Goal: Task Accomplishment & Management: Manage account settings

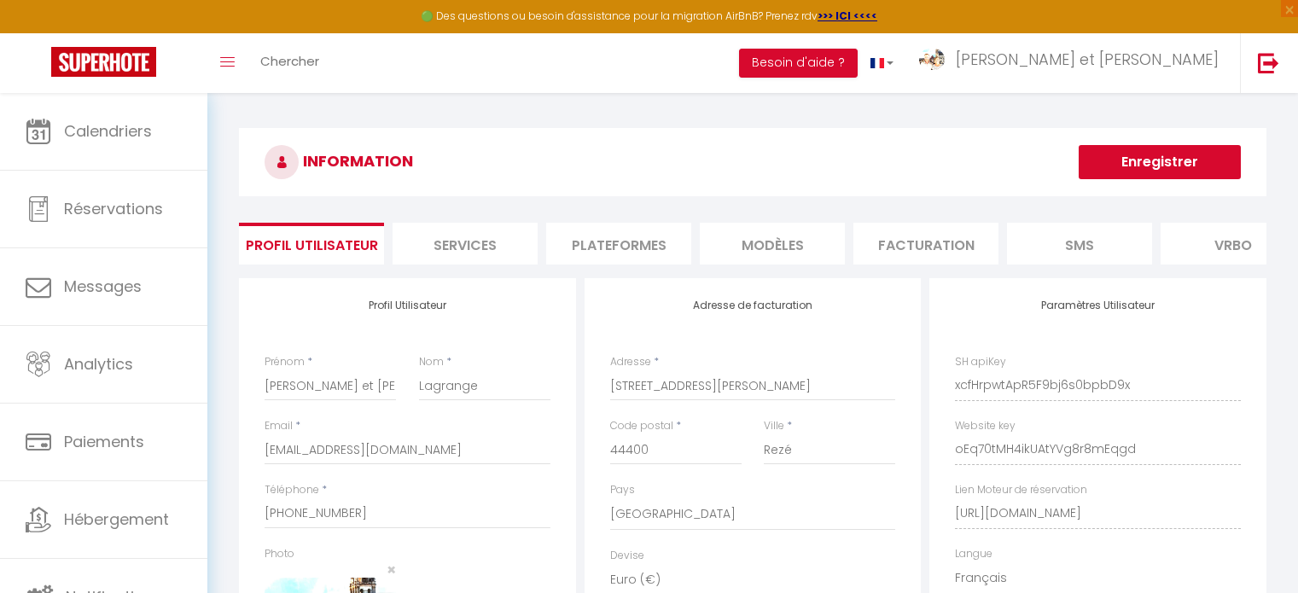
select select "28"
select select "fr"
click at [1260, 64] on img at bounding box center [1268, 62] width 21 height 21
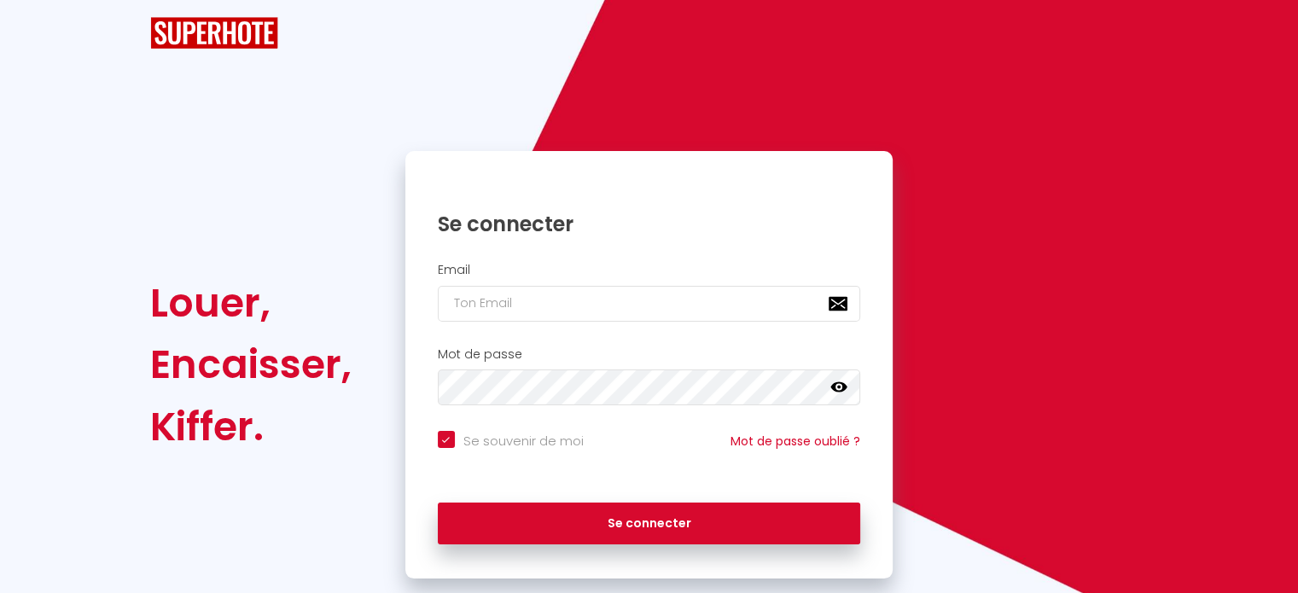
checkbox input "true"
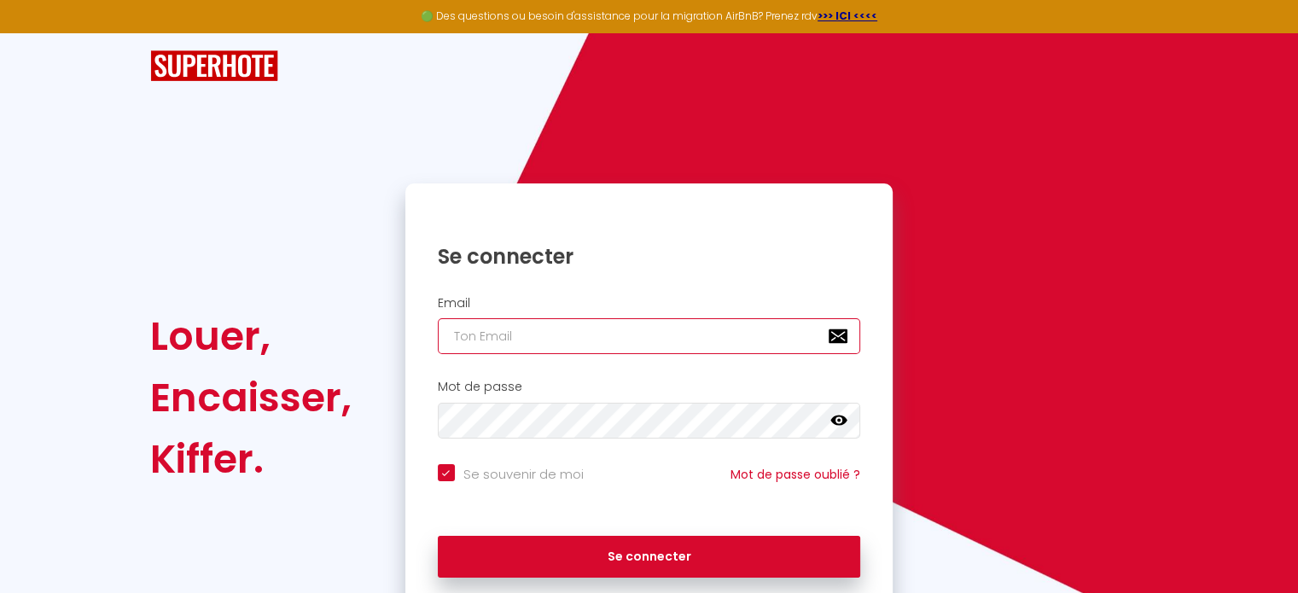
paste input "maximedionimmo@gmail.com"
type input "maximedionimmo@gmail.com"
checkbox input "true"
click at [670, 340] on input "maximedionimmo@gmail.com" at bounding box center [649, 336] width 423 height 36
type input "maximedionimmo@gmail.com"
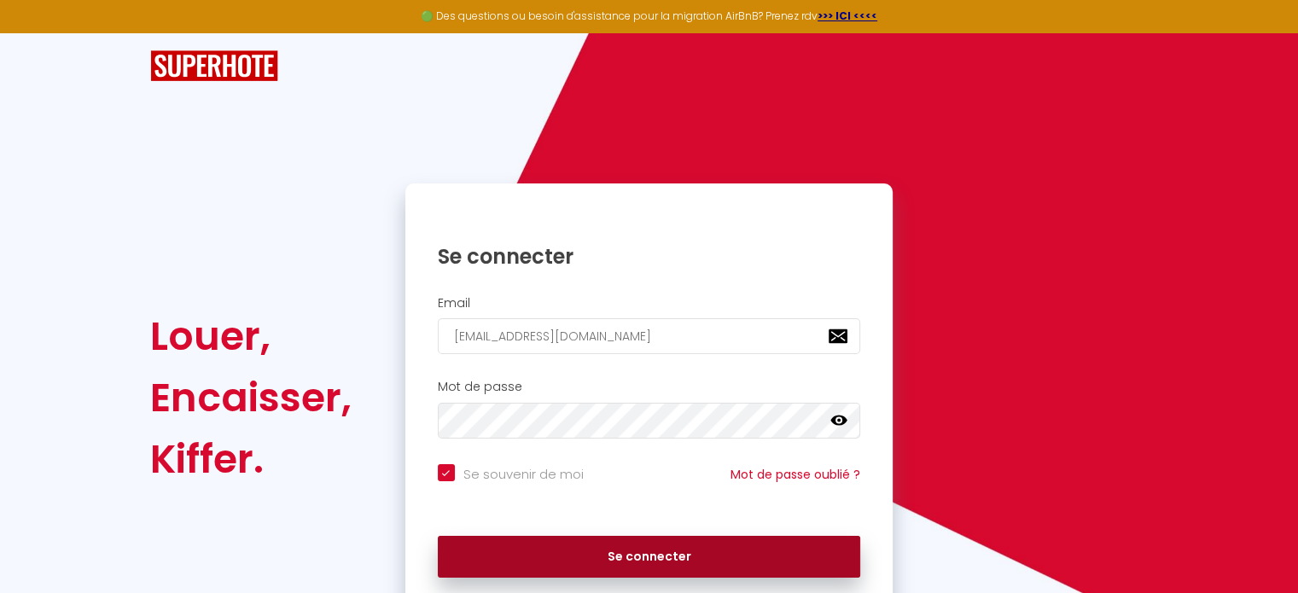
click at [621, 559] on button "Se connecter" at bounding box center [649, 557] width 423 height 43
checkbox input "true"
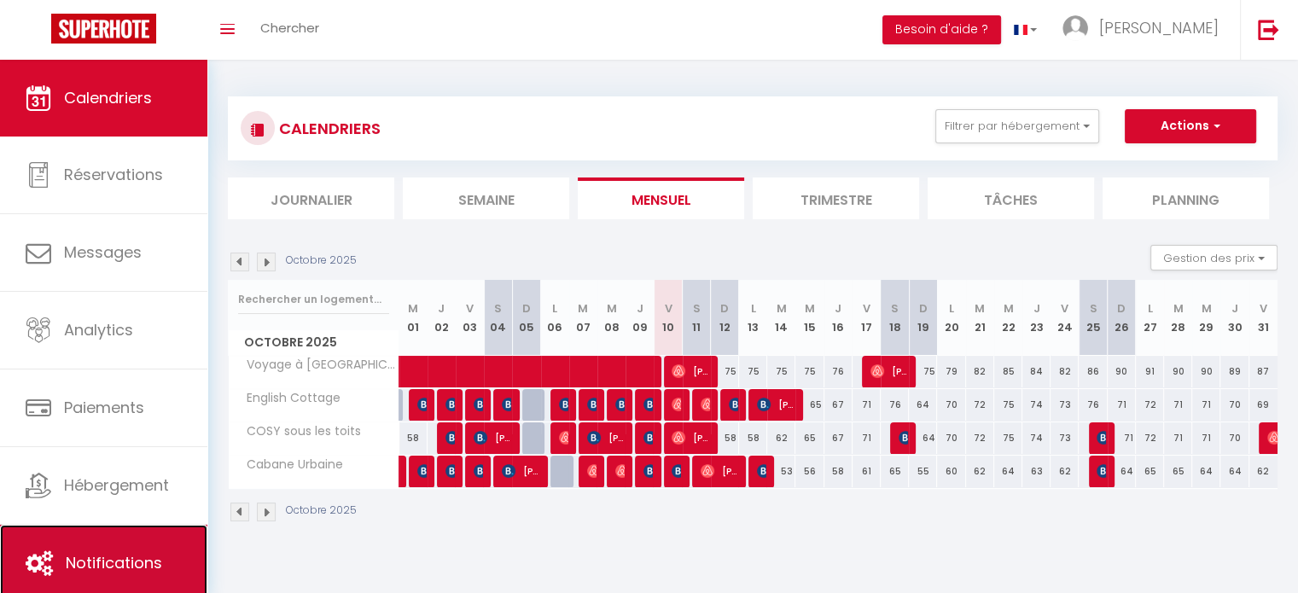
click at [126, 571] on span "Notifications" at bounding box center [114, 562] width 96 height 21
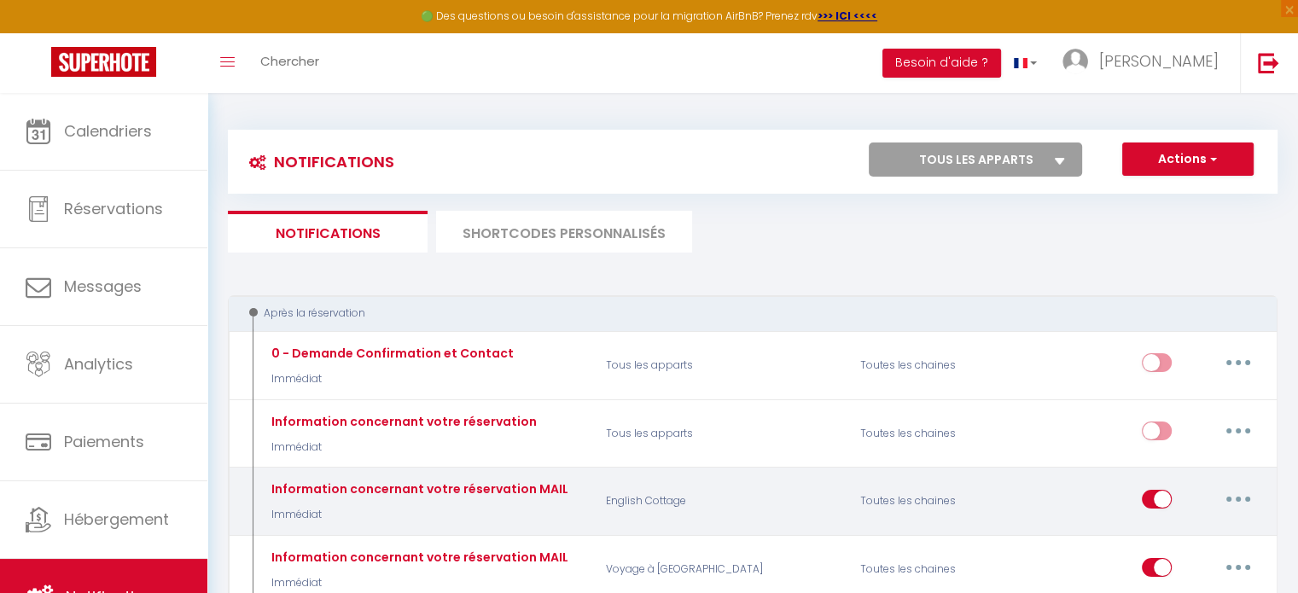
select select
checkbox input "false"
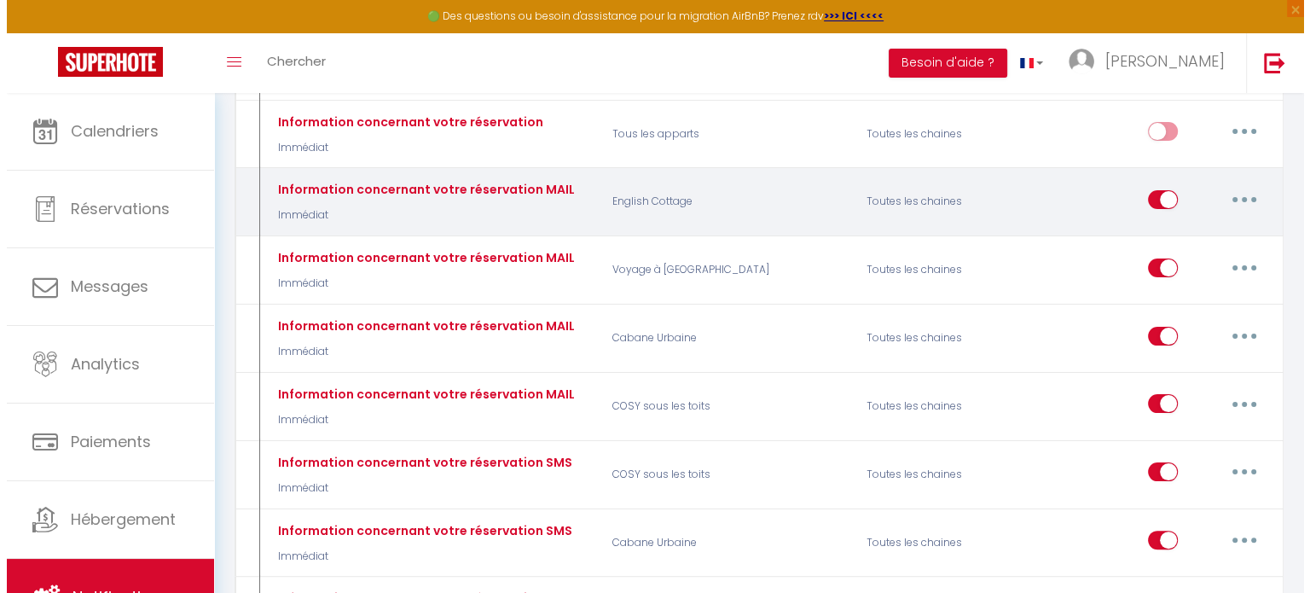
scroll to position [304, 0]
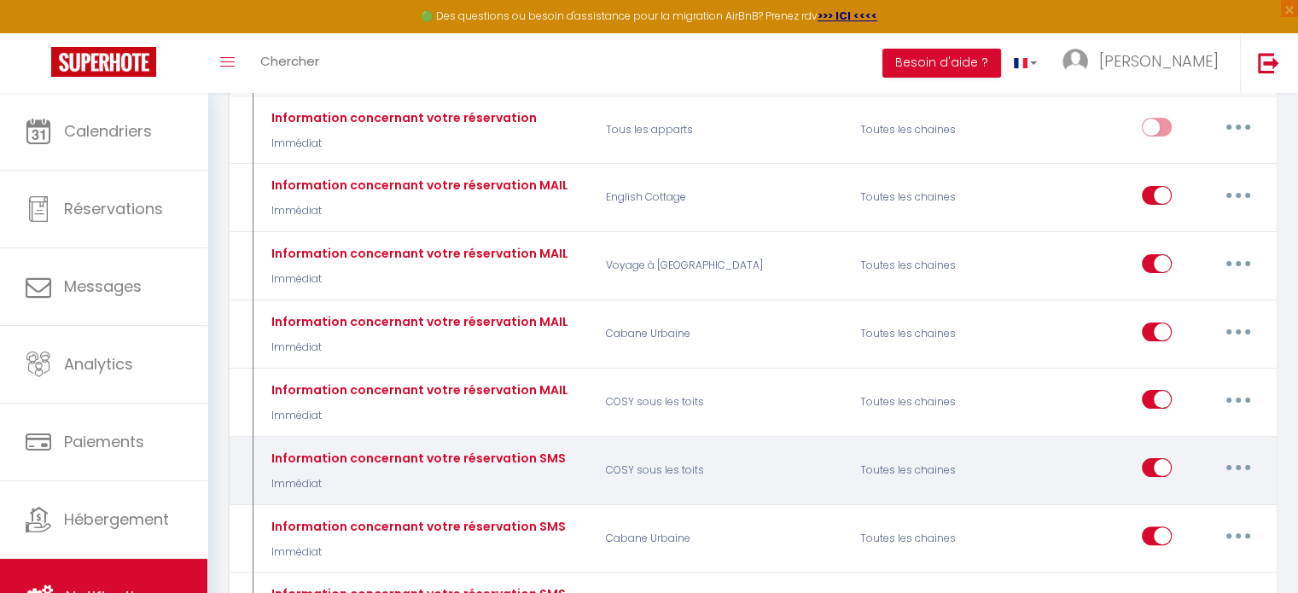
click at [1246, 454] on button "button" at bounding box center [1238, 467] width 48 height 27
click at [1198, 492] on link "Editer" at bounding box center [1193, 506] width 126 height 29
type input "Information concernant votre réservation SMS"
select select "sms"
select select "Immédiat"
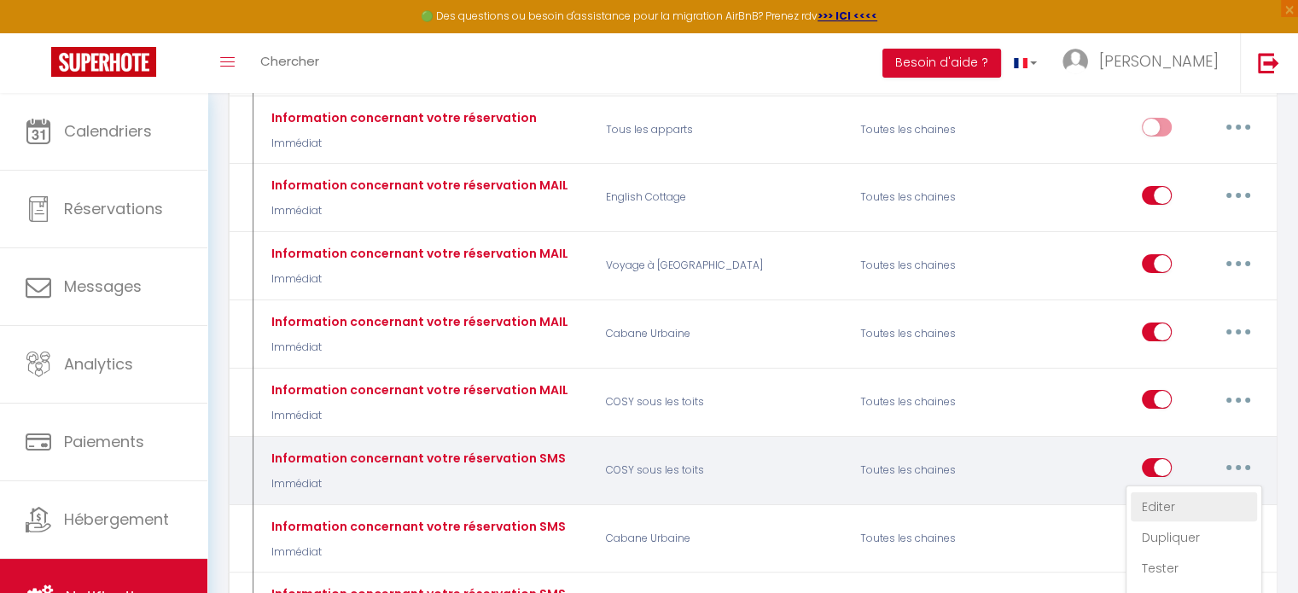
select select "if_booking_is_paid"
checkbox input "true"
checkbox input "false"
radio input "true"
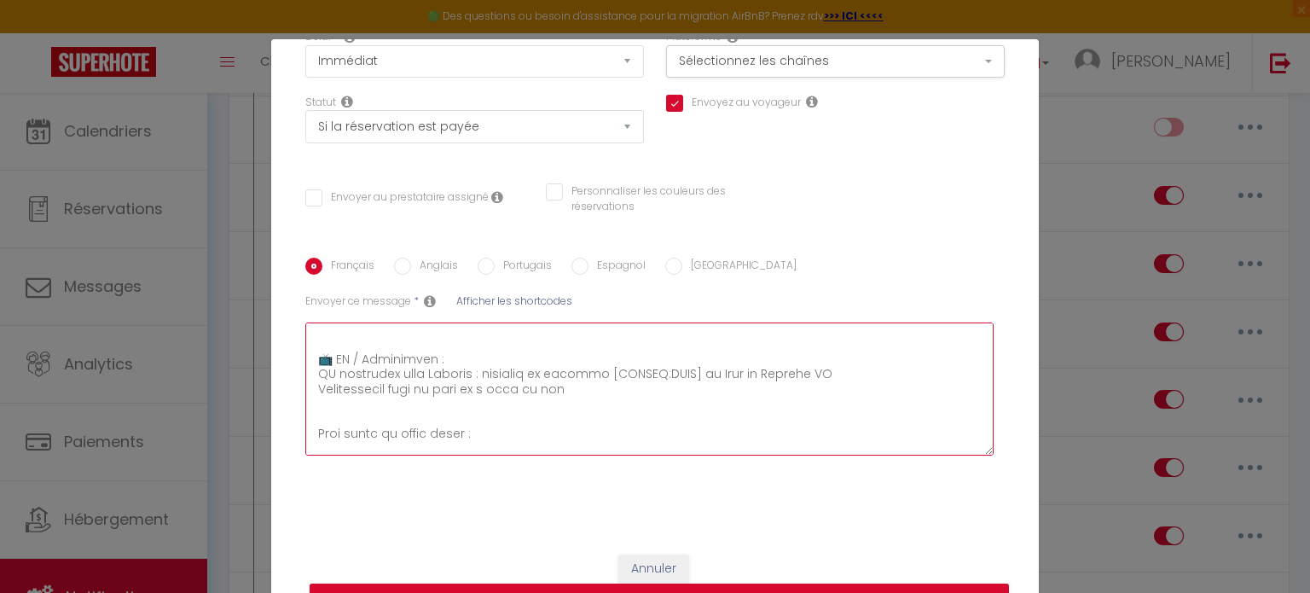
scroll to position [1164, 0]
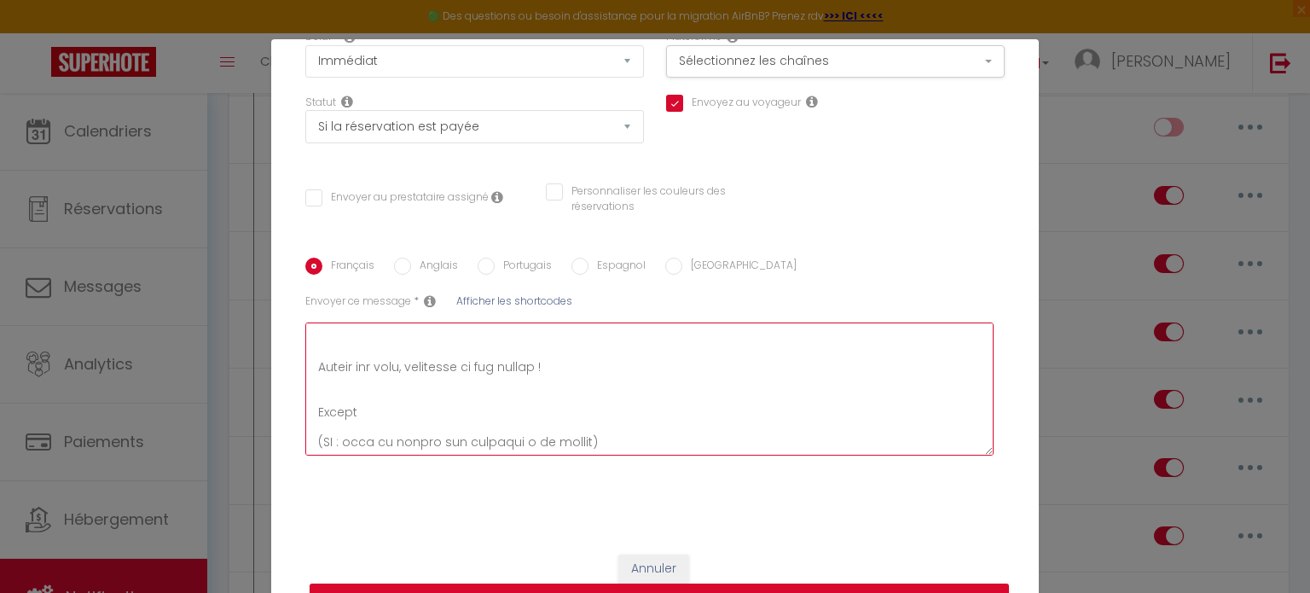
drag, startPoint x: 307, startPoint y: 338, endPoint x: 681, endPoint y: 451, distance: 390.5
click at [681, 451] on textarea at bounding box center [649, 388] width 688 height 133
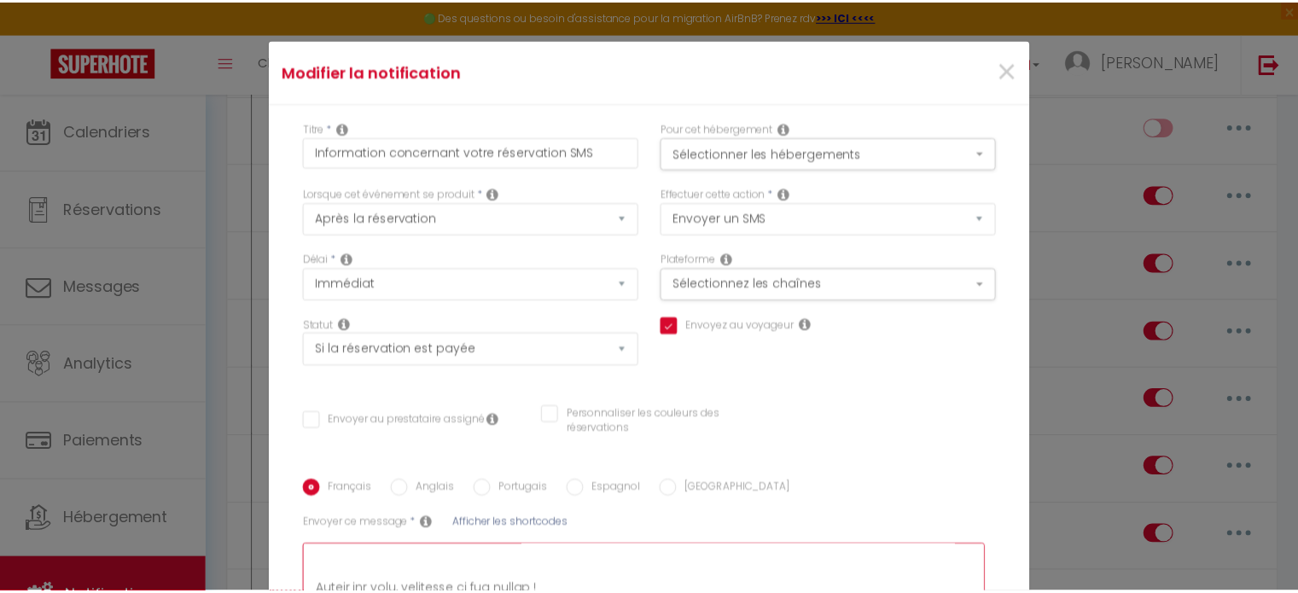
scroll to position [0, 0]
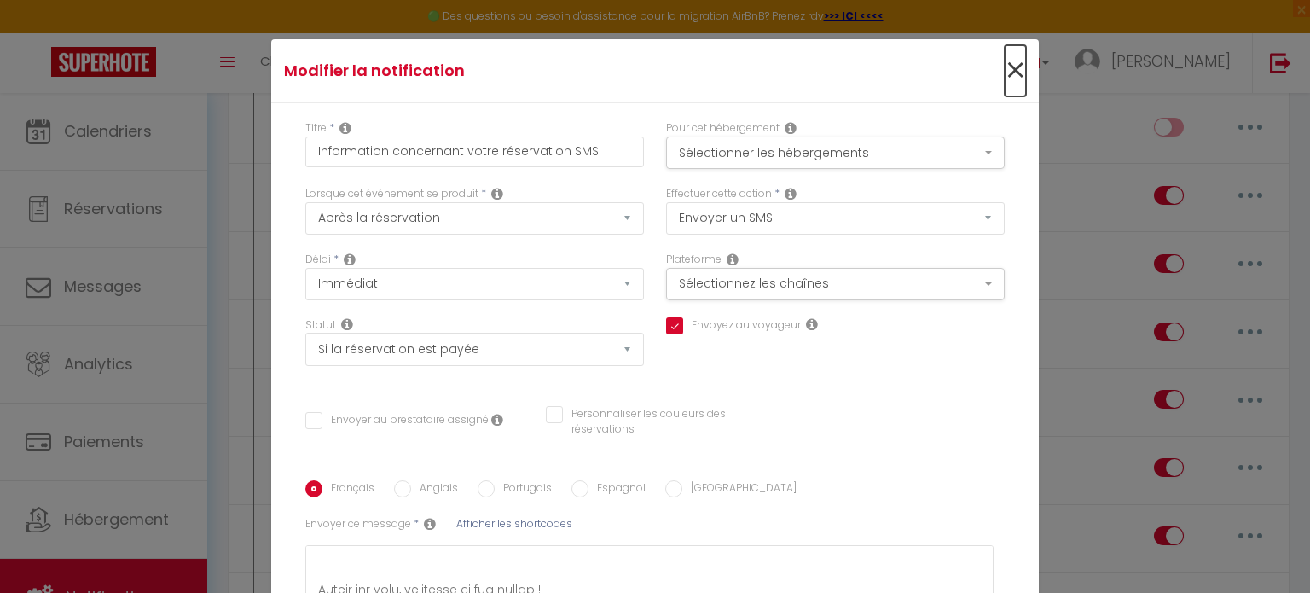
click at [1005, 71] on span "×" at bounding box center [1015, 70] width 21 height 51
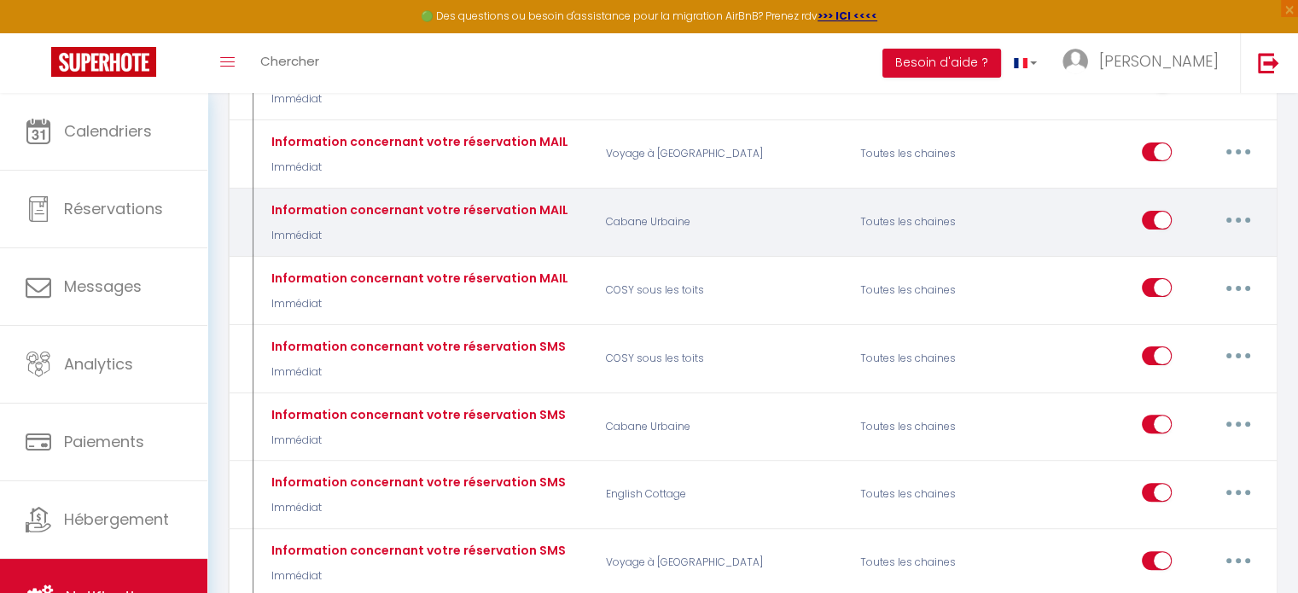
scroll to position [421, 0]
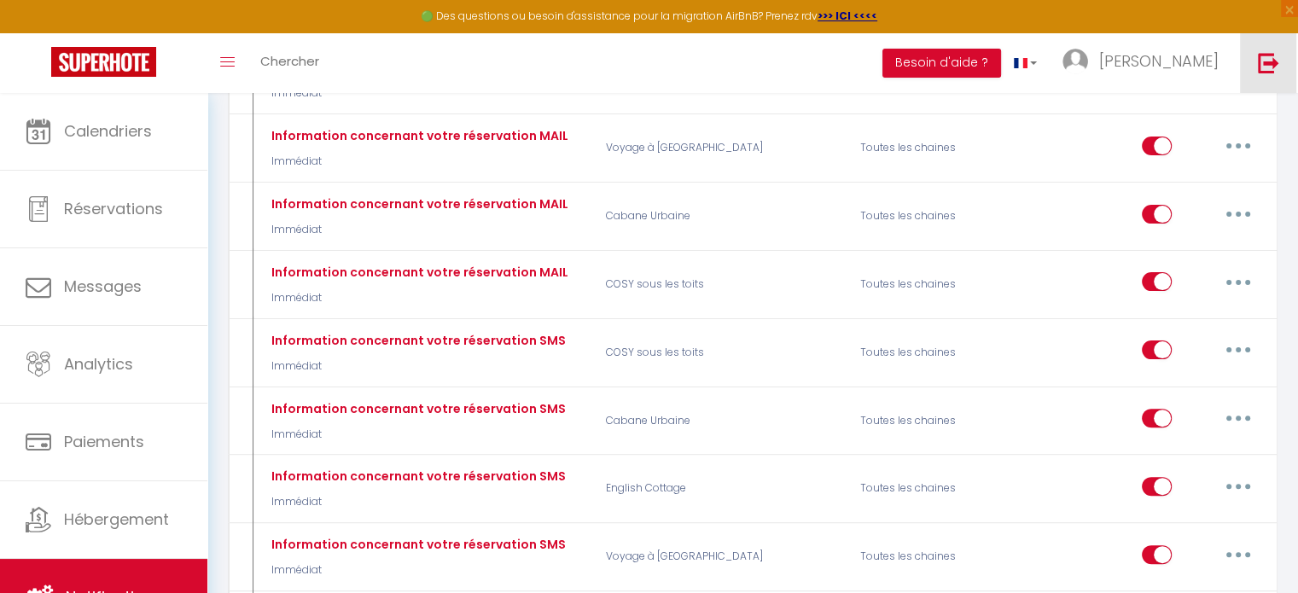
click at [1258, 74] on link at bounding box center [1268, 63] width 56 height 60
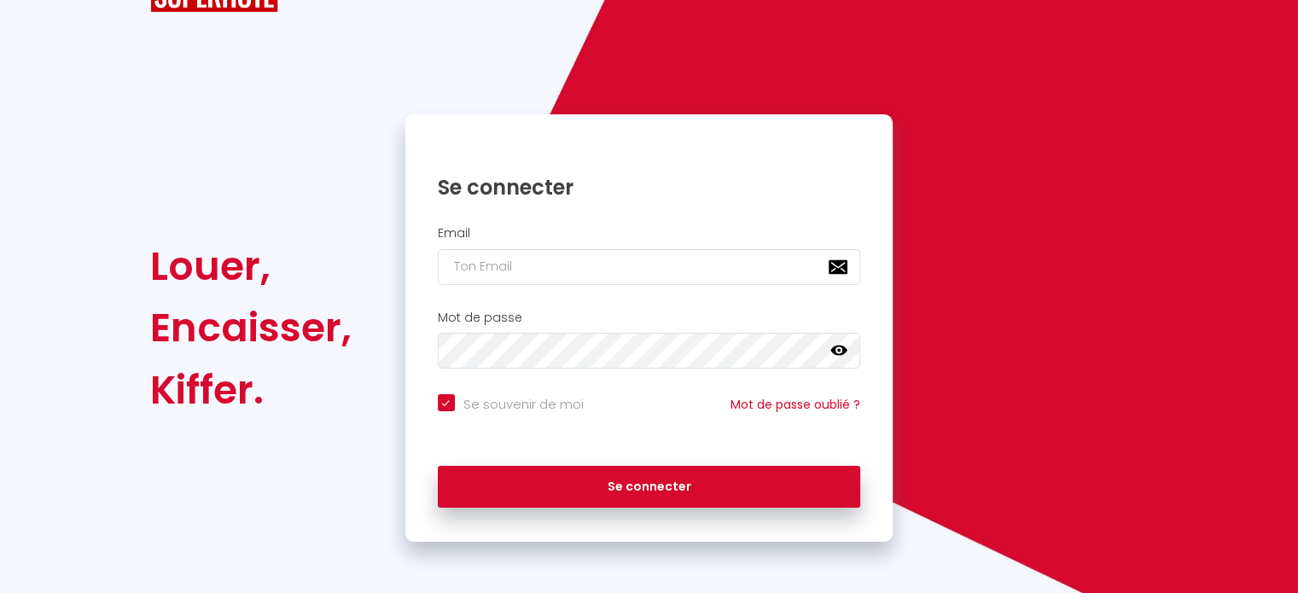
checkbox input "true"
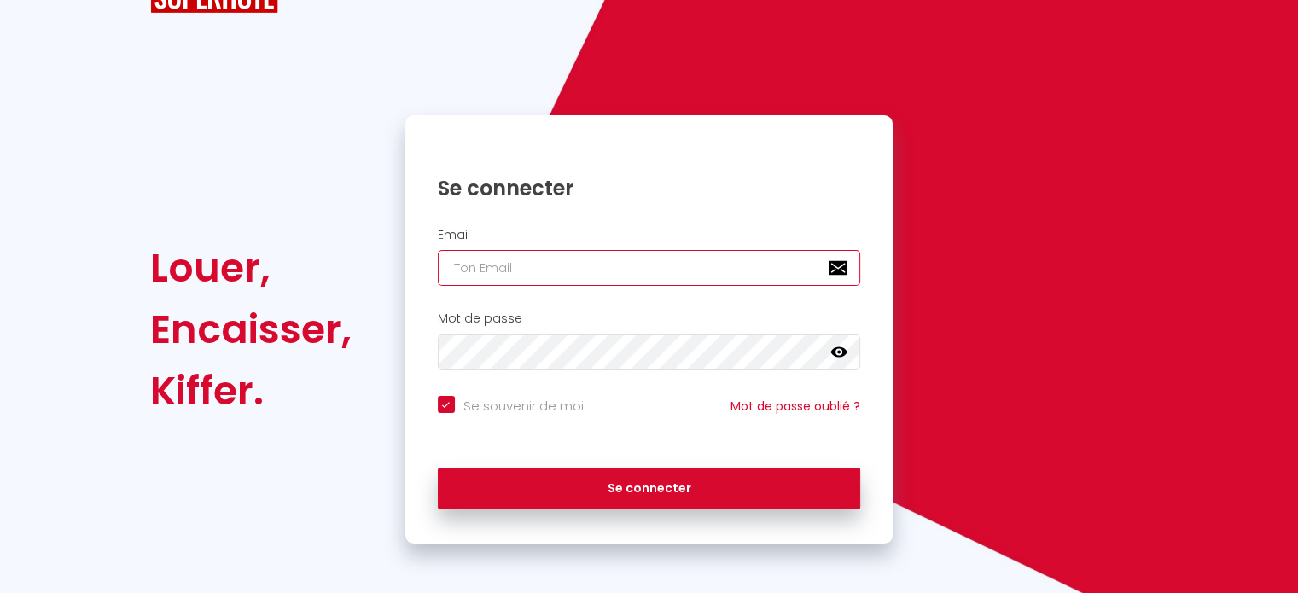
paste input "[EMAIL_ADDRESS][DOMAIN_NAME]"
type input "[EMAIL_ADDRESS][DOMAIN_NAME]"
checkbox input "true"
click at [624, 260] on input "[EMAIL_ADDRESS][DOMAIN_NAME]" at bounding box center [649, 268] width 423 height 36
type input "[EMAIL_ADDRESS][DOMAIN_NAME]"
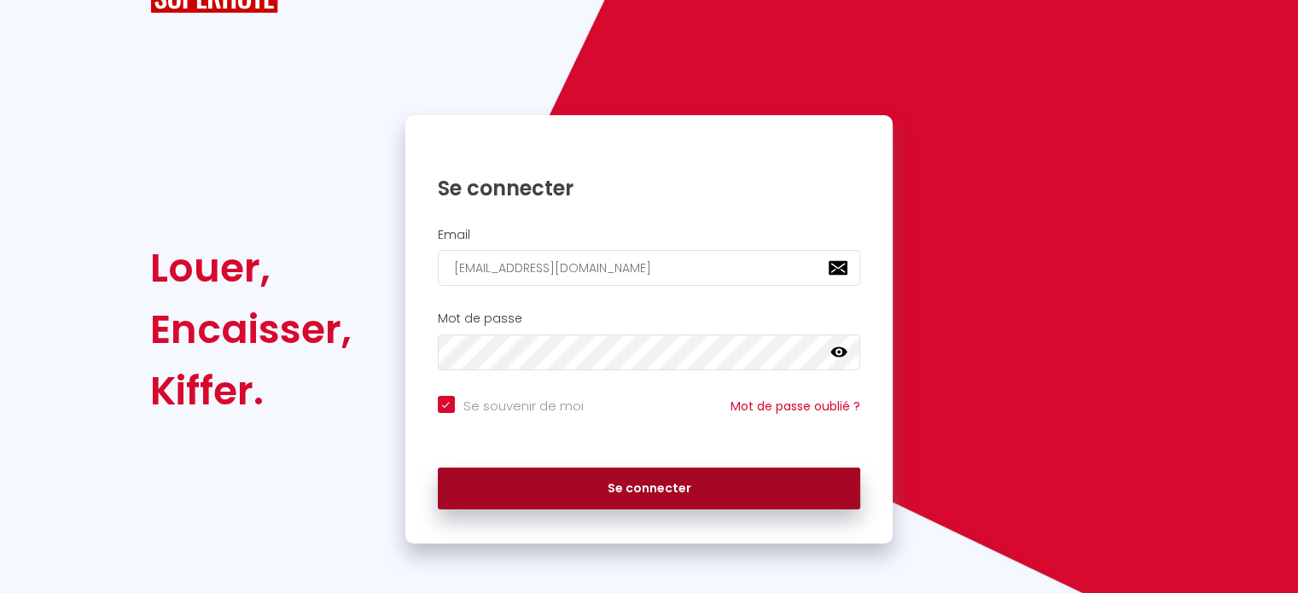
click at [618, 476] on button "Se connecter" at bounding box center [649, 489] width 423 height 43
checkbox input "true"
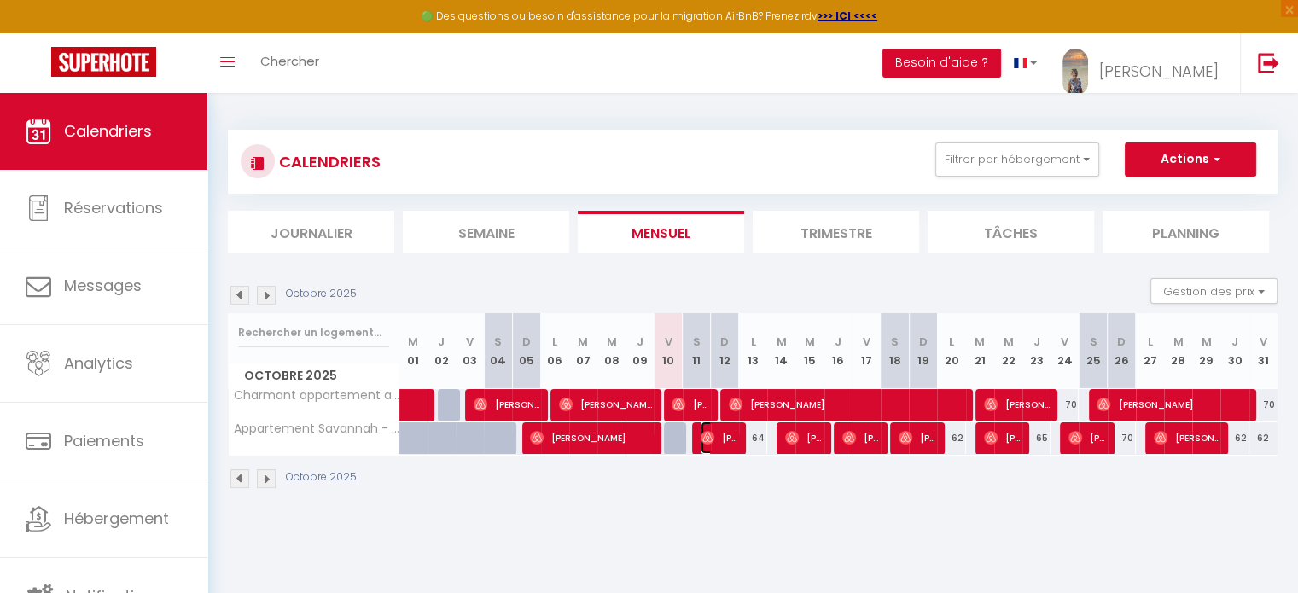
click at [708, 433] on img at bounding box center [707, 438] width 14 height 14
select select "OK"
select select "0"
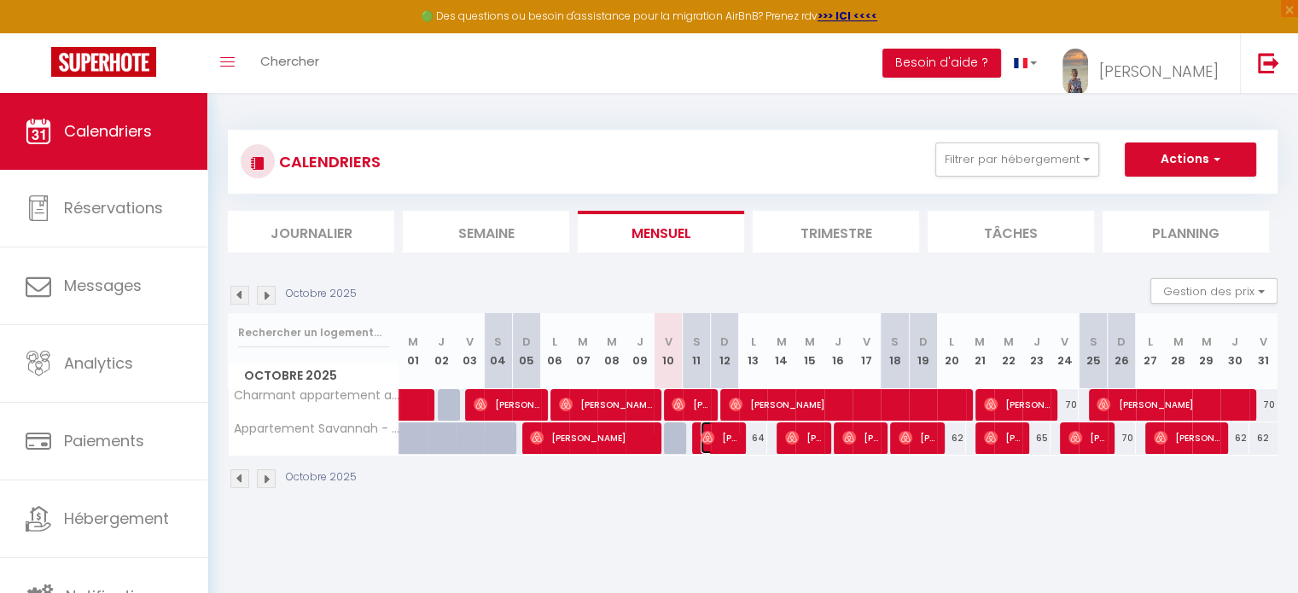
select select "1"
select select
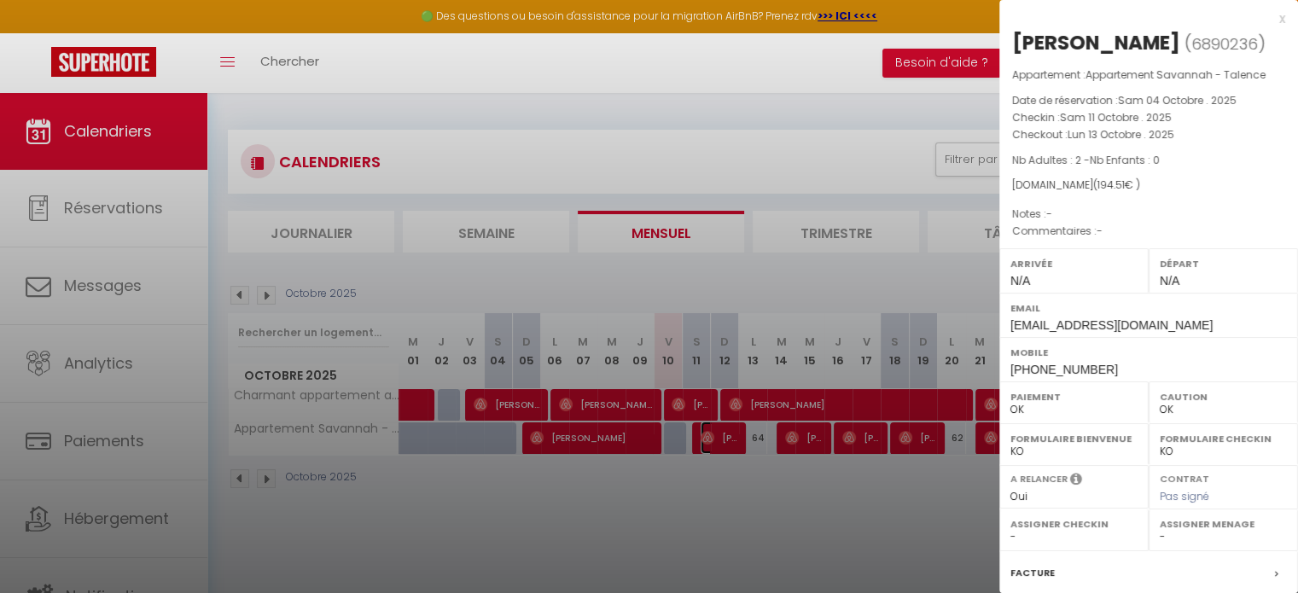
scroll to position [199, 0]
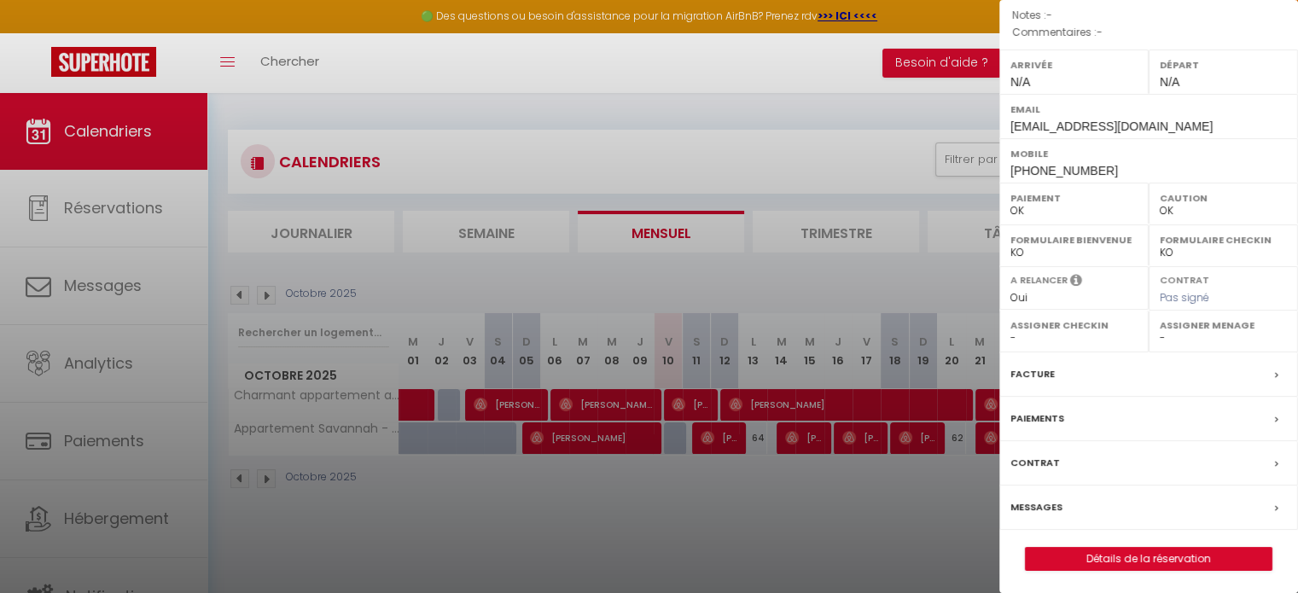
click at [116, 514] on div at bounding box center [649, 296] width 1298 height 593
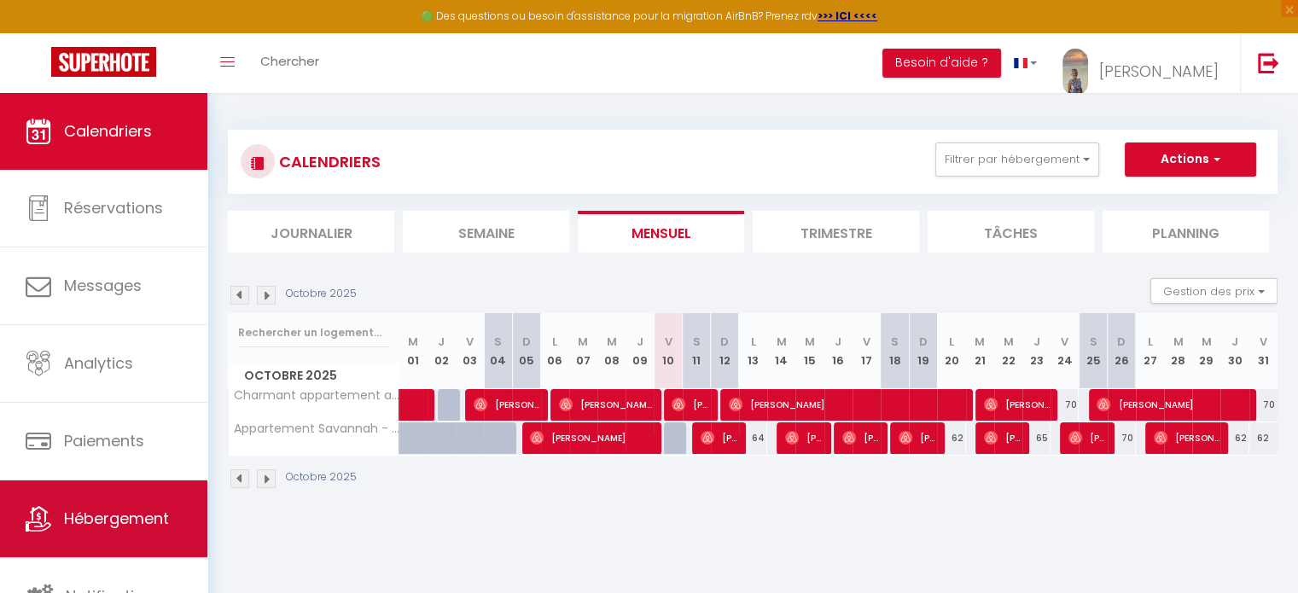
click at [116, 514] on body "🟢 Des questions ou besoin d'assistance pour la migration AirBnB? Prenez rdv >>>…" at bounding box center [649, 389] width 1298 height 593
click at [116, 514] on span "Hébergement" at bounding box center [116, 518] width 105 height 21
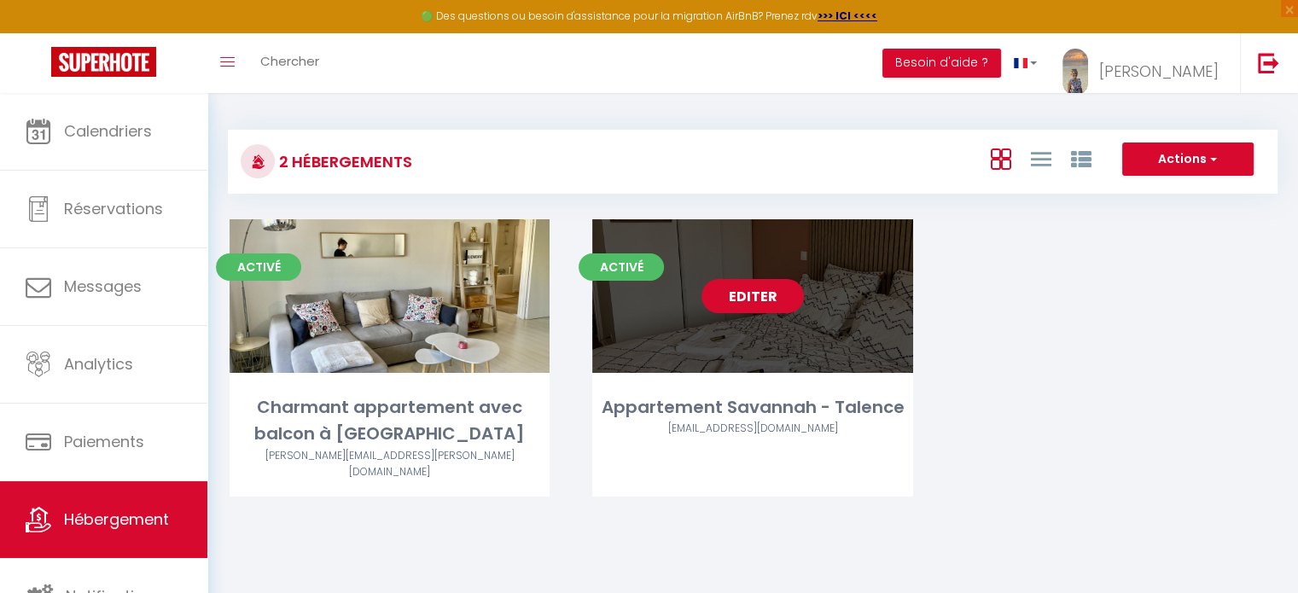
click at [763, 299] on link "Editer" at bounding box center [752, 296] width 102 height 34
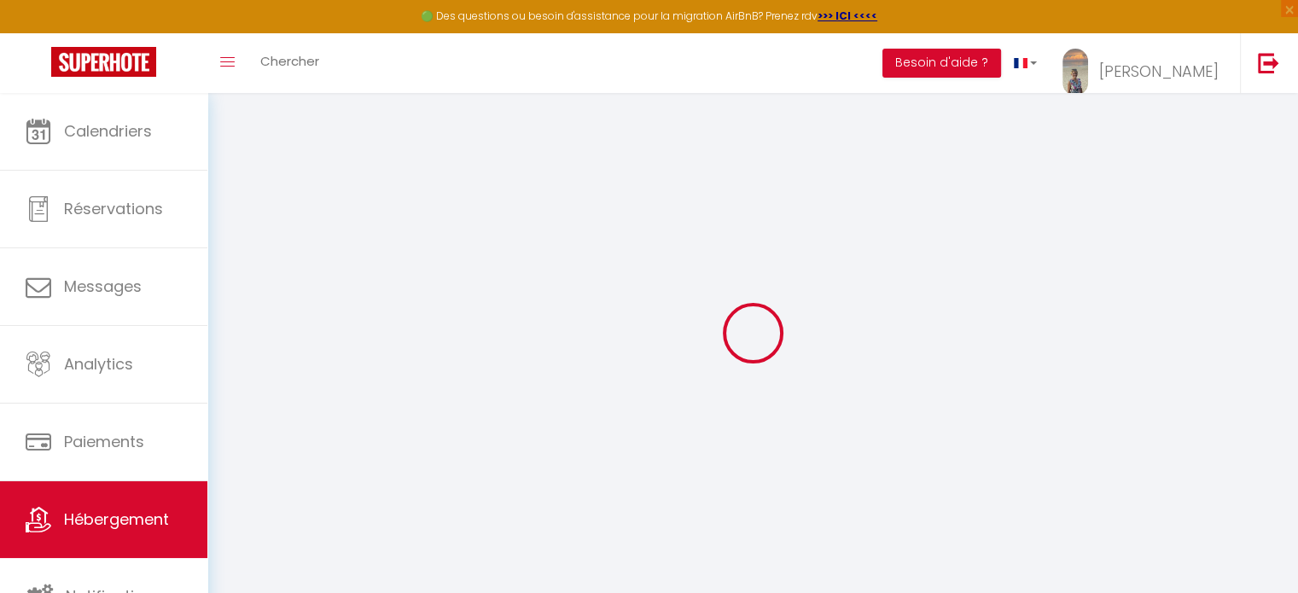
checkbox input "false"
select select "16:00"
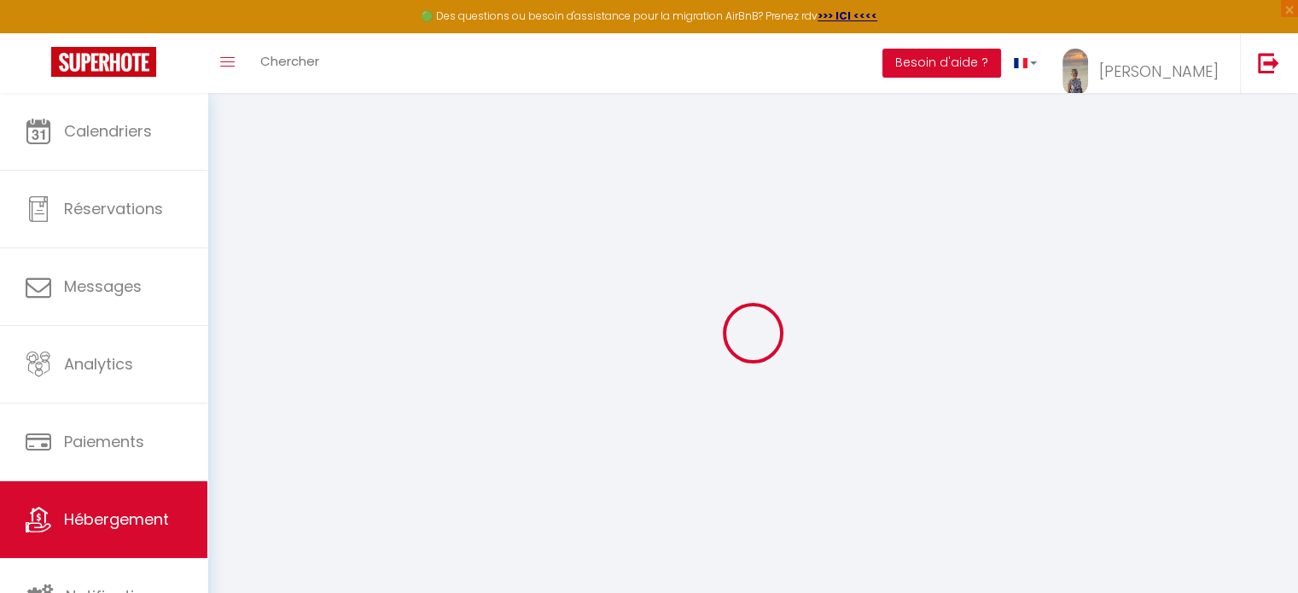
select select
select select "11:00"
select select "30"
select select "120"
select select
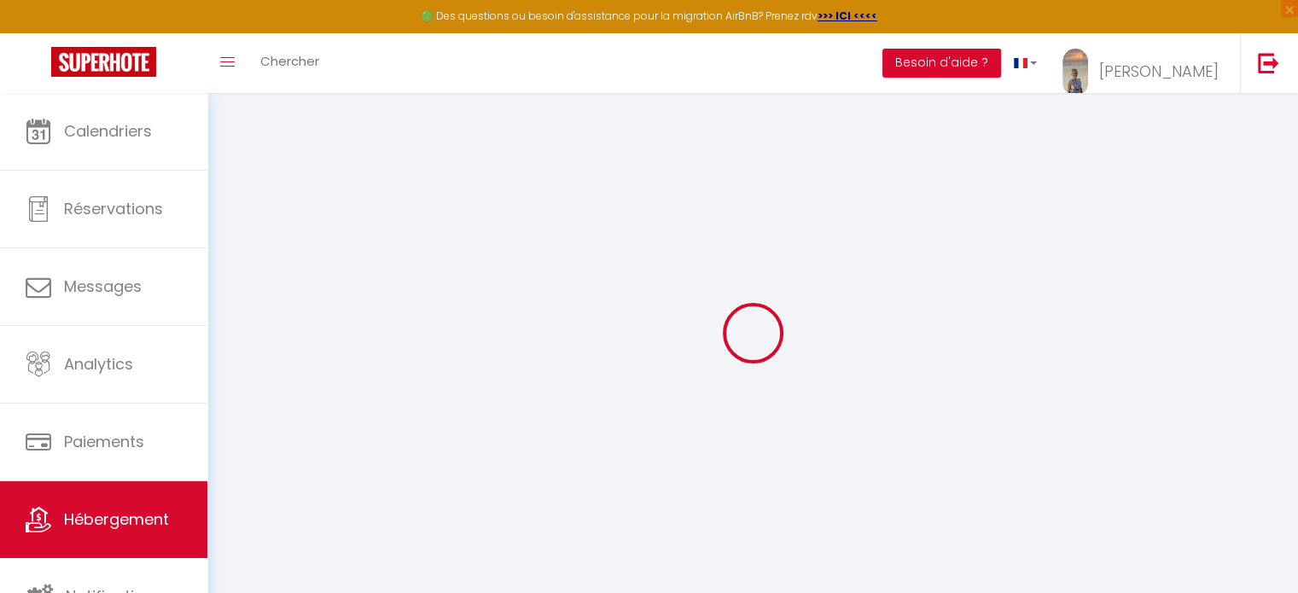
checkbox input "false"
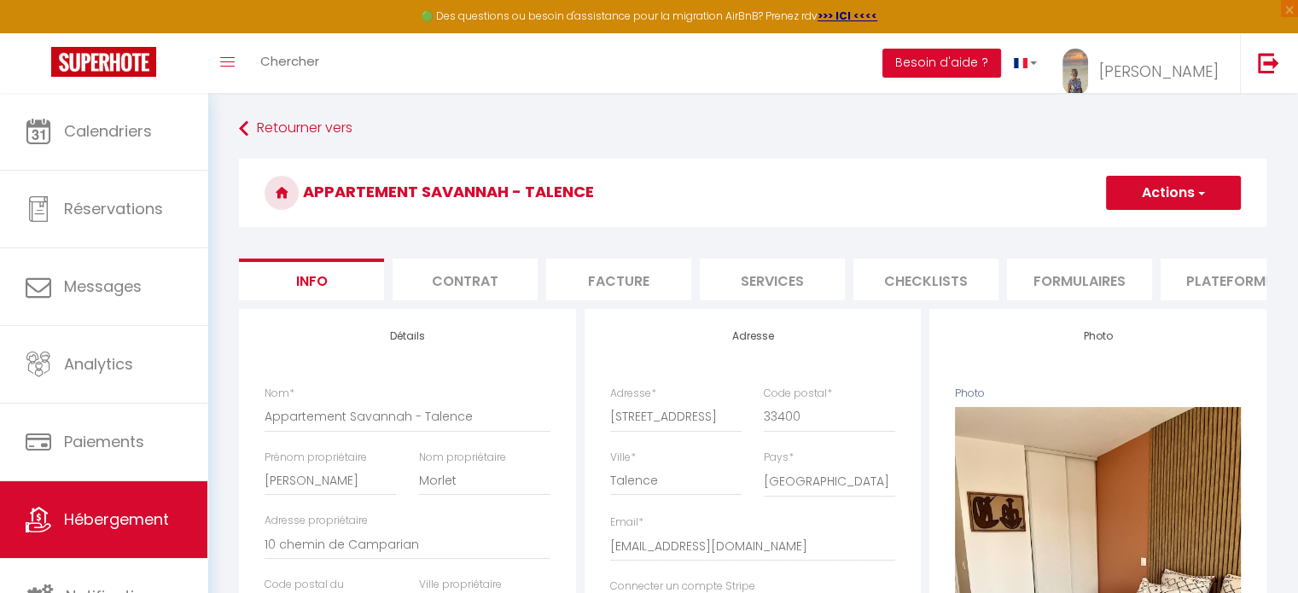
click at [1205, 270] on li "Plateformes" at bounding box center [1232, 279] width 145 height 42
select select
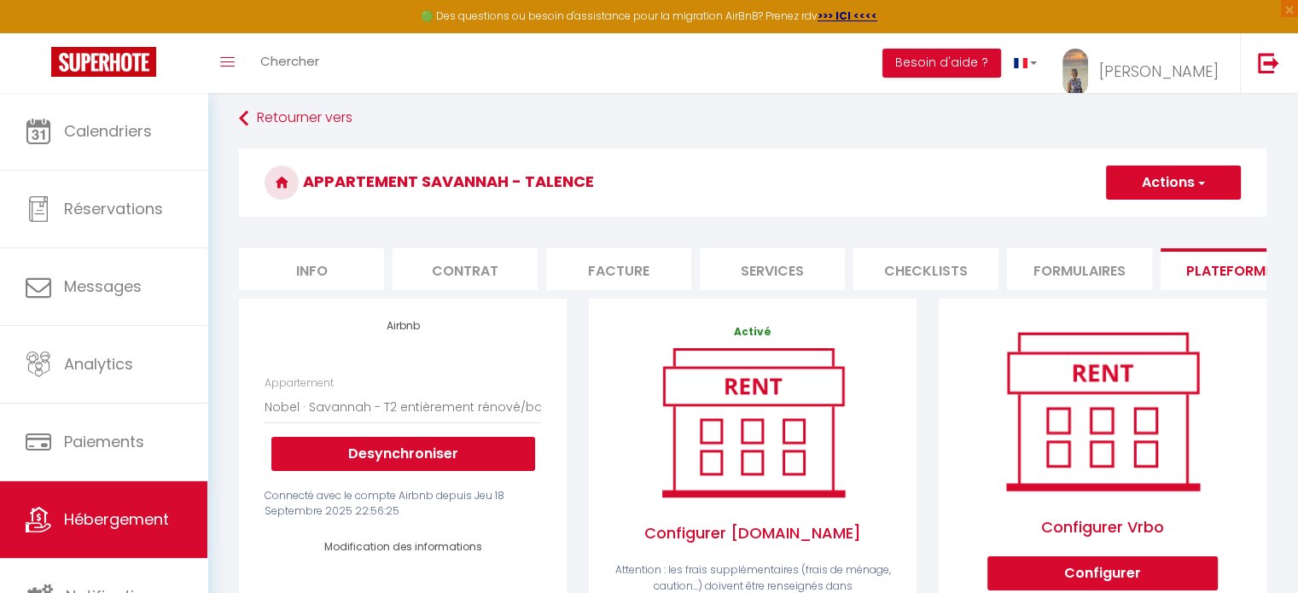
scroll to position [10, 0]
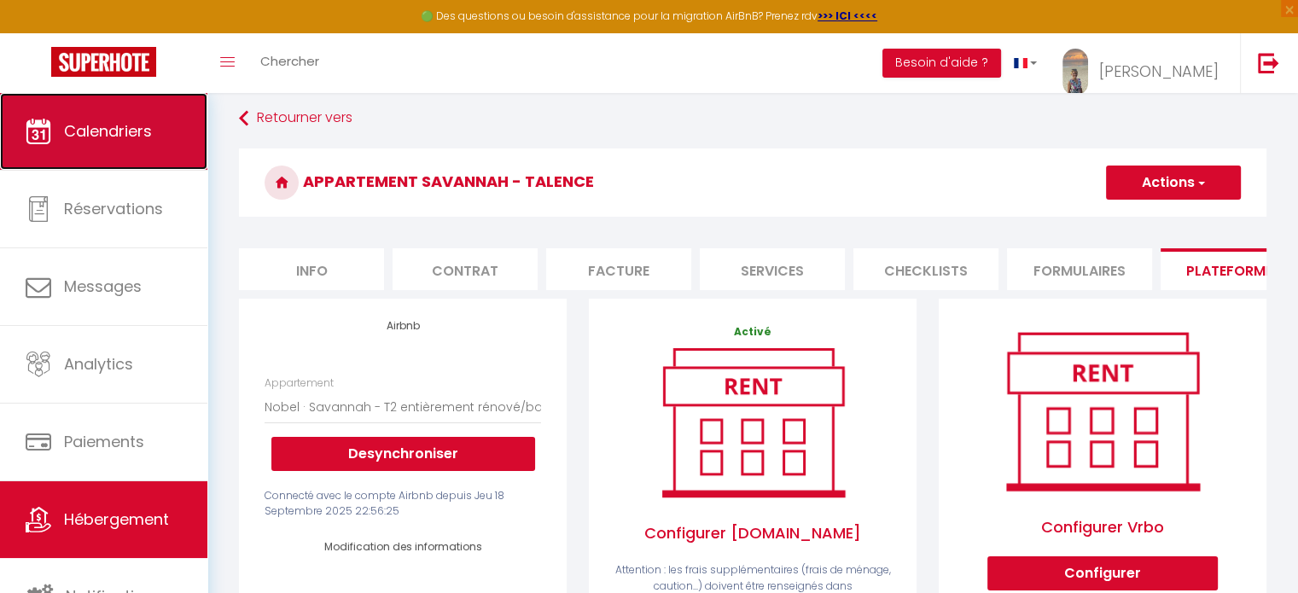
click at [121, 120] on span "Calendriers" at bounding box center [108, 130] width 88 height 21
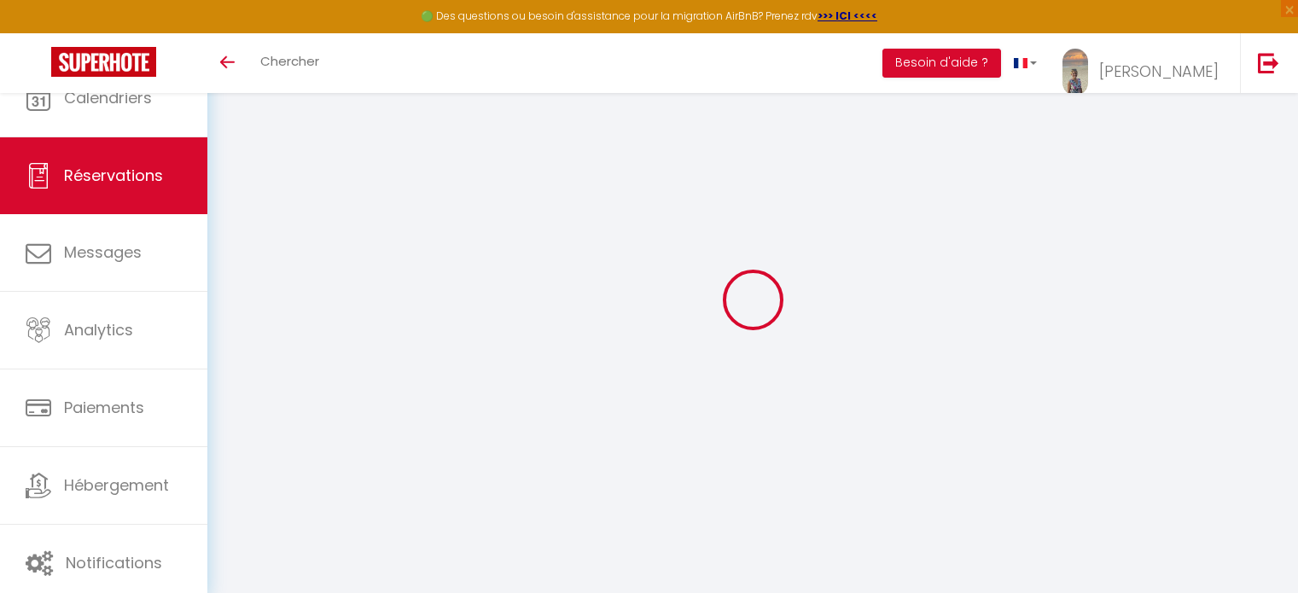
select select
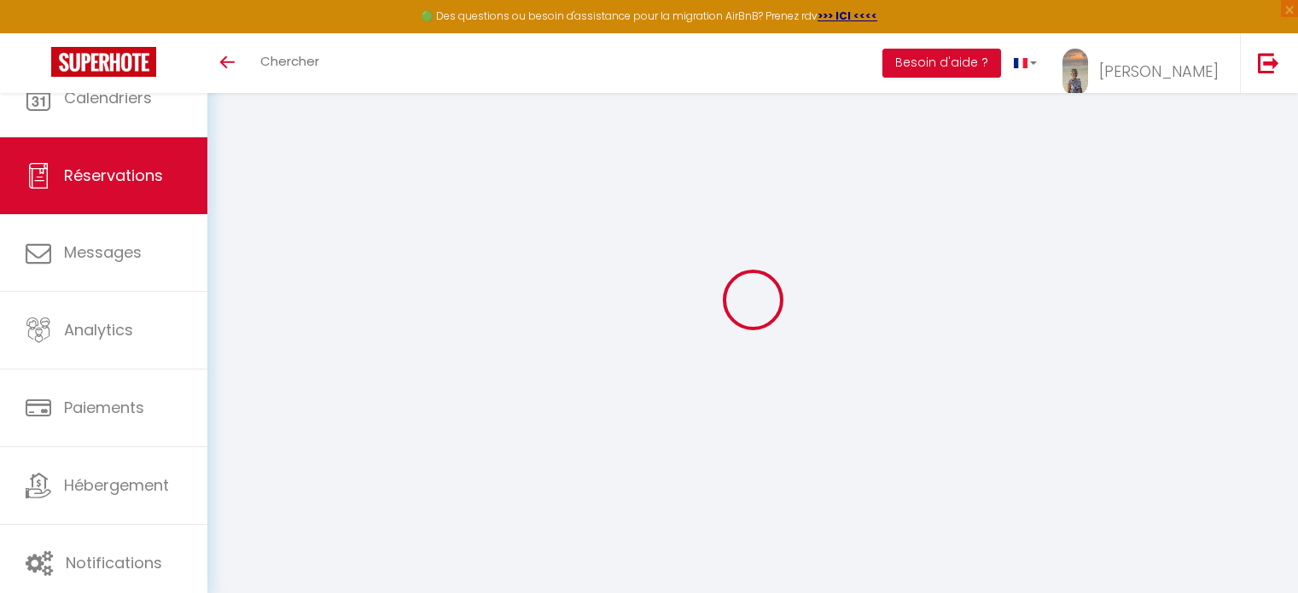
type input "[PERSON_NAME]"
type input "Marchelek"
type input "[EMAIL_ADDRESS][DOMAIN_NAME]"
type input "[PHONE_NUMBER]"
select select
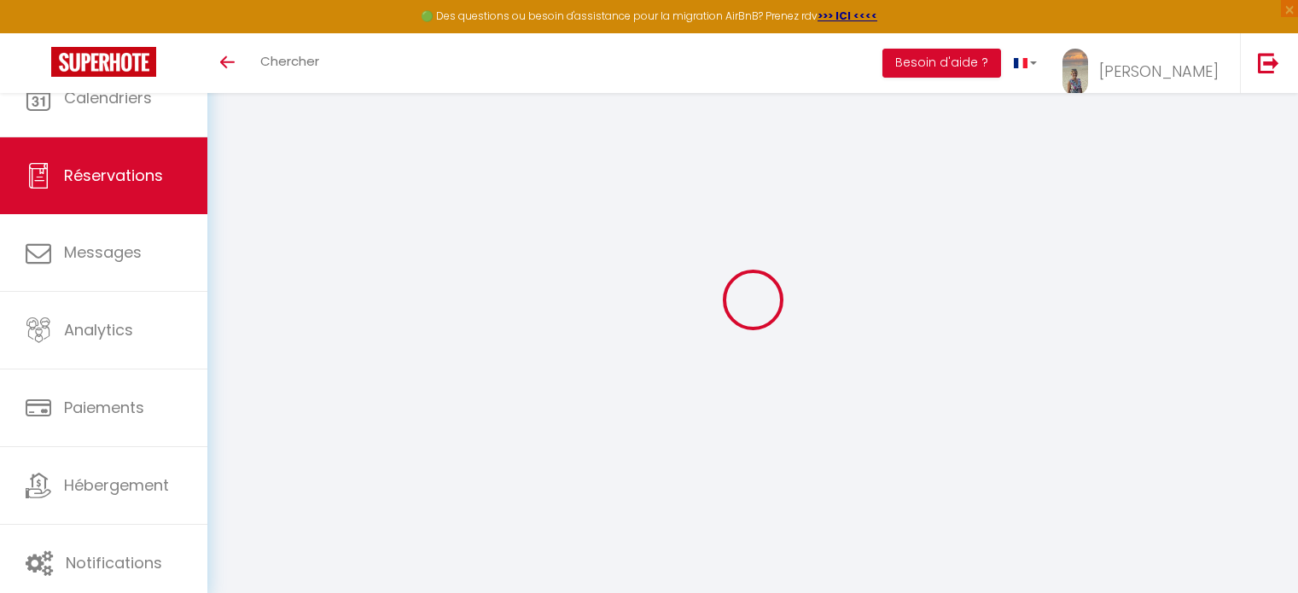
type input "26.66"
select select "76488"
select select "1"
select select
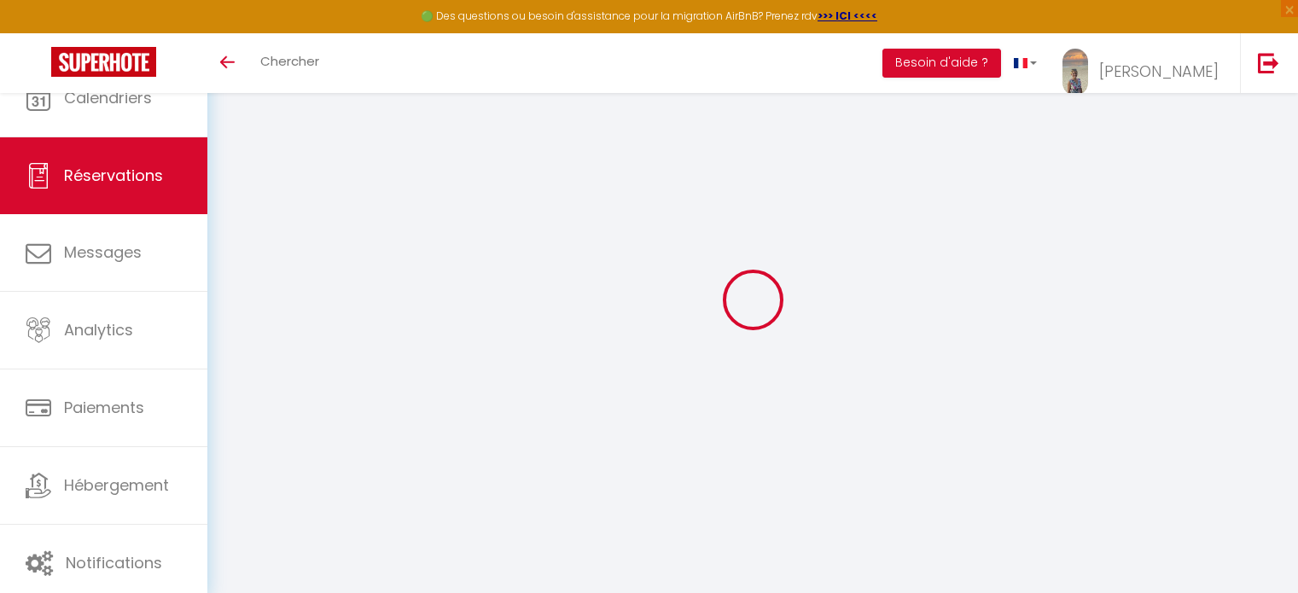
type input "2"
select select "12"
select select
type input "156"
checkbox input "false"
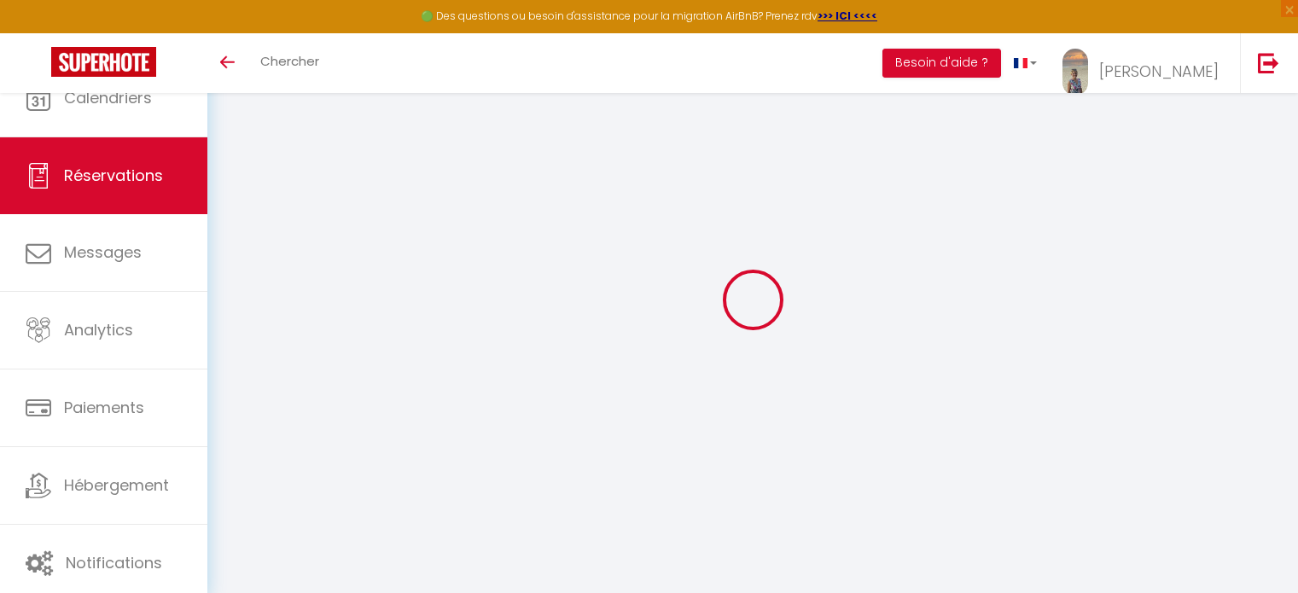
type input "37.84"
select select "1"
type input "40"
type input "0"
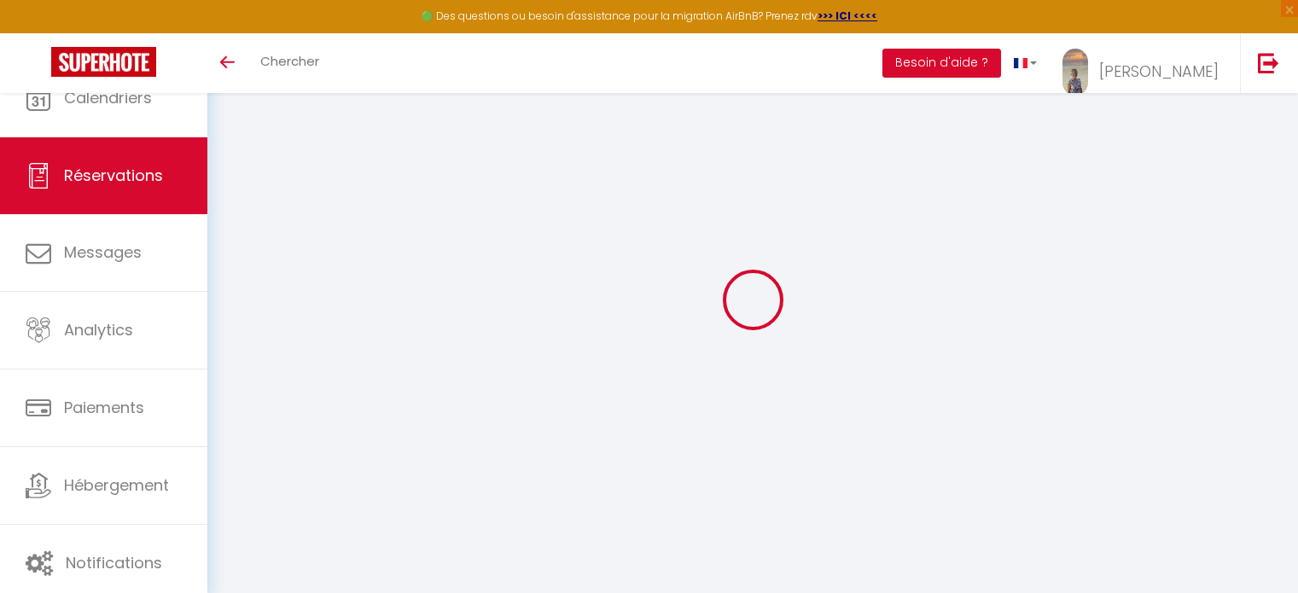
select select
select select "15"
checkbox input "false"
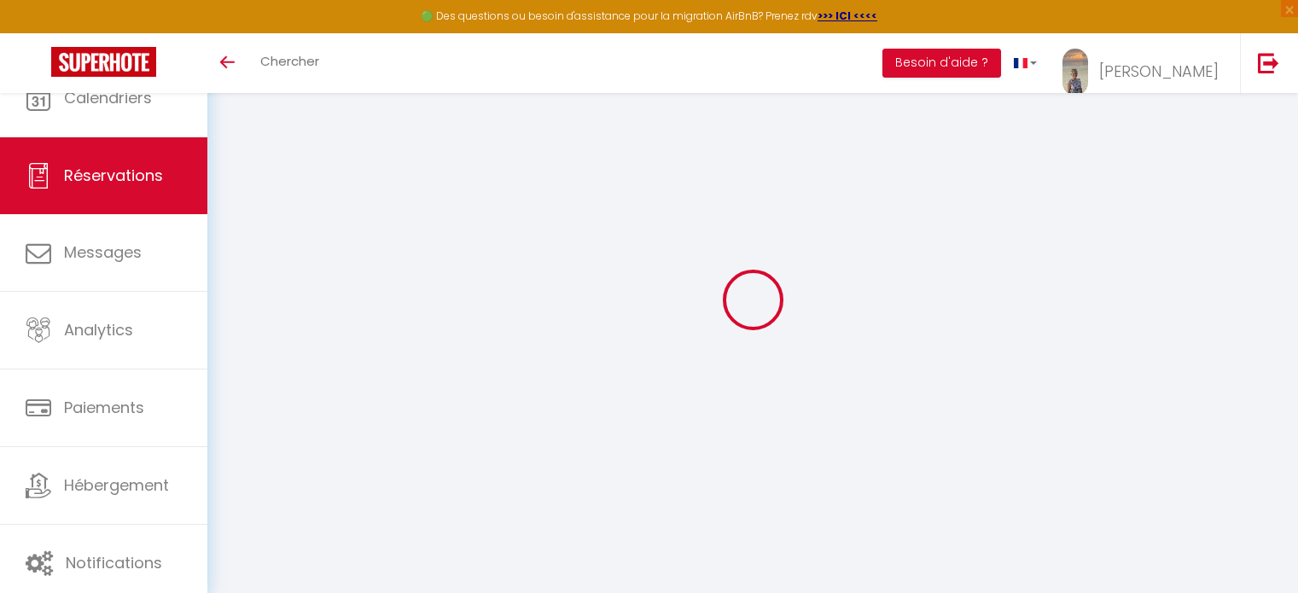
select select
checkbox input "false"
select select
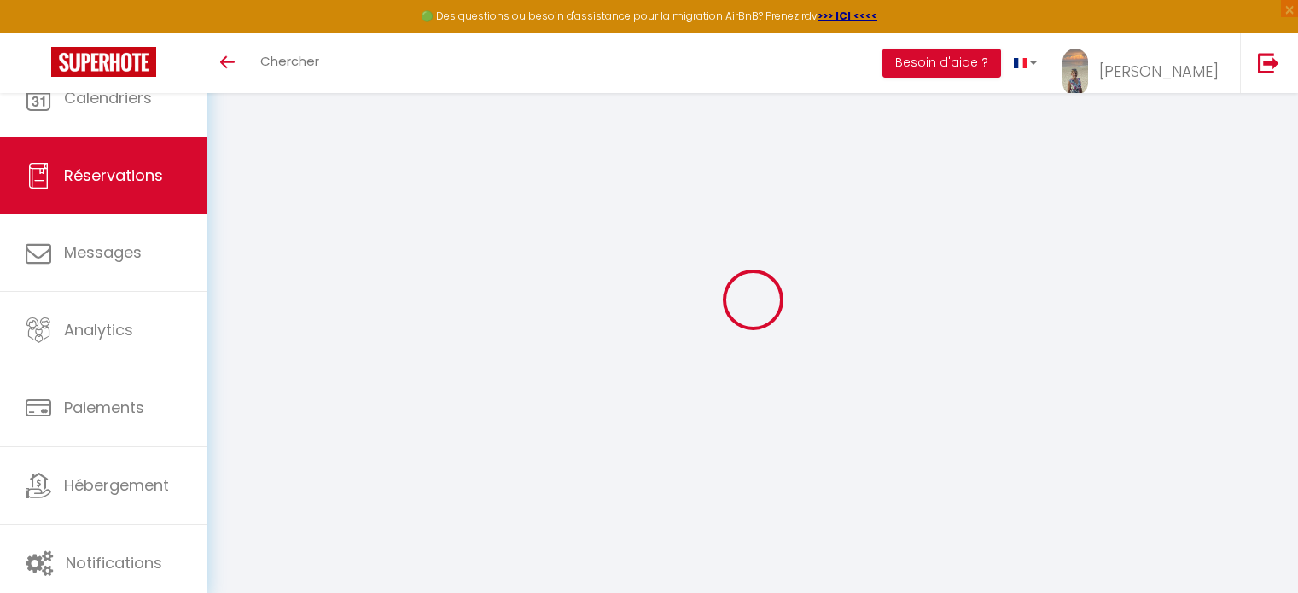
select select
checkbox input "false"
select select
type input "30"
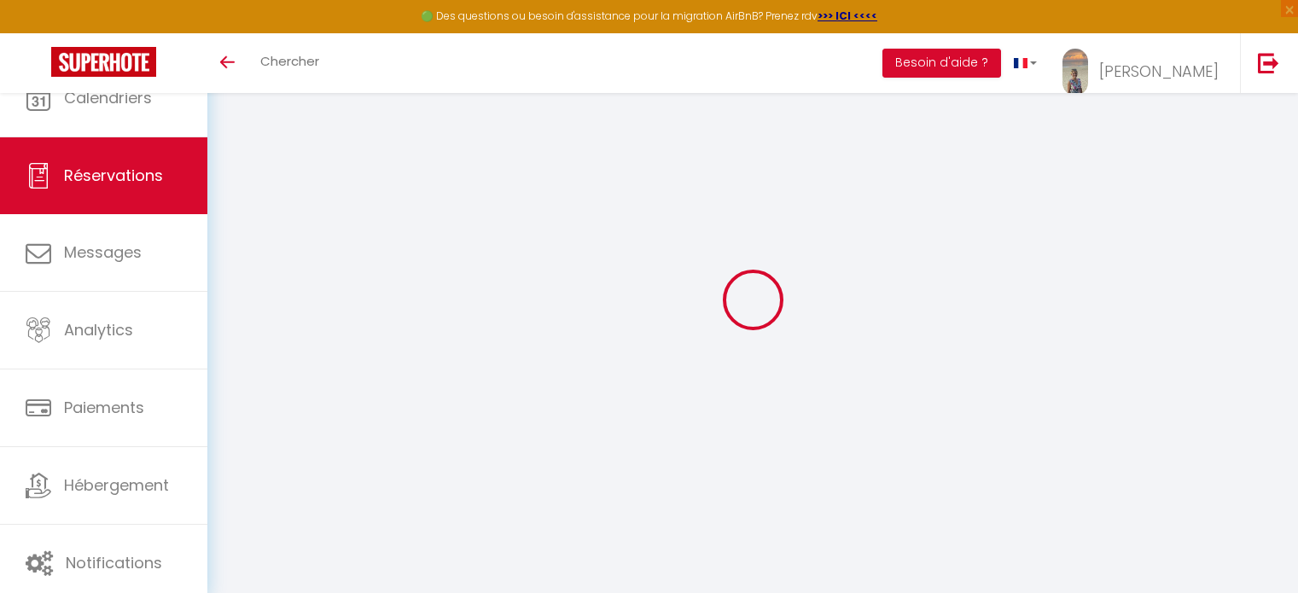
type input "8.51"
select select
checkbox input "false"
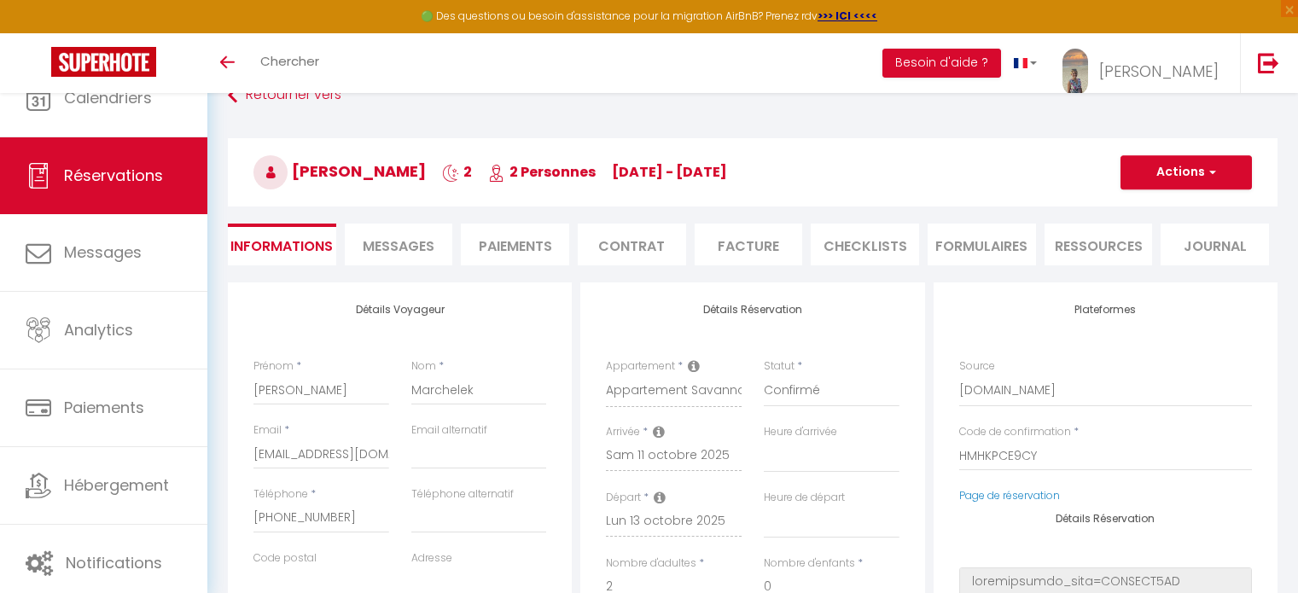
select select
checkbox input "false"
select select
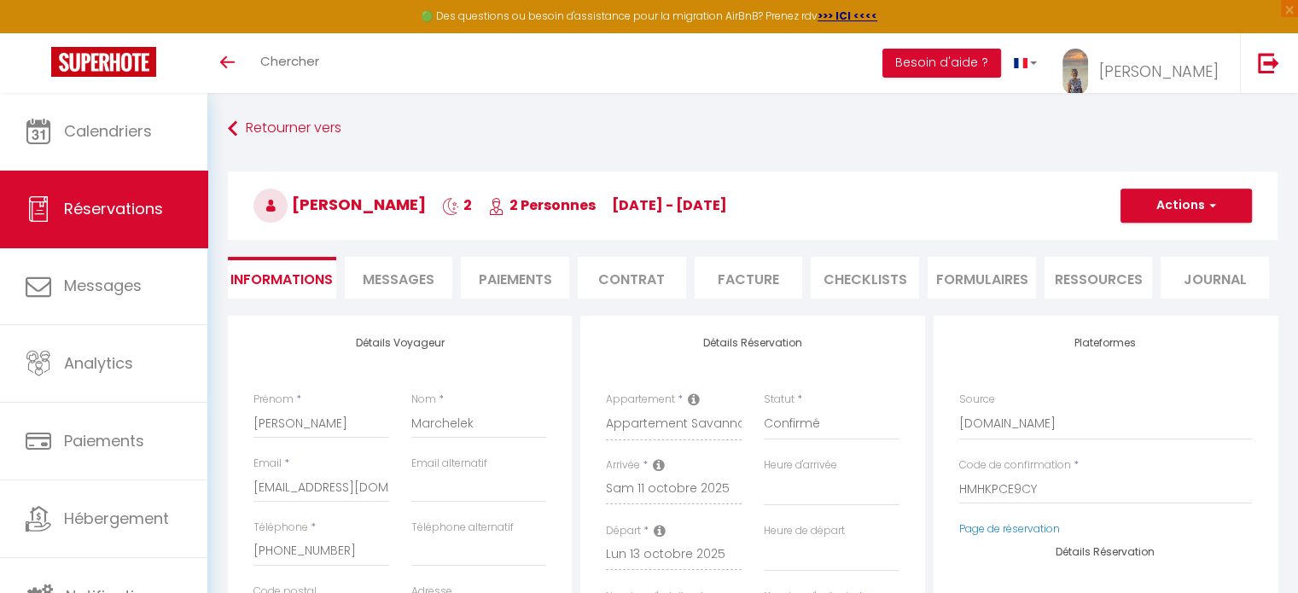
click at [413, 271] on span "Messages" at bounding box center [399, 280] width 72 height 20
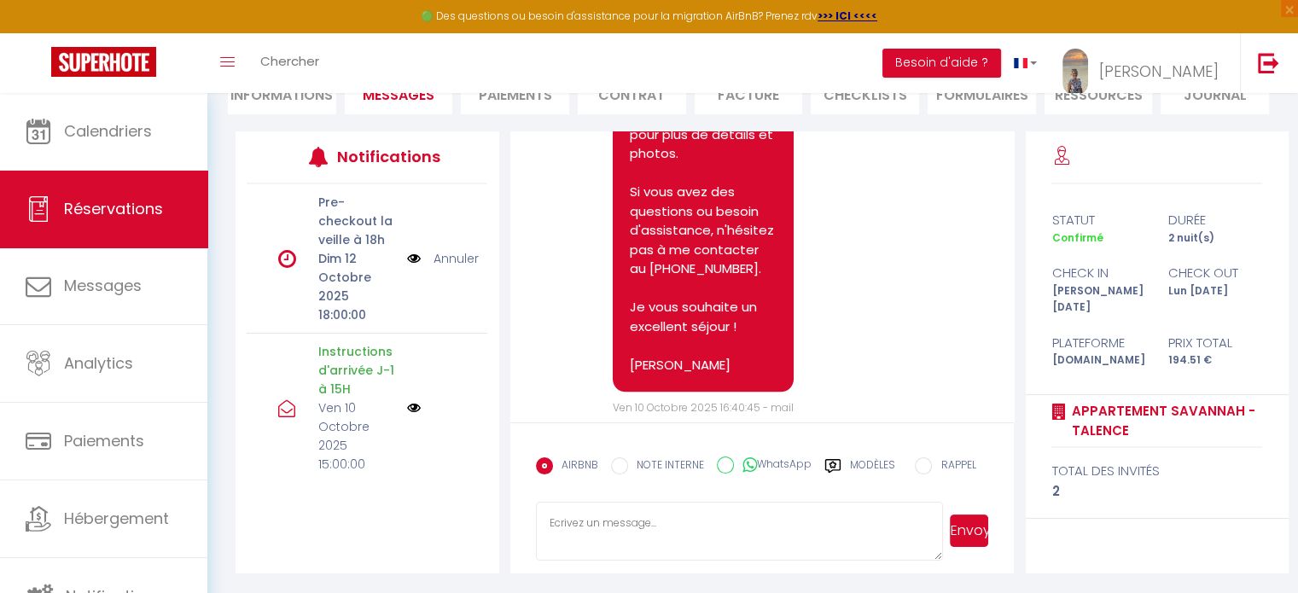
scroll to position [1993, 0]
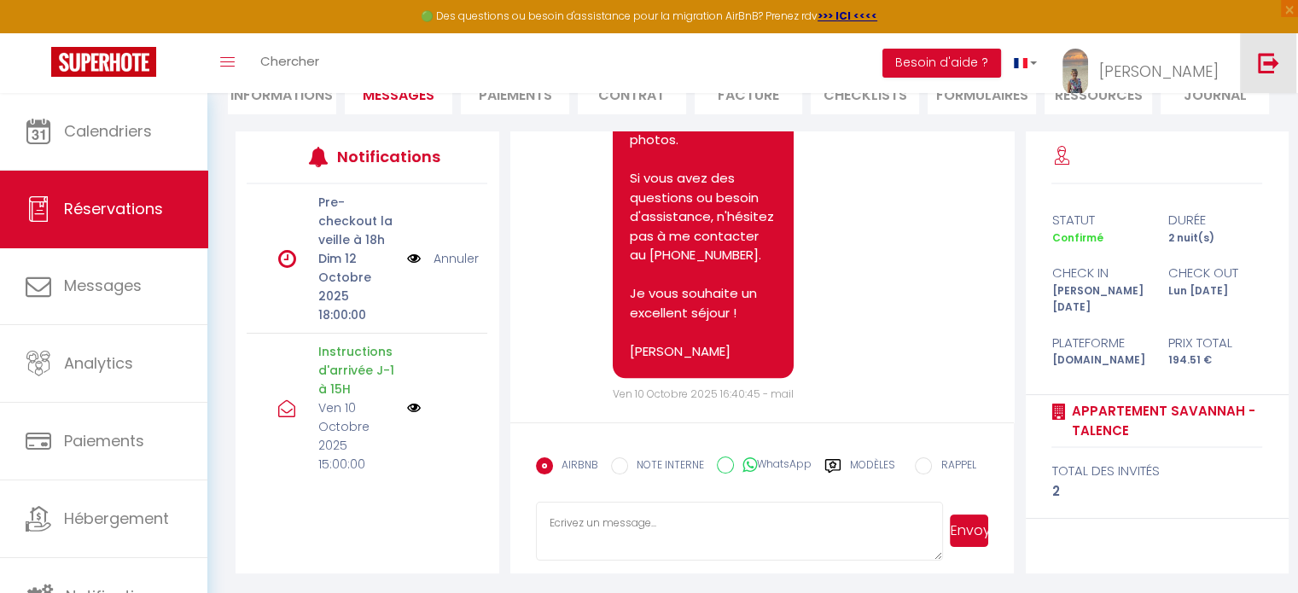
click at [1274, 63] on img at bounding box center [1268, 62] width 21 height 21
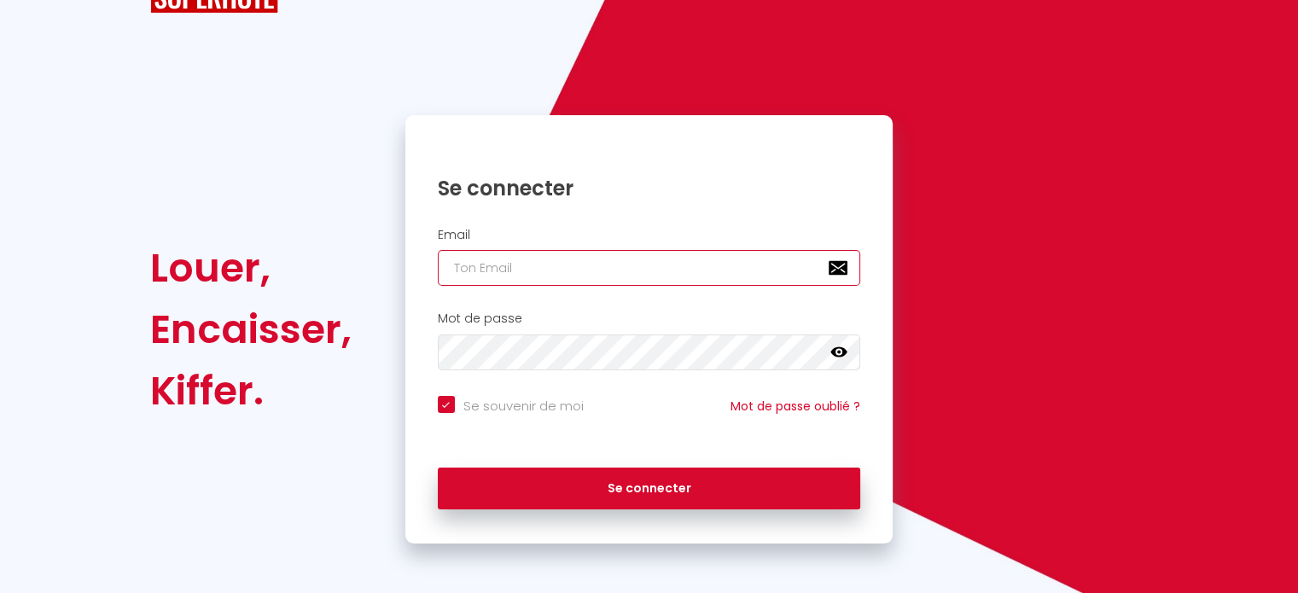
paste input "[EMAIL_ADDRESS][DOMAIN_NAME]"
type input "[EMAIL_ADDRESS][DOMAIN_NAME]"
checkbox input "true"
click at [683, 273] on input "[EMAIL_ADDRESS][DOMAIN_NAME]" at bounding box center [649, 268] width 423 height 36
type input "[EMAIL_ADDRESS][DOMAIN_NAME]"
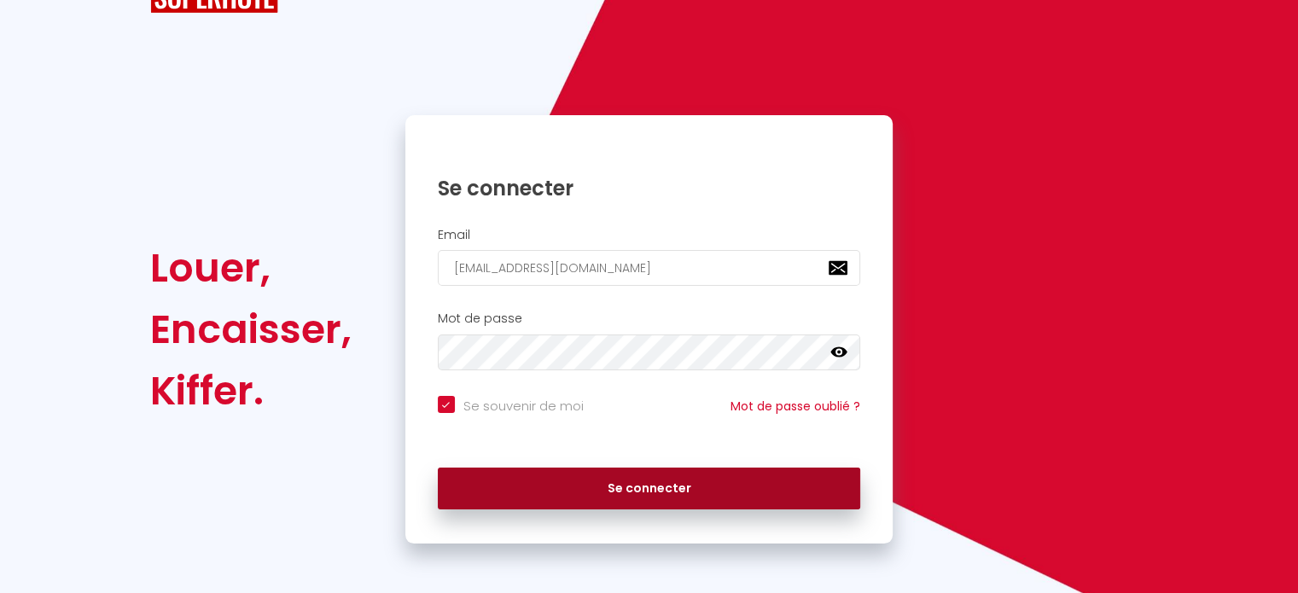
click at [645, 475] on button "Se connecter" at bounding box center [649, 489] width 423 height 43
checkbox input "true"
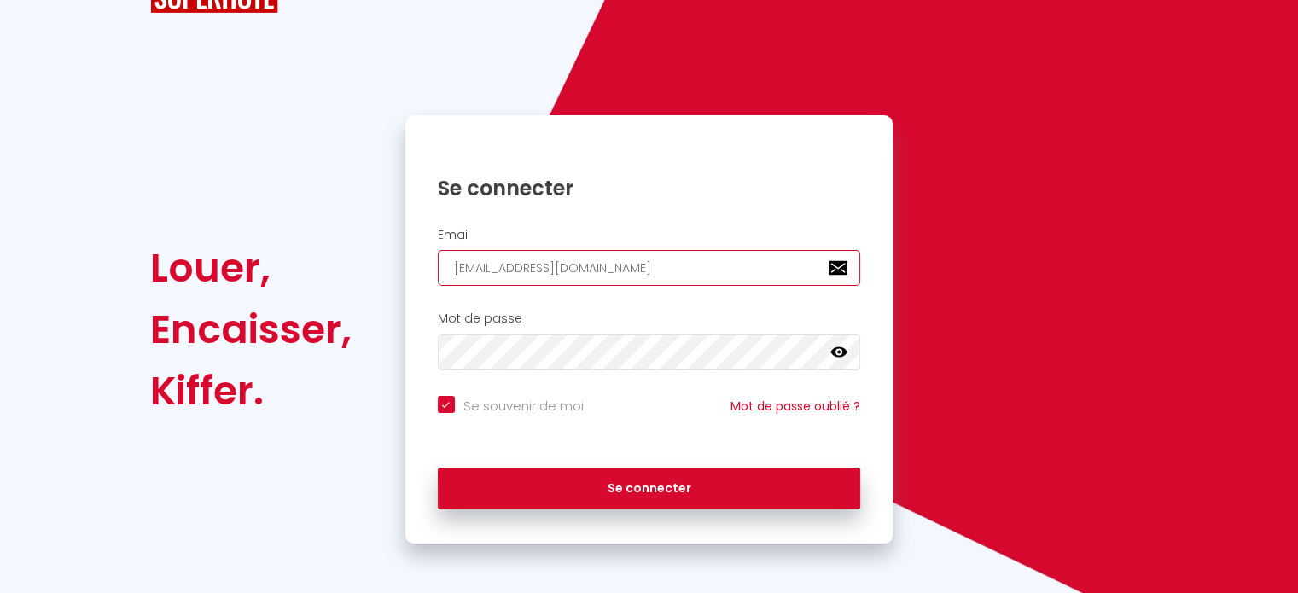
click at [657, 265] on input "[EMAIL_ADDRESS][DOMAIN_NAME]" at bounding box center [649, 268] width 423 height 36
drag, startPoint x: 657, startPoint y: 265, endPoint x: 454, endPoint y: 264, distance: 203.0
click at [454, 264] on input "[EMAIL_ADDRESS][DOMAIN_NAME]" at bounding box center [649, 268] width 423 height 36
paste input "[PERSON_NAME]"
type input "[PERSON_NAME][EMAIL_ADDRESS][DOMAIN_NAME]"
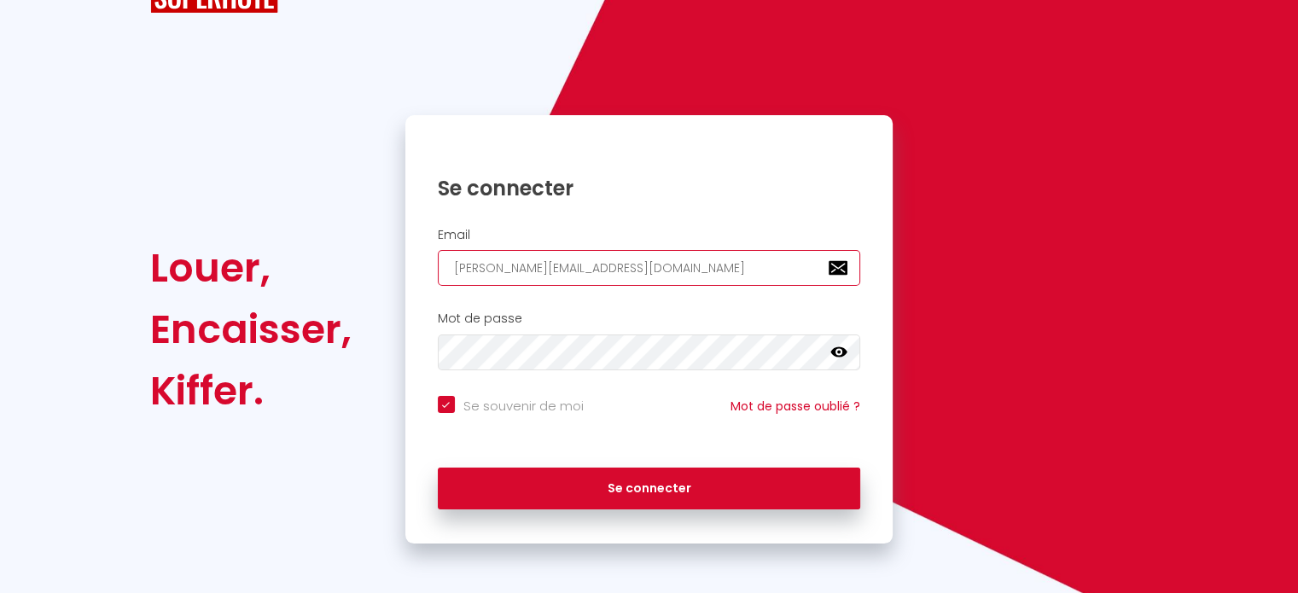
checkbox input "true"
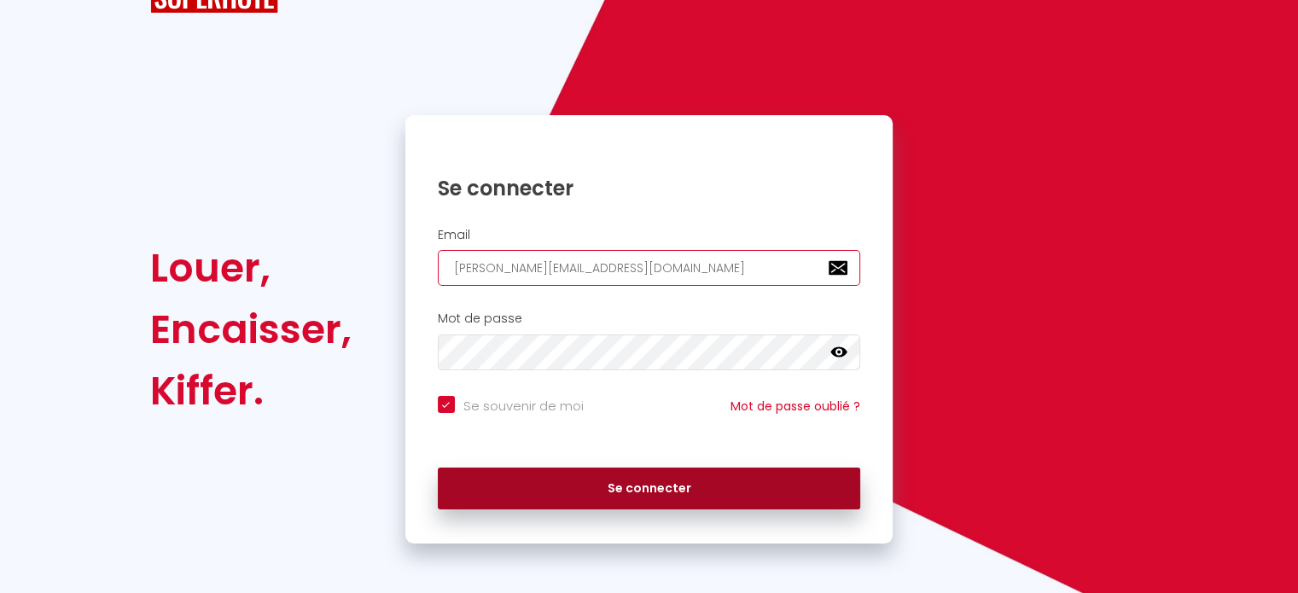
type input "[PERSON_NAME][EMAIL_ADDRESS][DOMAIN_NAME]"
click at [633, 493] on button "Se connecter" at bounding box center [649, 489] width 423 height 43
checkbox input "true"
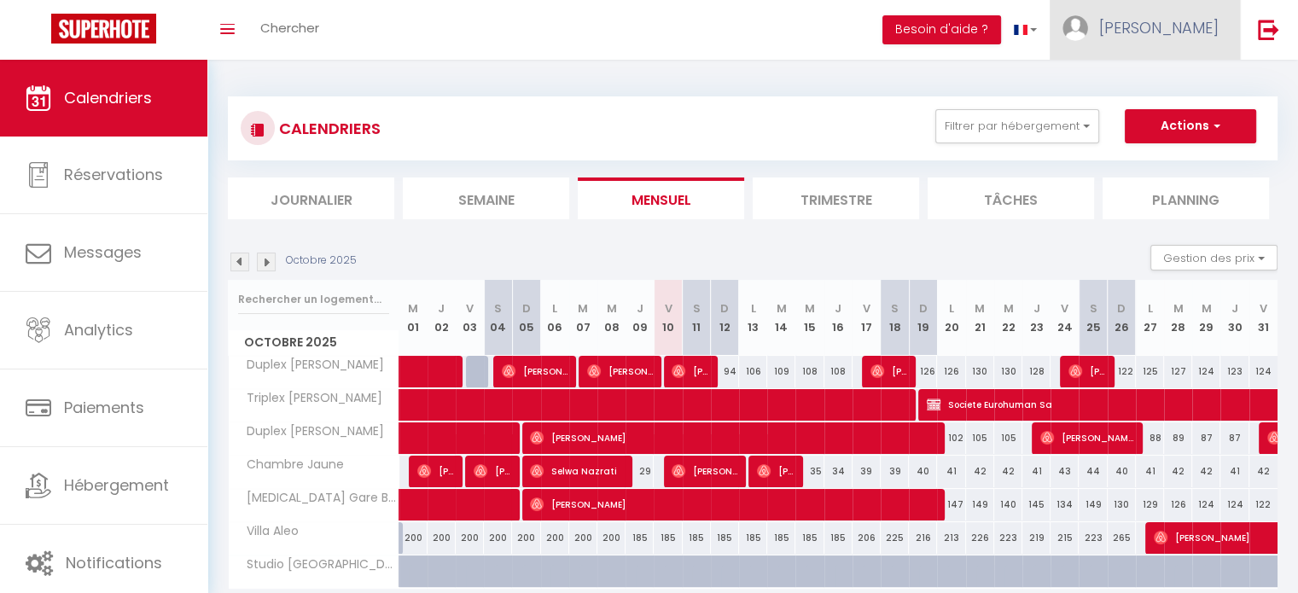
click at [1164, 37] on span "[PERSON_NAME]" at bounding box center [1158, 27] width 119 height 21
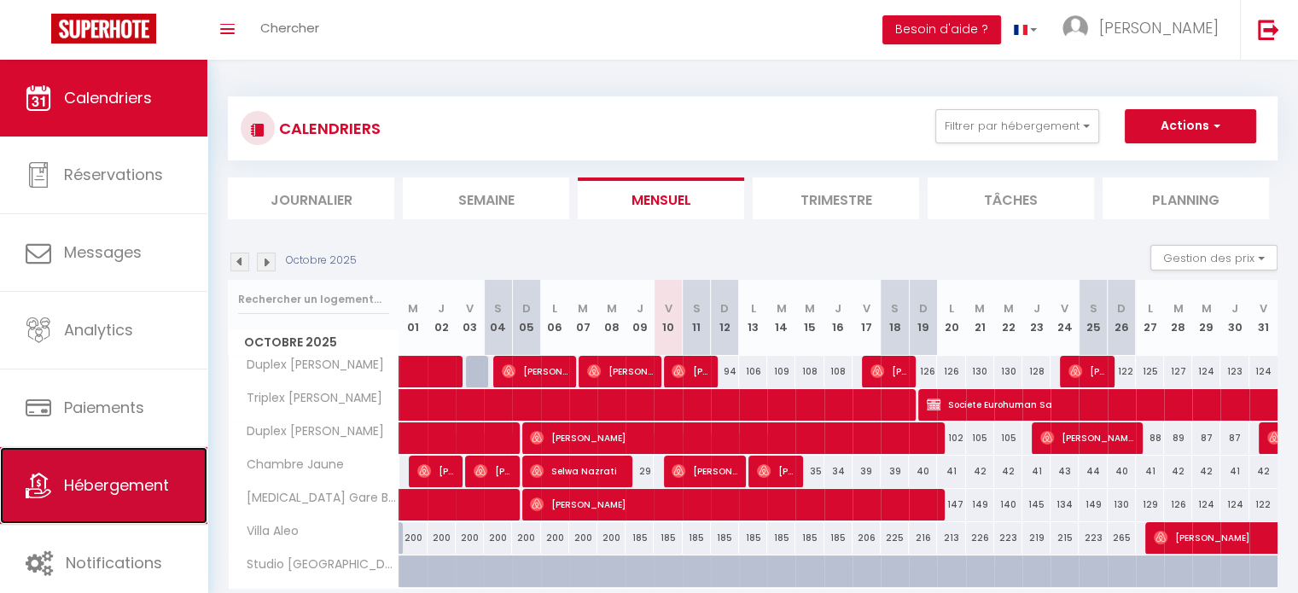
click at [131, 508] on link "Hébergement" at bounding box center [103, 485] width 207 height 77
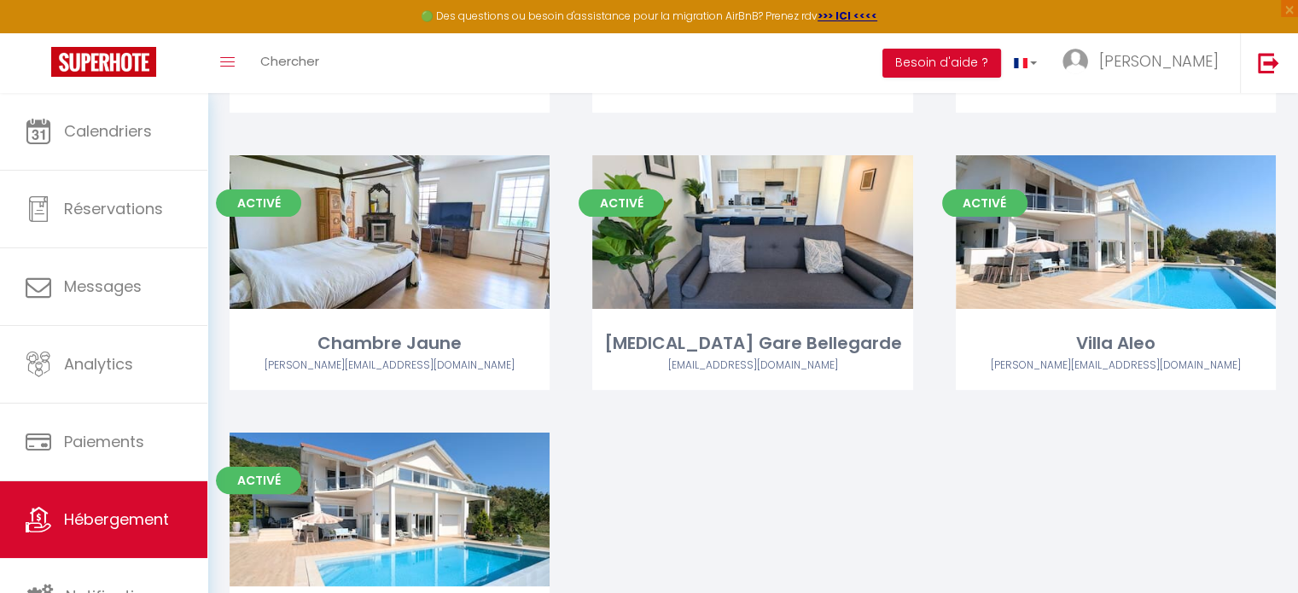
scroll to position [437, 0]
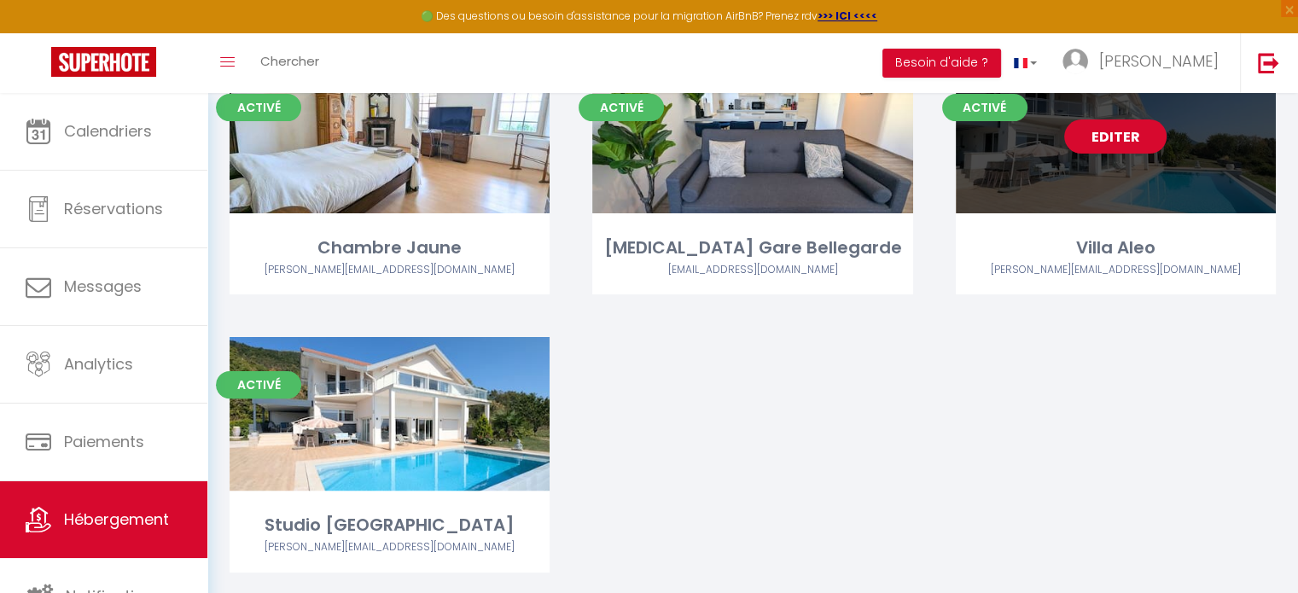
click at [1116, 137] on link "Editer" at bounding box center [1115, 136] width 102 height 34
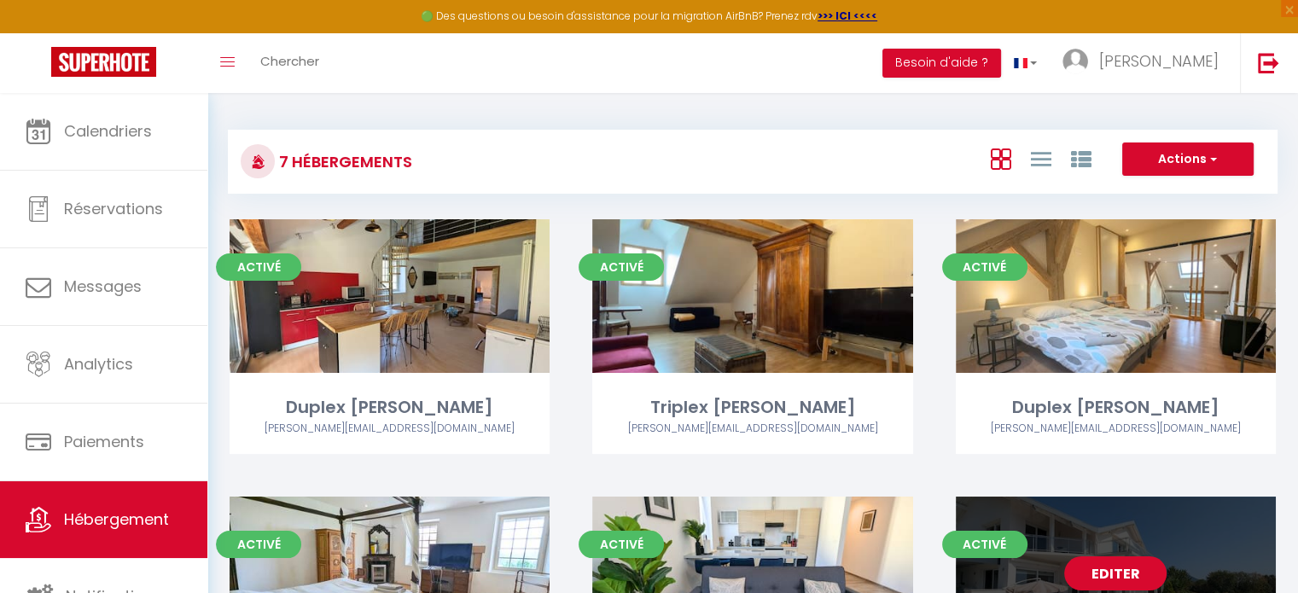
select select "3"
select select "2"
select select "1"
select select "28"
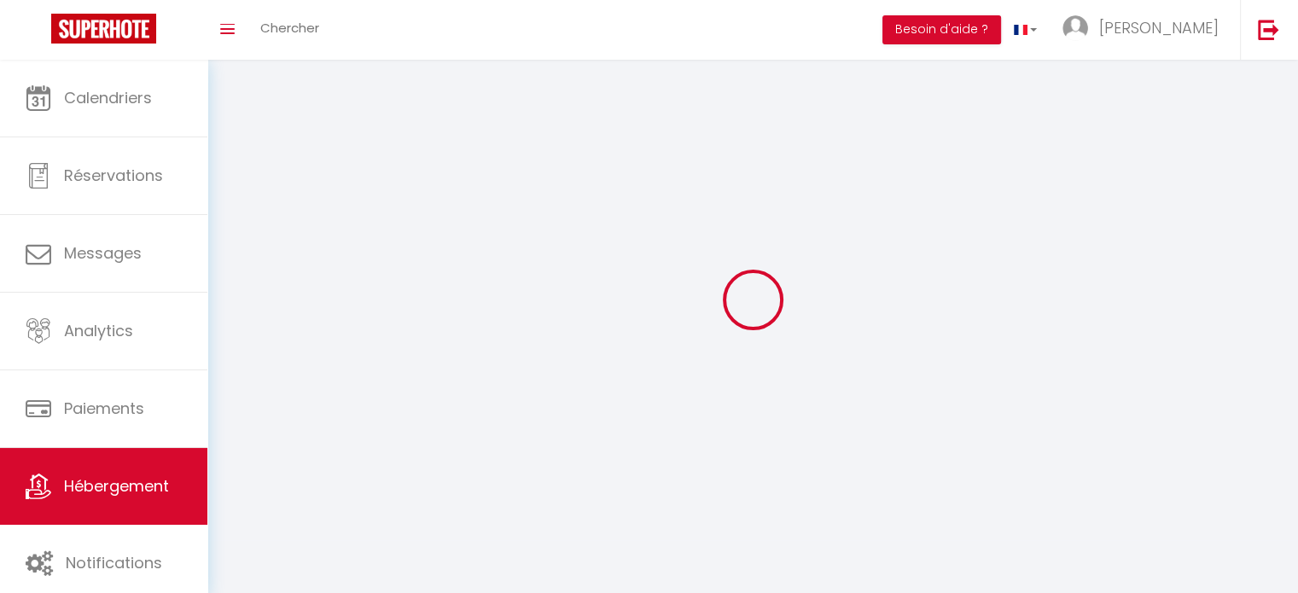
select select
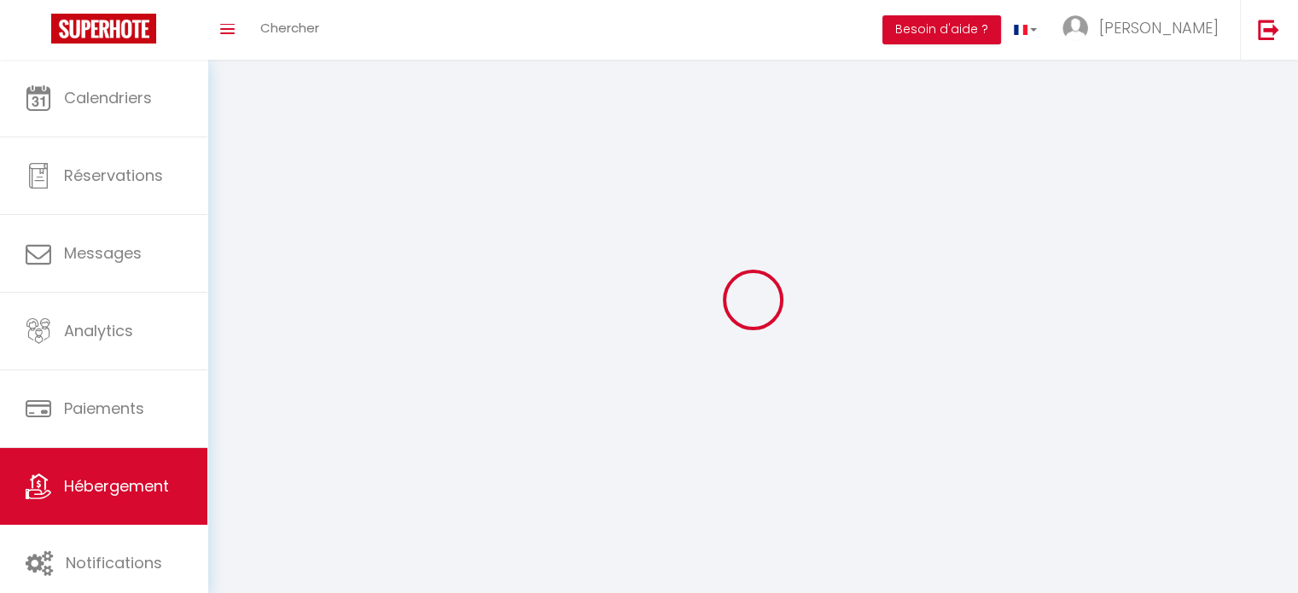
checkbox input "false"
select select
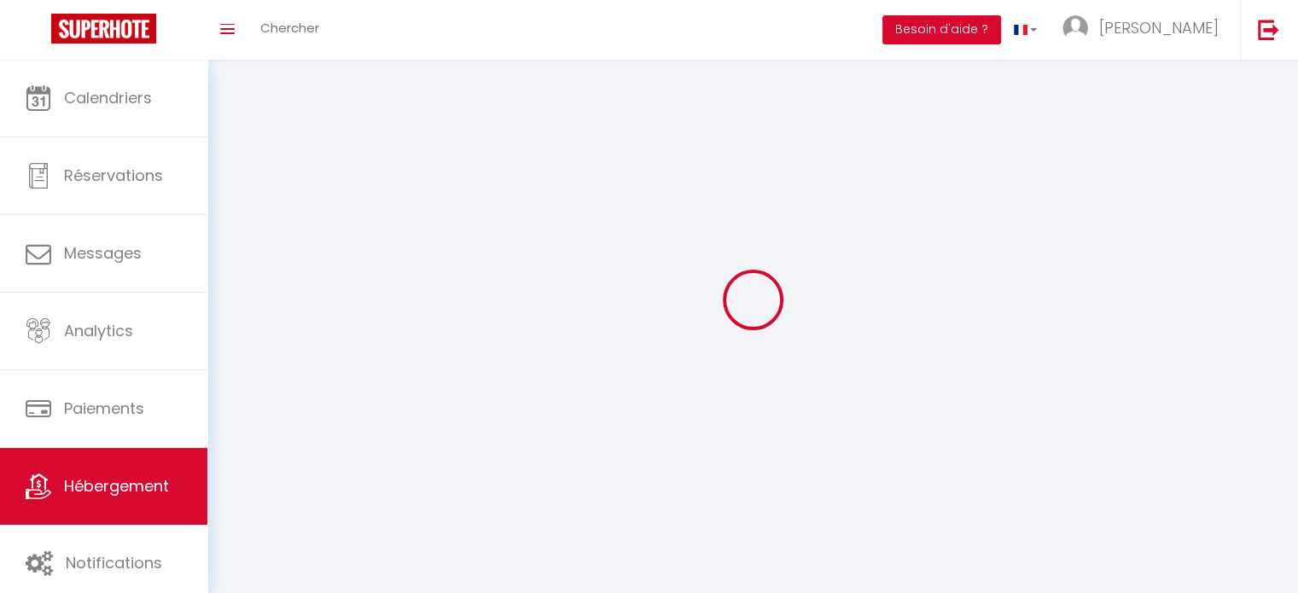
select select
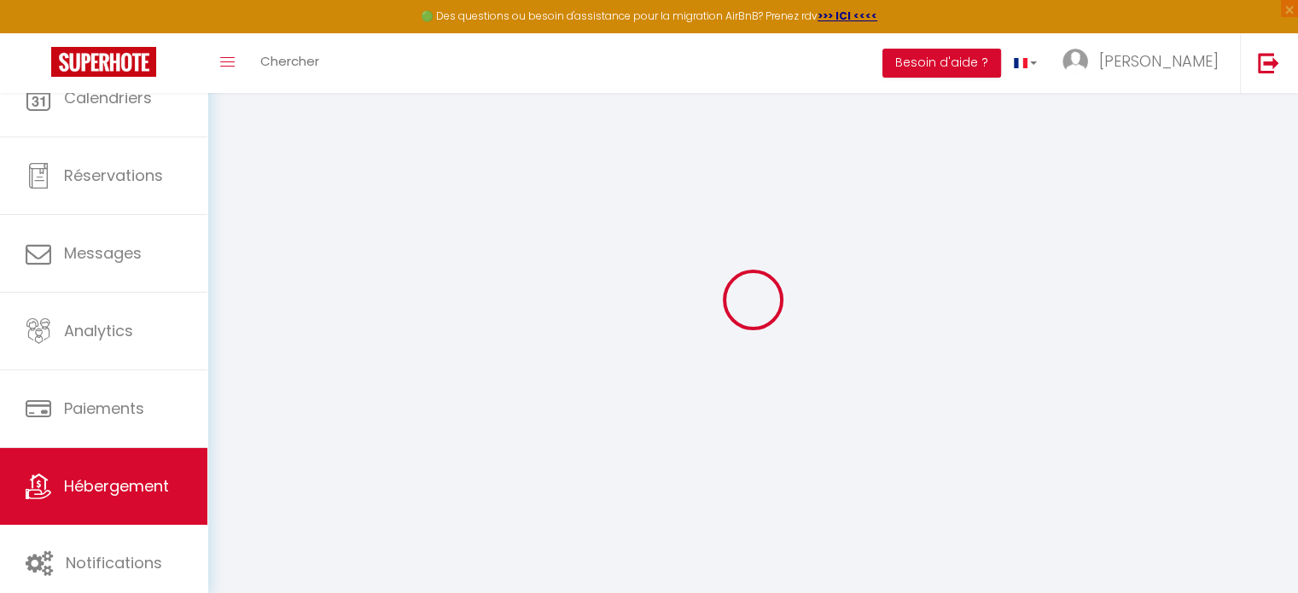
select select
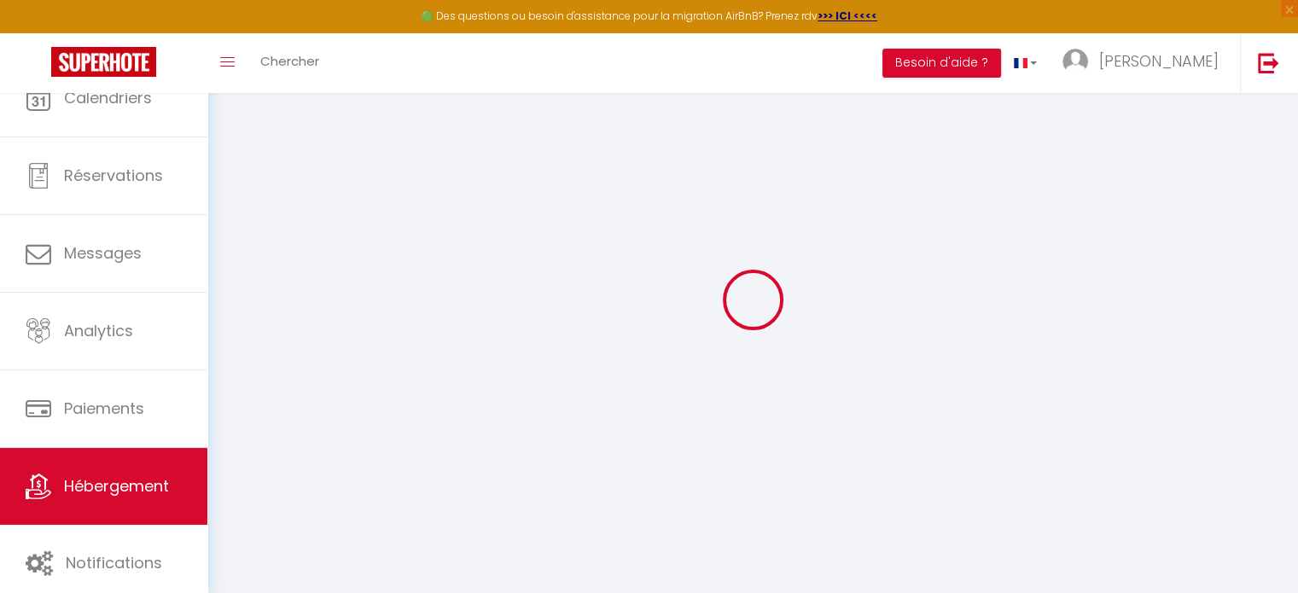
select select
checkbox input "false"
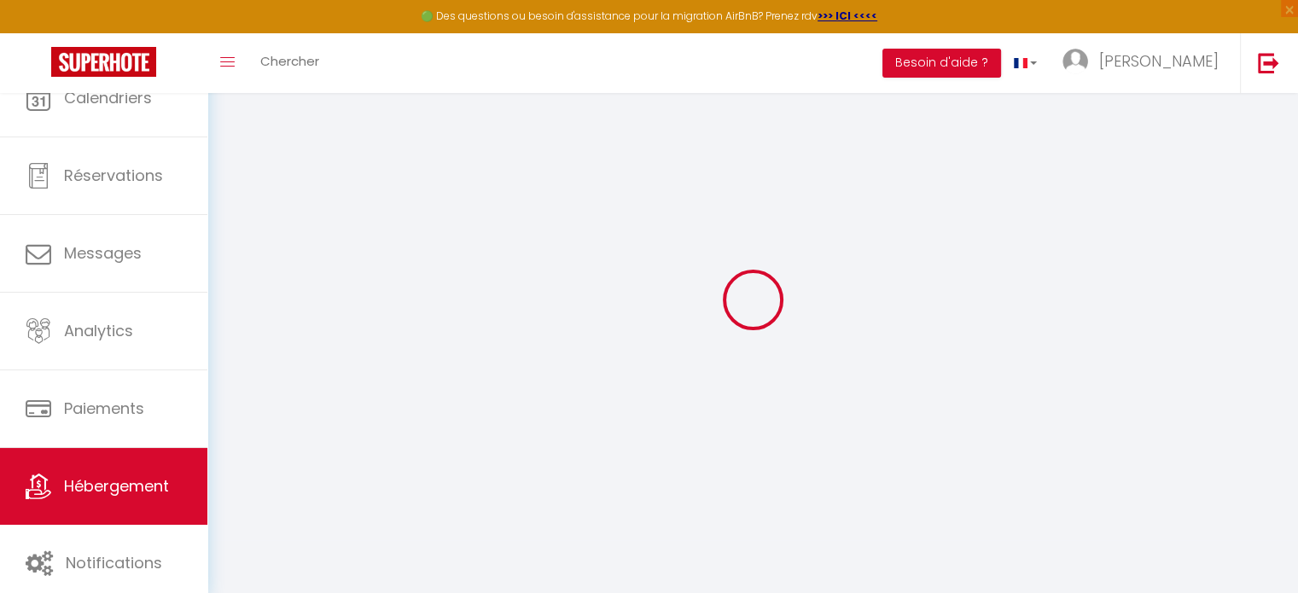
select select
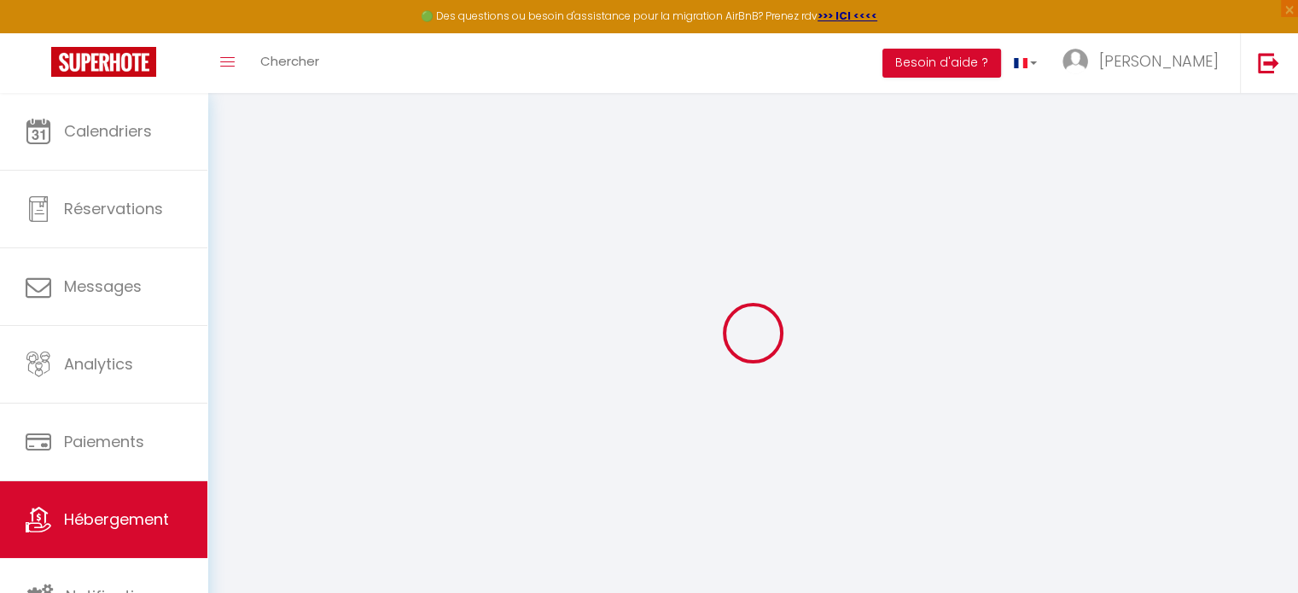
select select
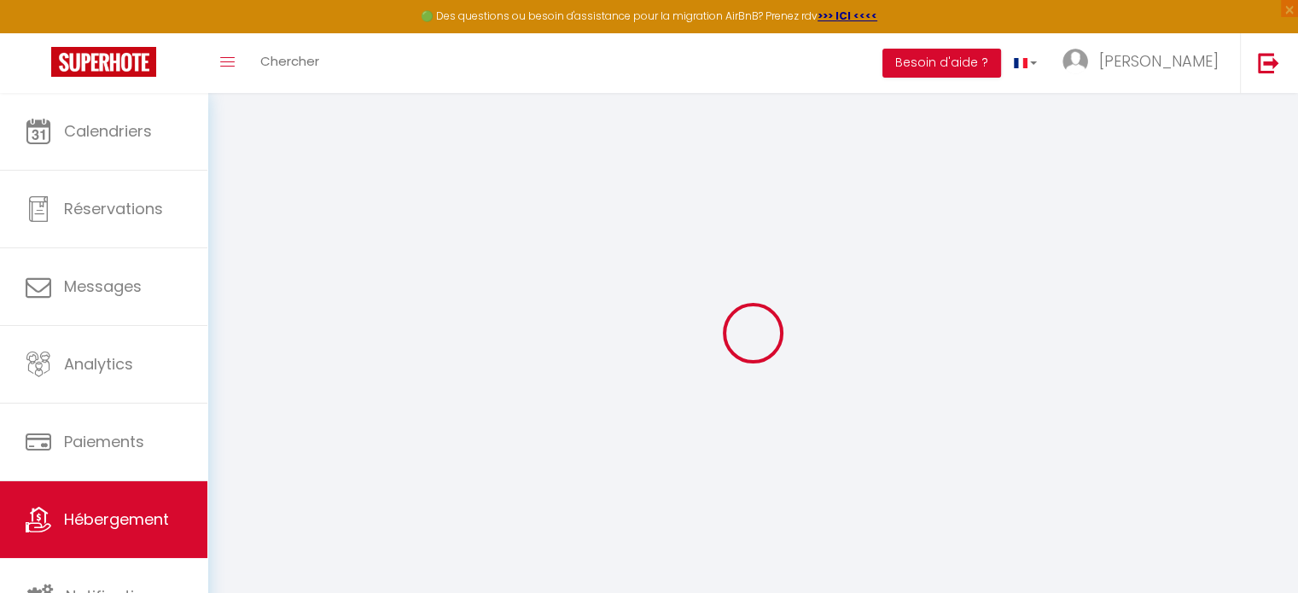
select select
checkbox input "false"
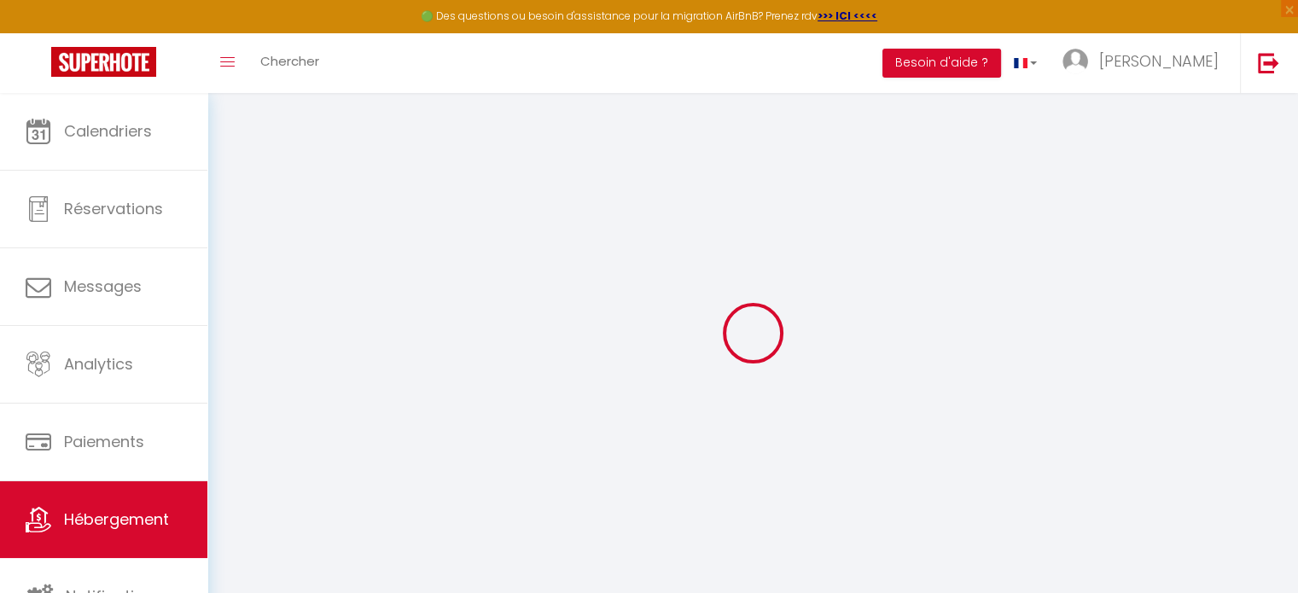
select select
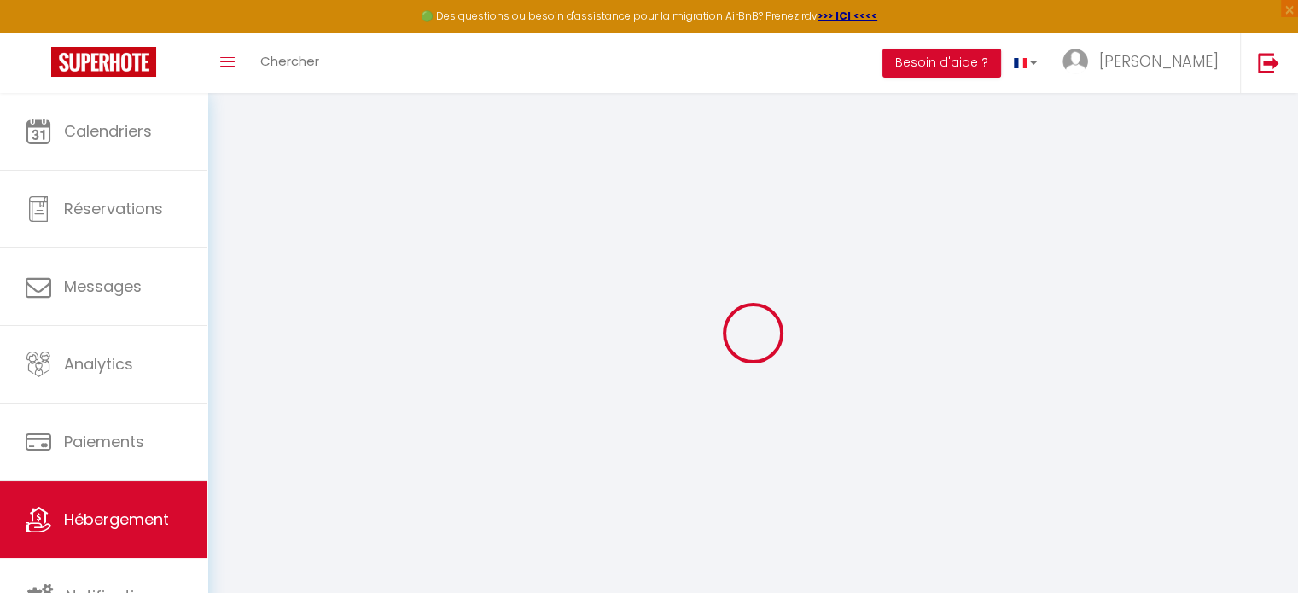
select select
checkbox input "false"
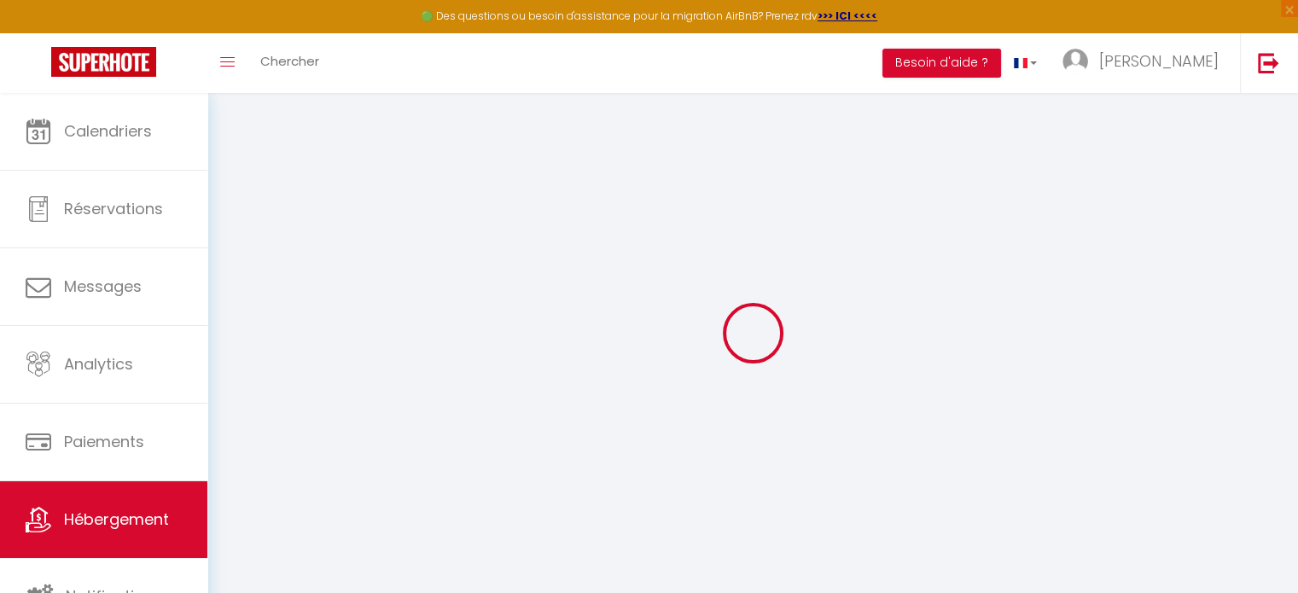
checkbox input "false"
select select
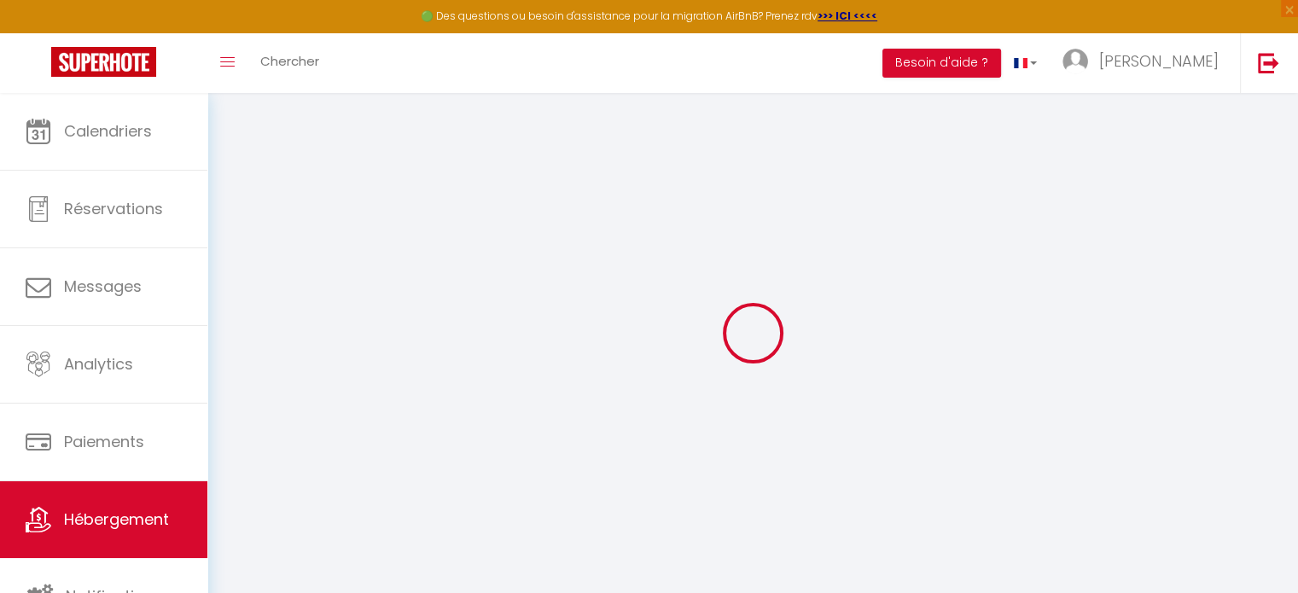
select select
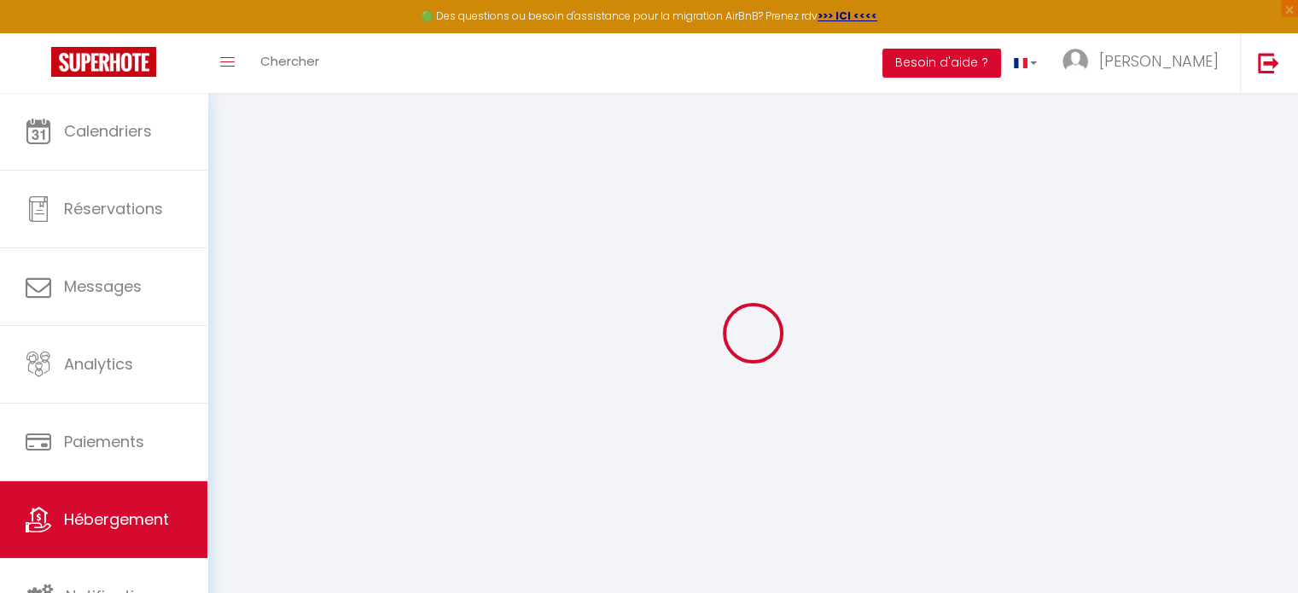
checkbox input "false"
select select
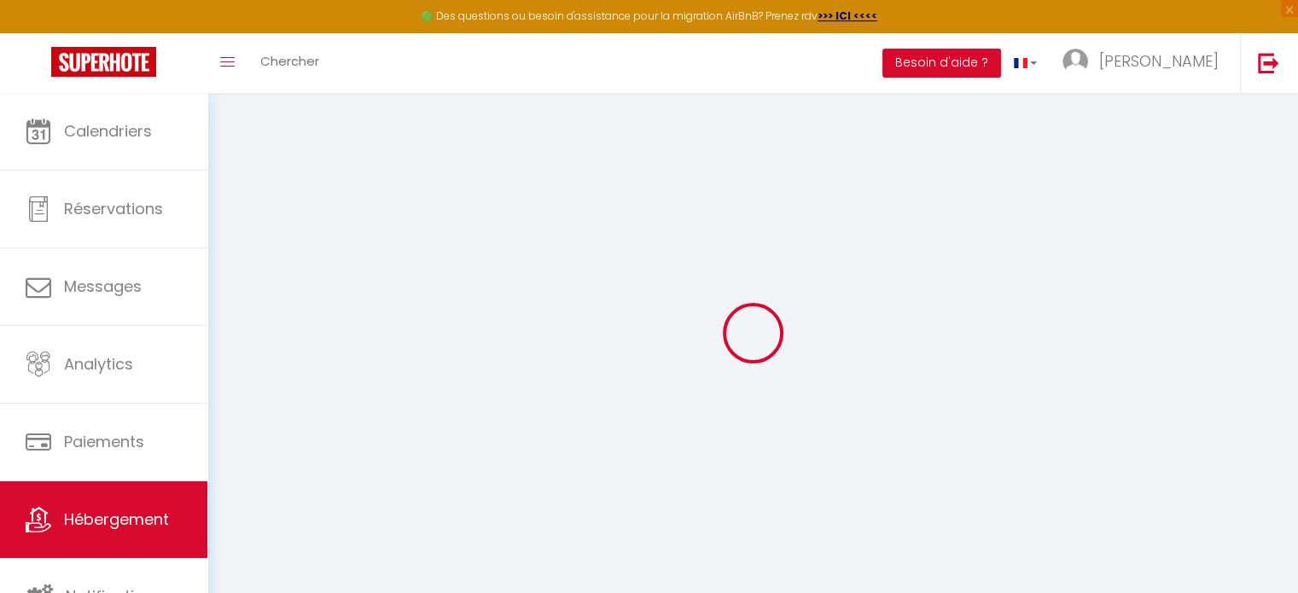
select select
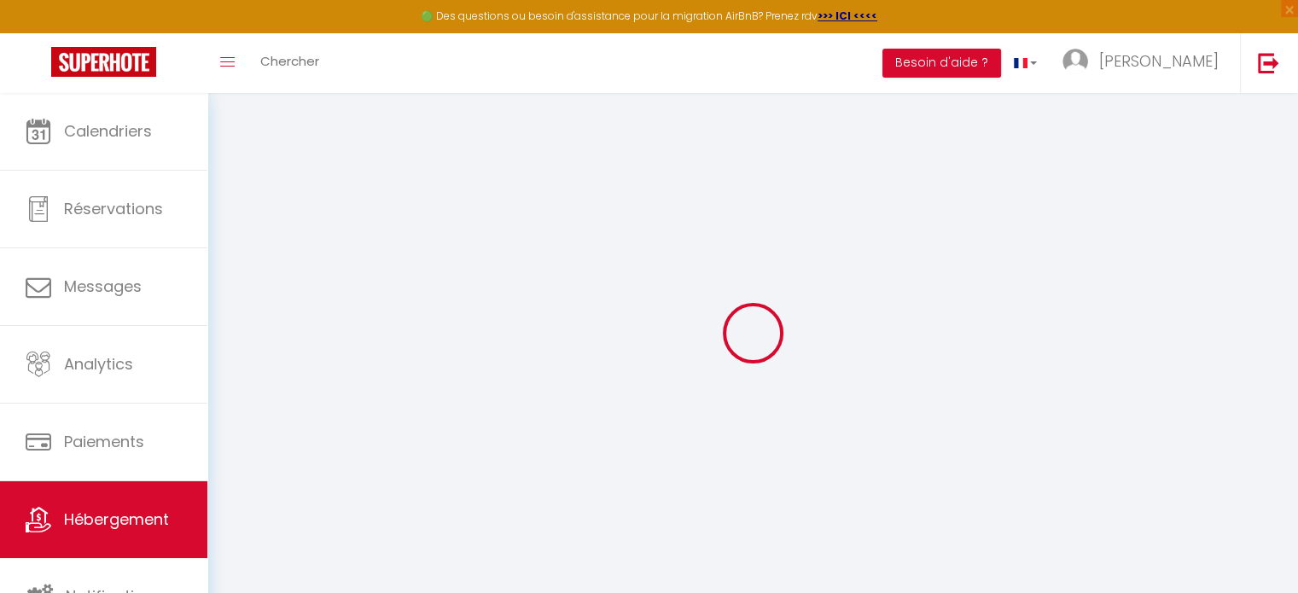
select select
checkbox input "false"
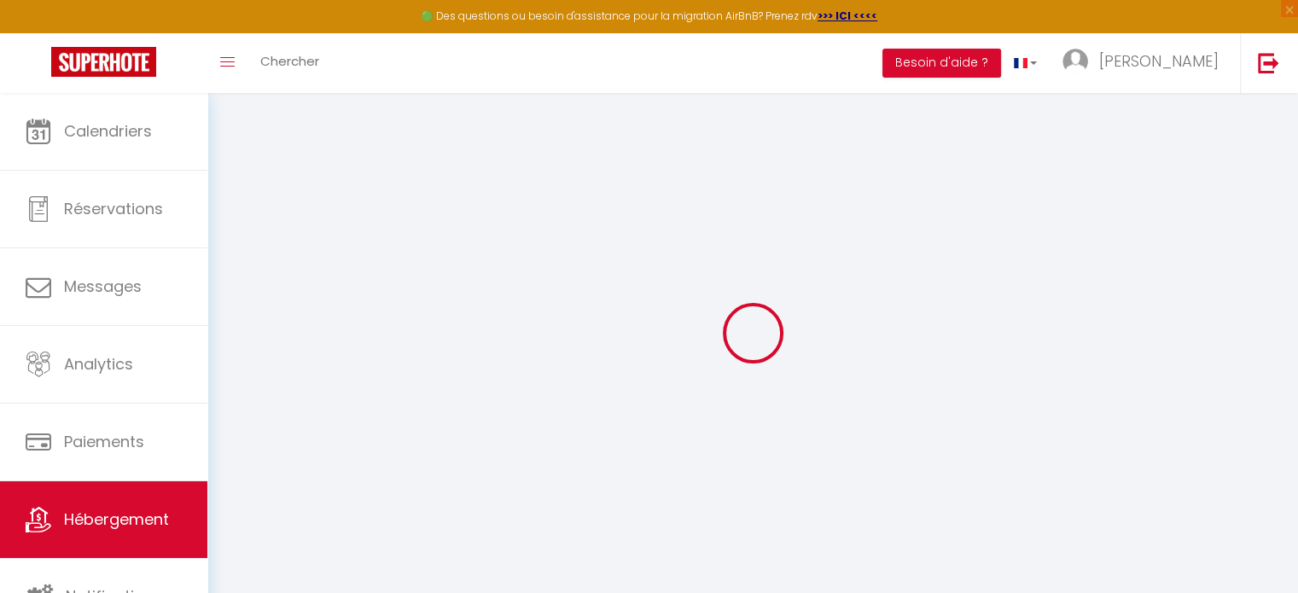
checkbox input "false"
select select
type input "Villa Aleo"
type input "Domenica"
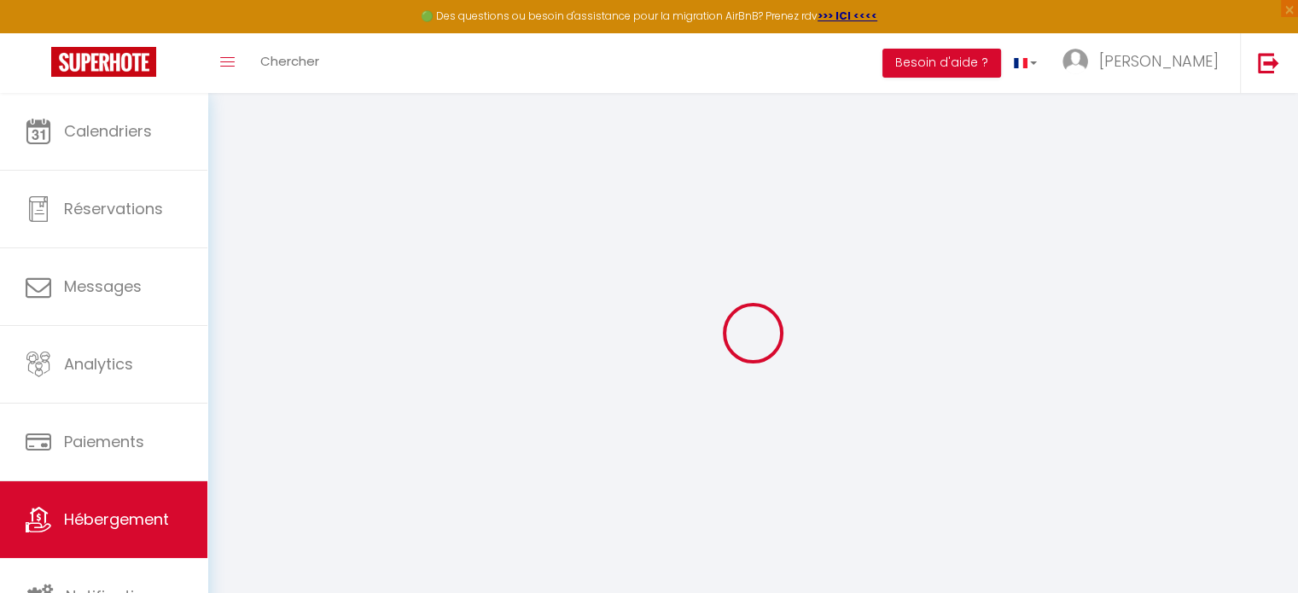
type input "Aleo"
type input "[STREET_ADDRESS]"
type input "01170"
type input "Échenevex"
select select "houses"
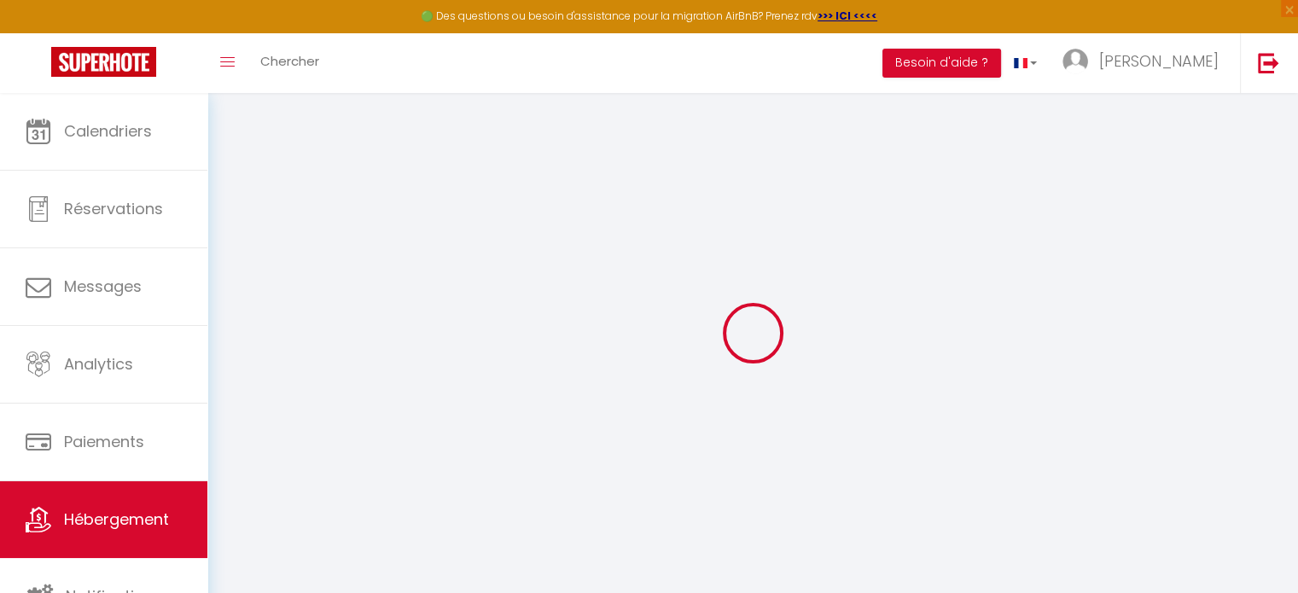
select select "6"
select select "3"
select select "2"
type input "250"
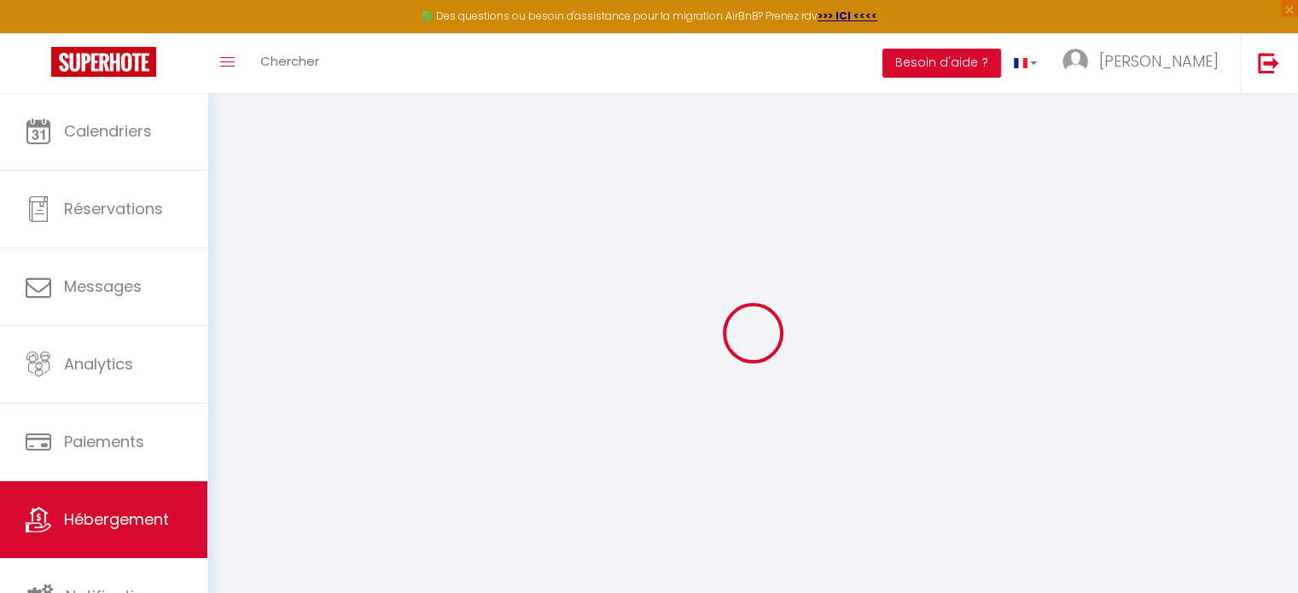
type input "180"
type input "5.5"
type input "0"
type input "1000"
select select
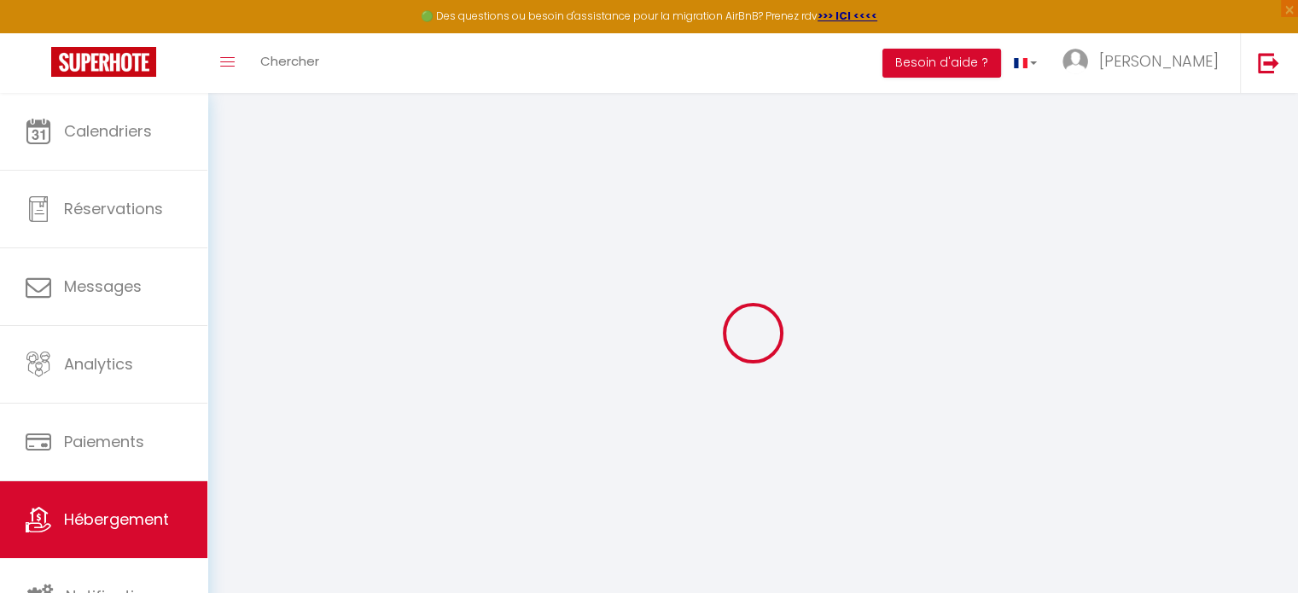
select select
type input "[STREET_ADDRESS]"
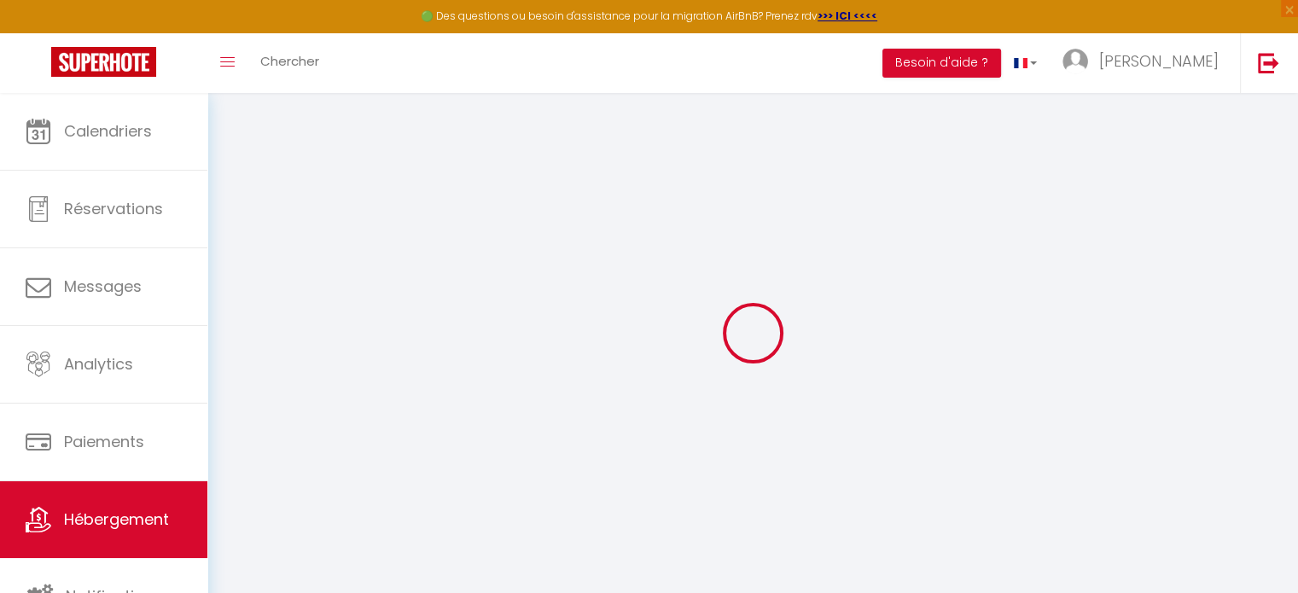
type input "01170"
type input "Échenevex"
type input "[PERSON_NAME][EMAIL_ADDRESS][DOMAIN_NAME]"
select select
checkbox input "false"
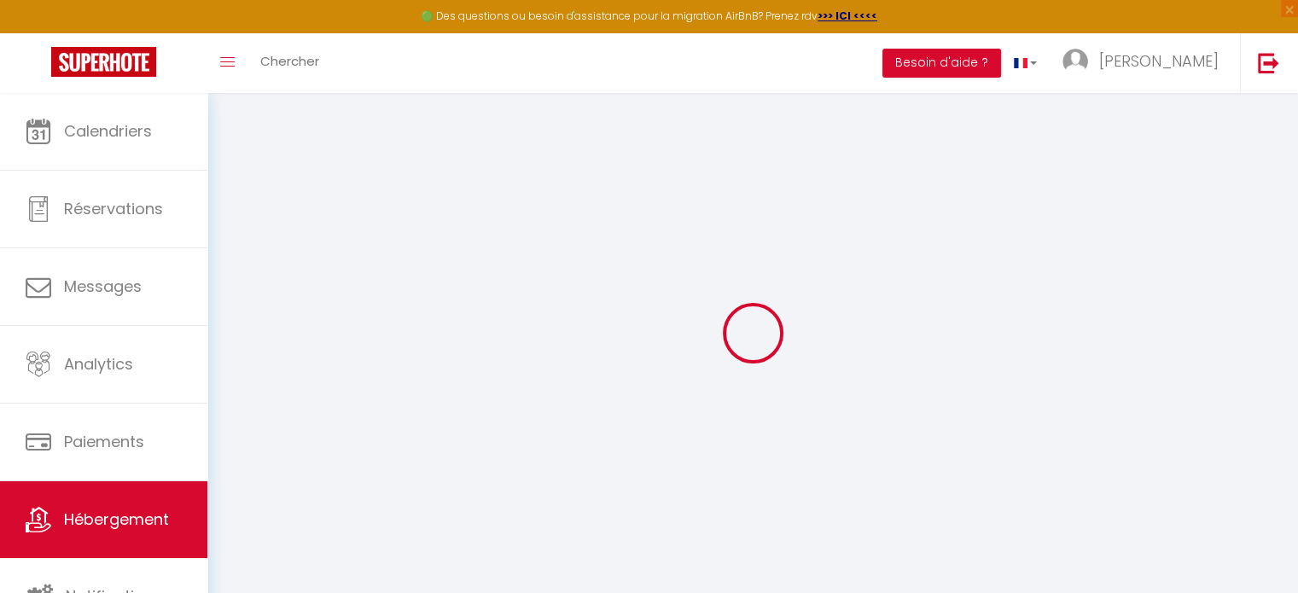
checkbox input "false"
radio input "true"
type input "0"
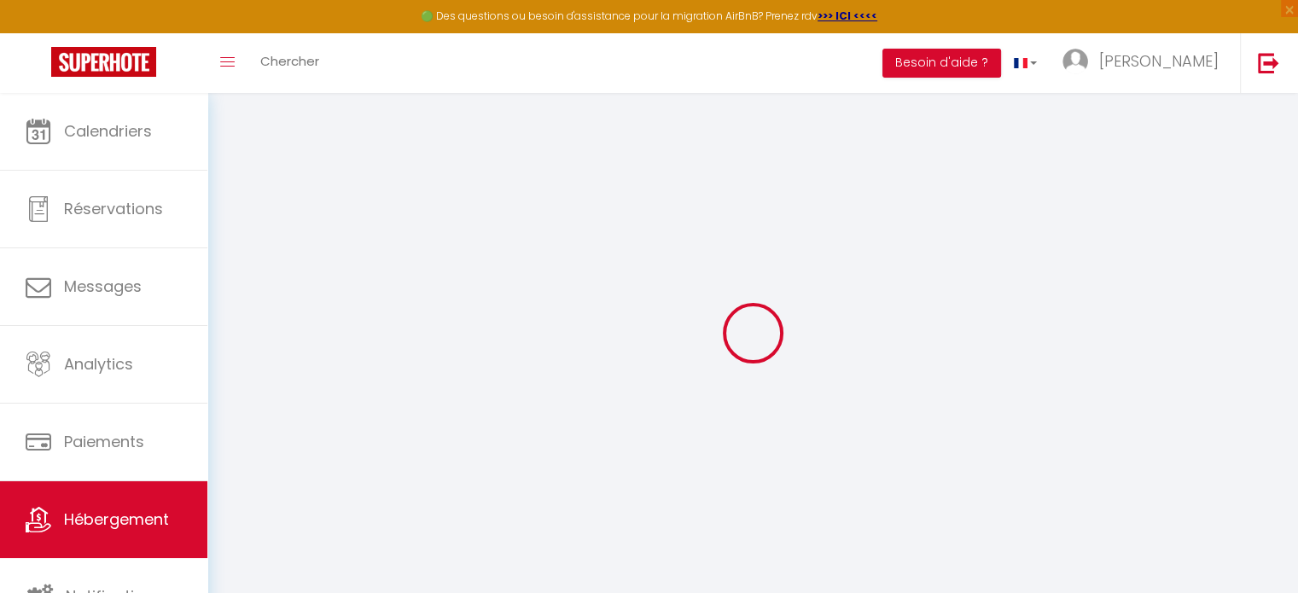
type input "0"
select select "51847"
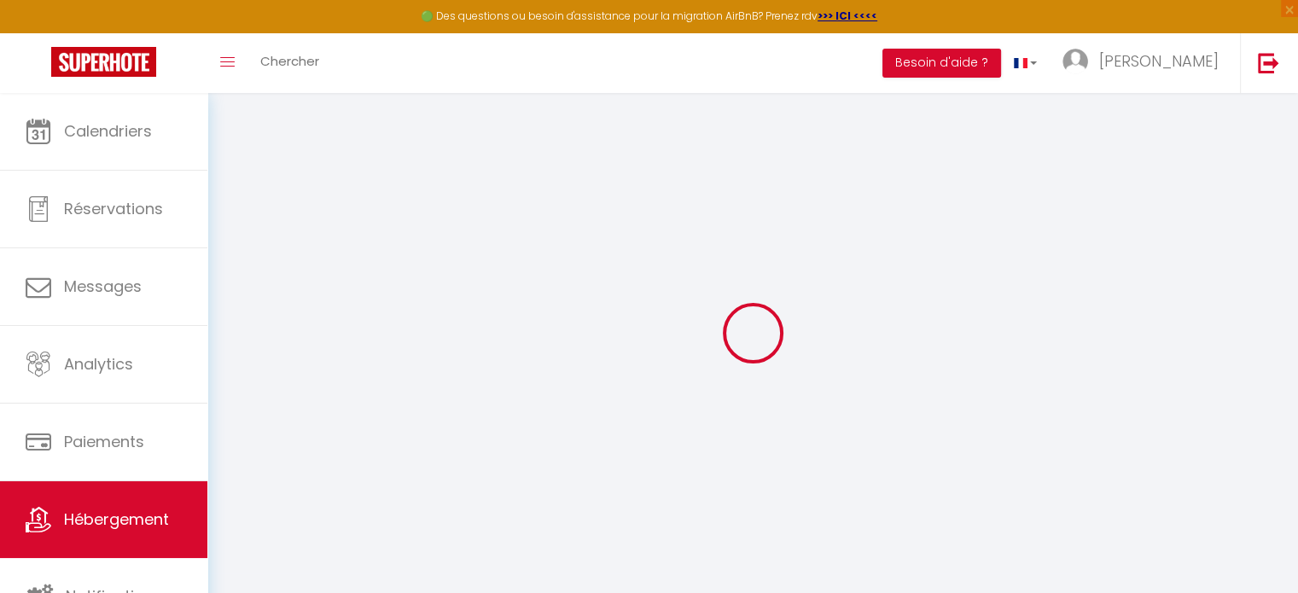
select select
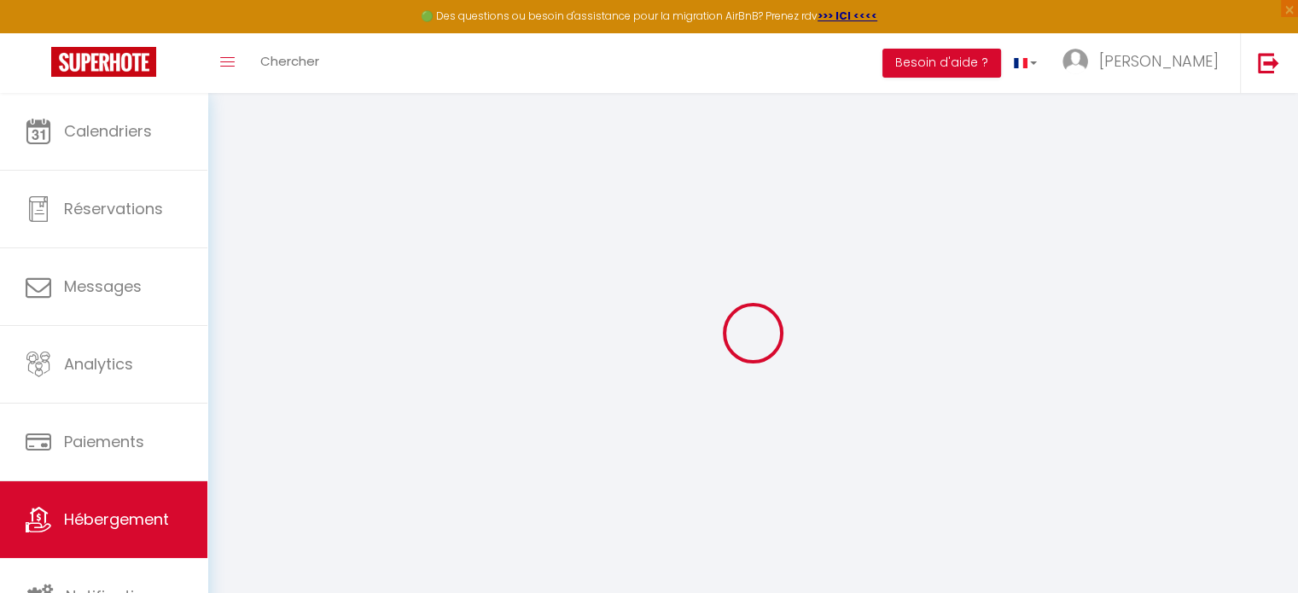
select select
checkbox input "false"
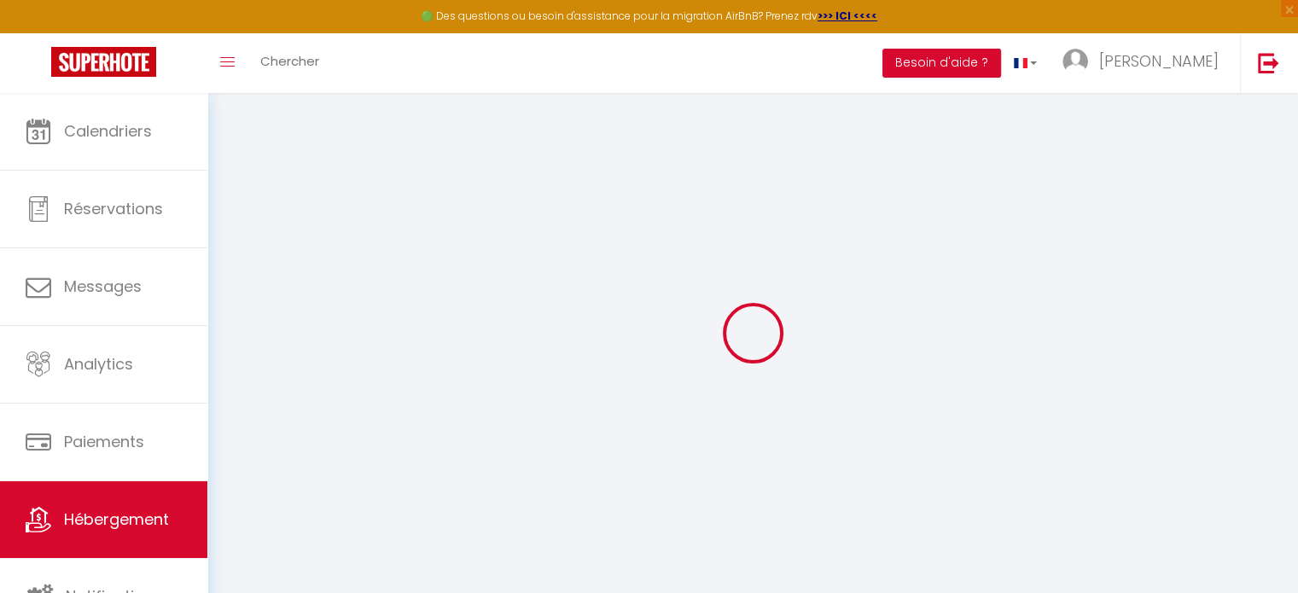
select select
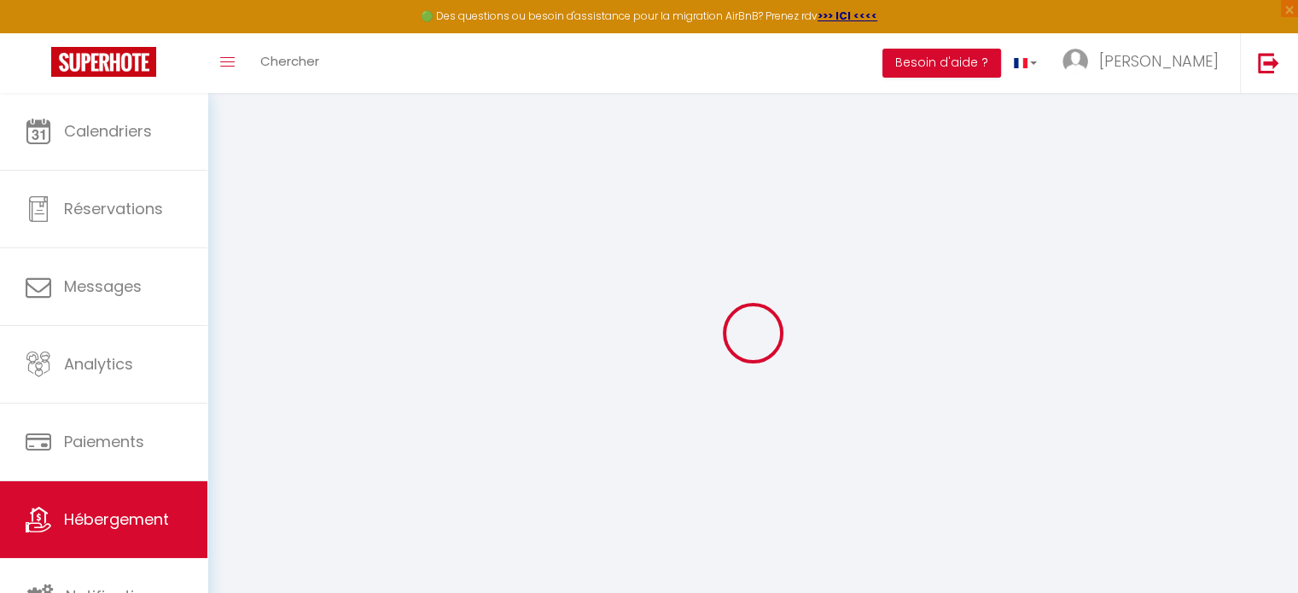
select select
checkbox input "false"
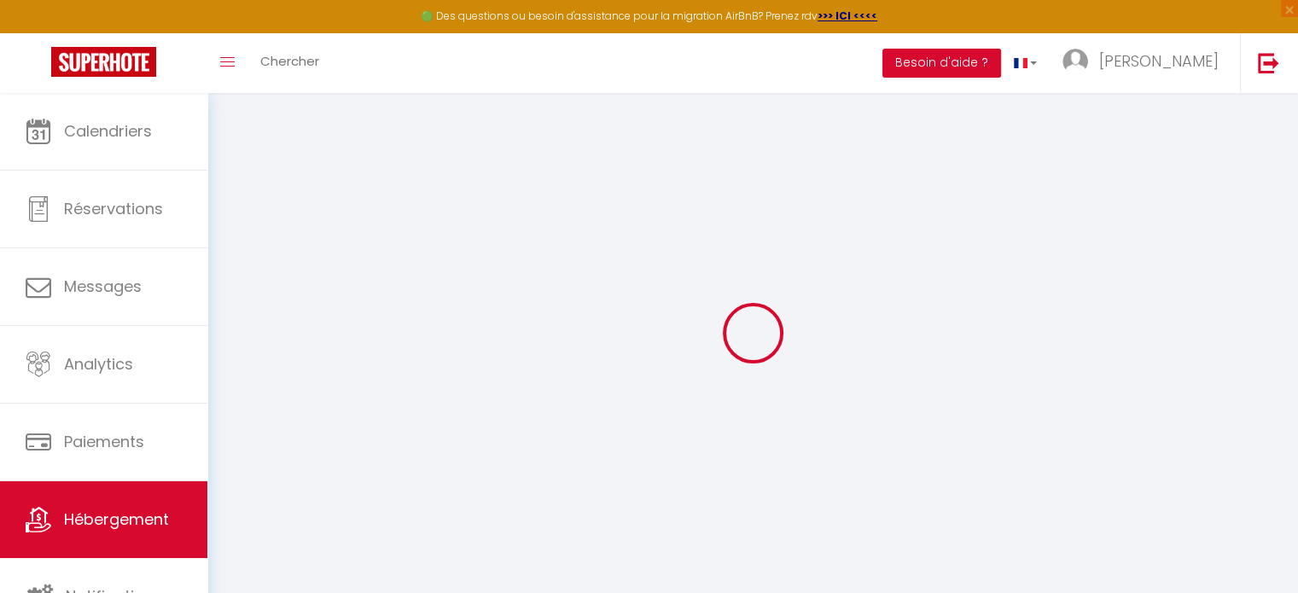
select select
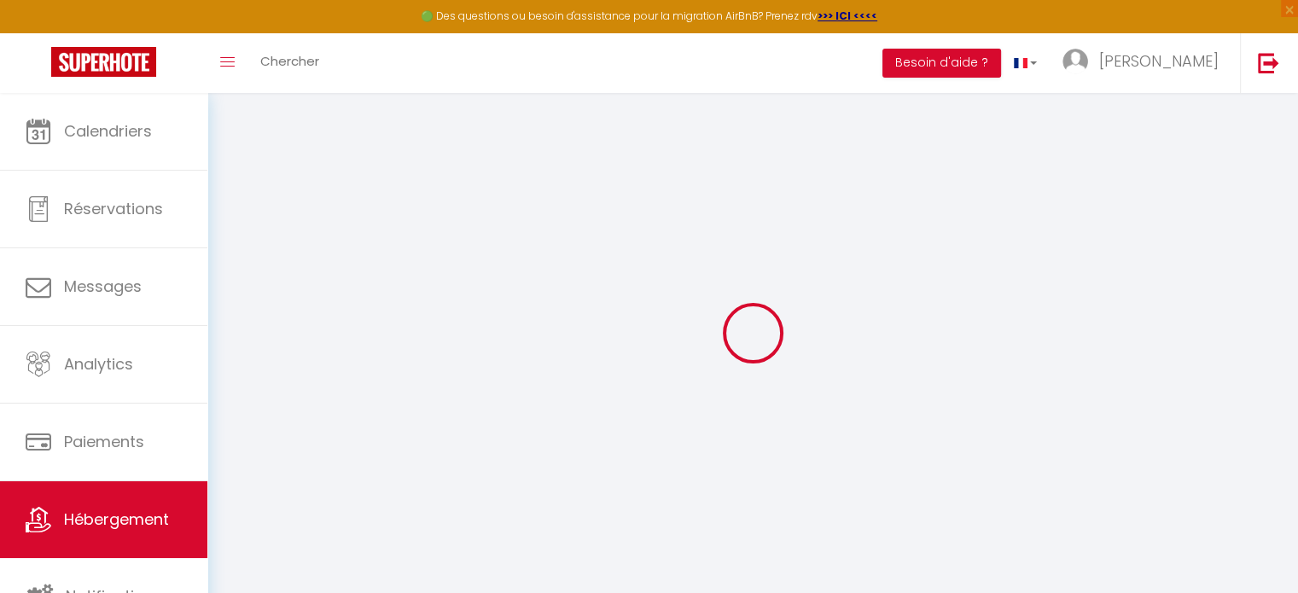
select select
checkbox input "false"
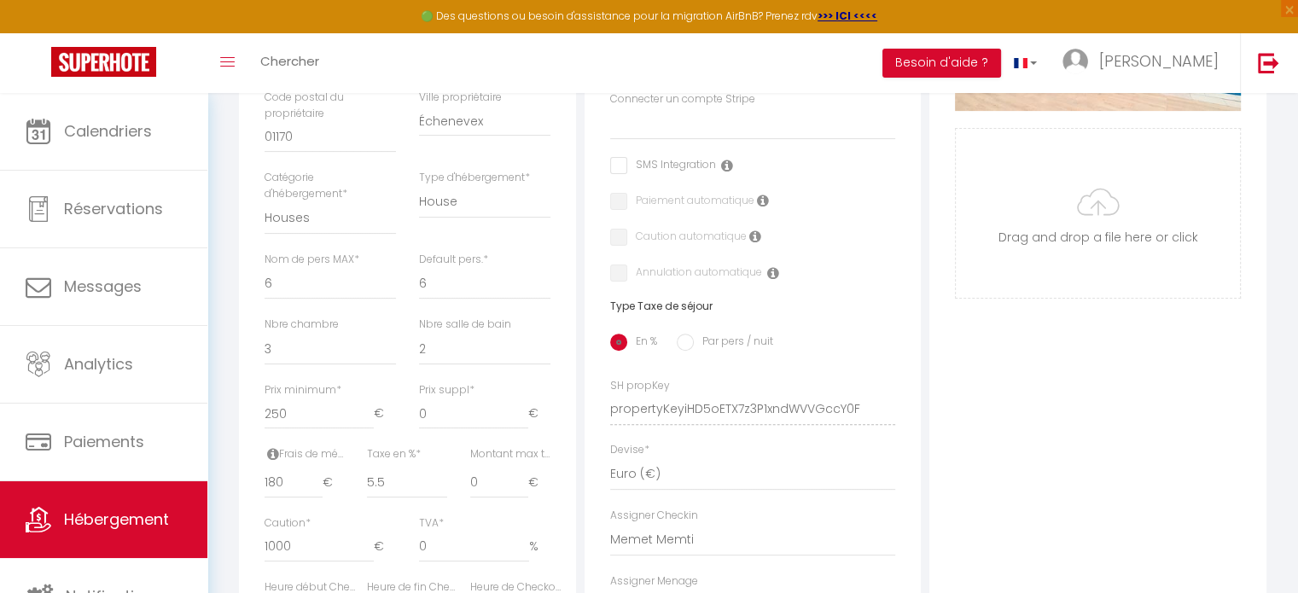
scroll to position [495, 0]
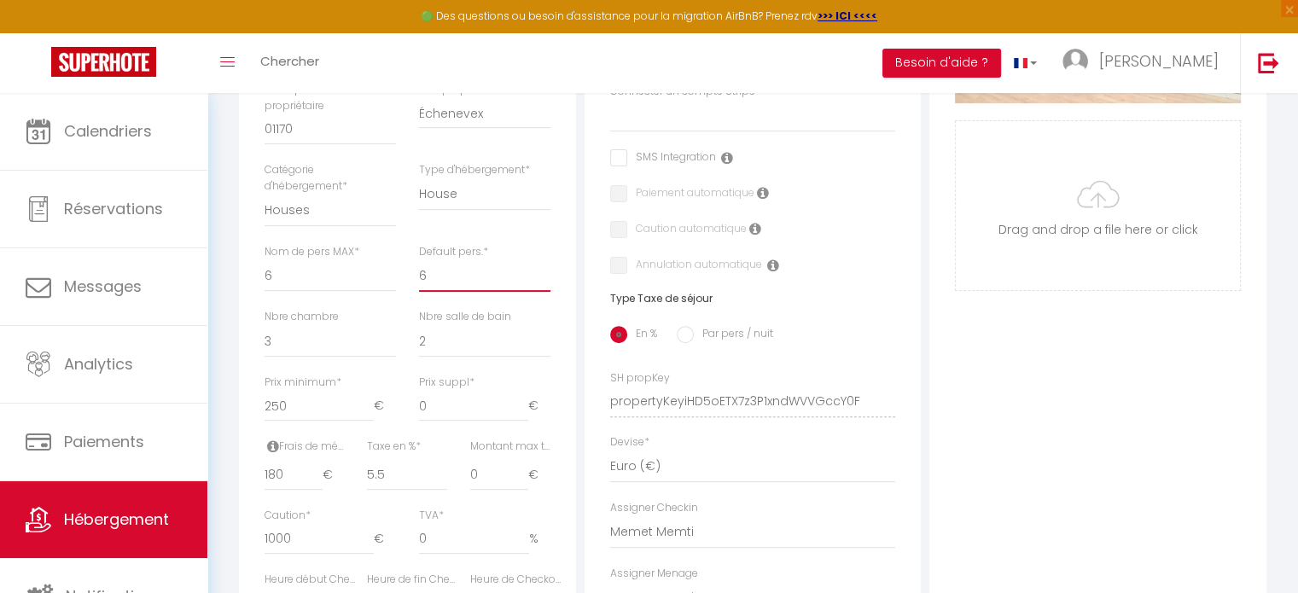
click at [473, 286] on select "1 2 3 4 5 6 7 8 9 10 11 12 13 14" at bounding box center [484, 275] width 131 height 32
click at [419, 272] on select "1 2 3 4 5 6 7 8 9 10 11 12 13 14" at bounding box center [484, 275] width 131 height 32
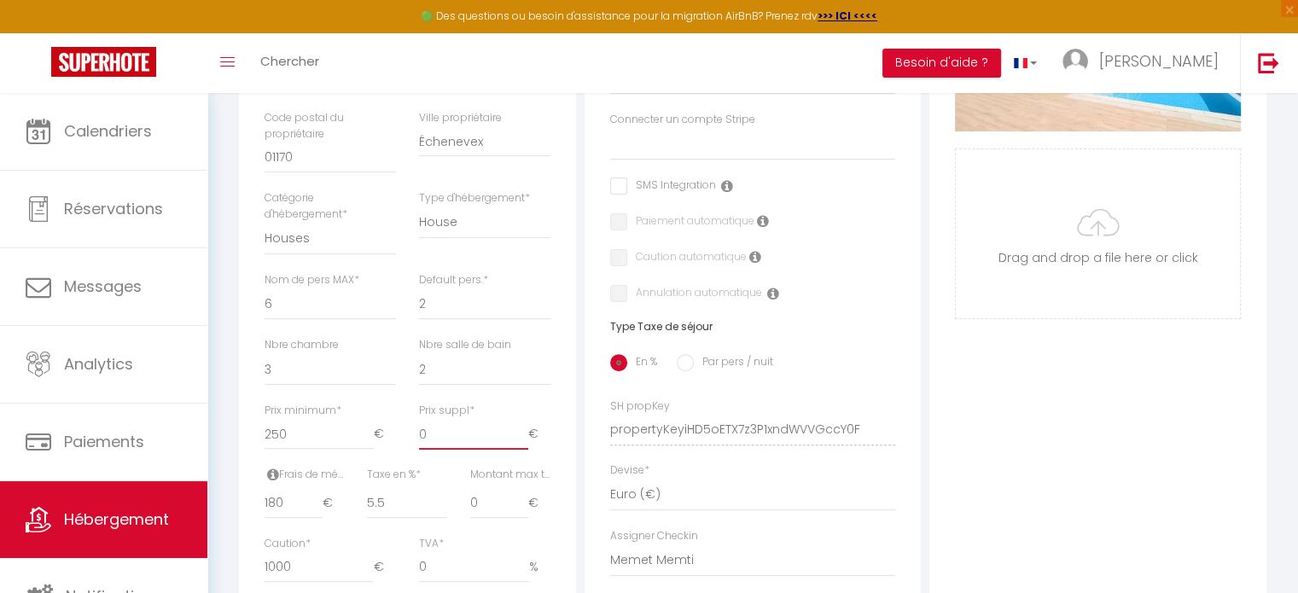
click at [471, 450] on input "0" at bounding box center [473, 434] width 109 height 31
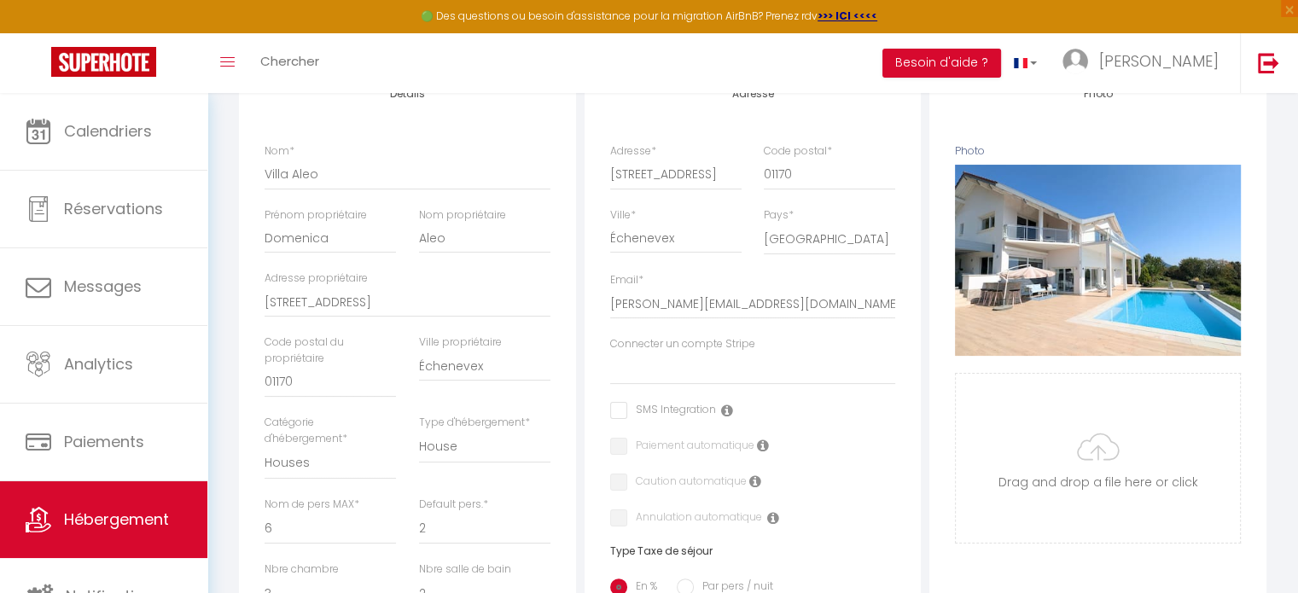
scroll to position [0, 0]
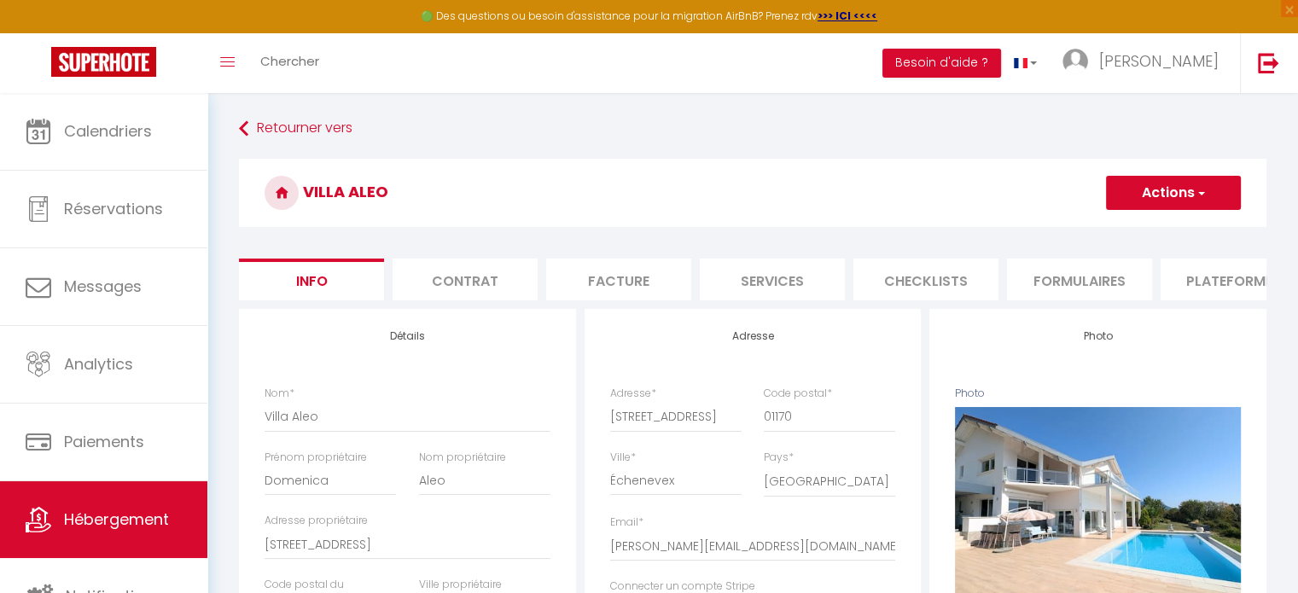
click at [1229, 183] on button "Actions" at bounding box center [1173, 193] width 135 height 34
click at [1098, 230] on input "Enregistrer" at bounding box center [1105, 230] width 63 height 17
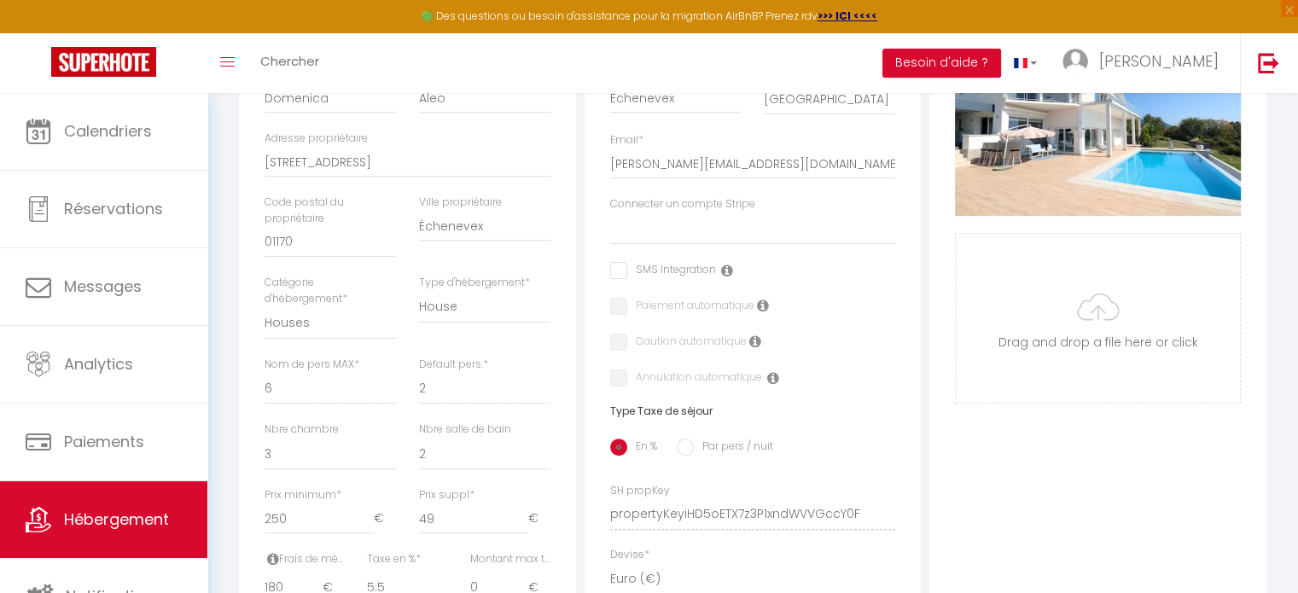
scroll to position [389, 0]
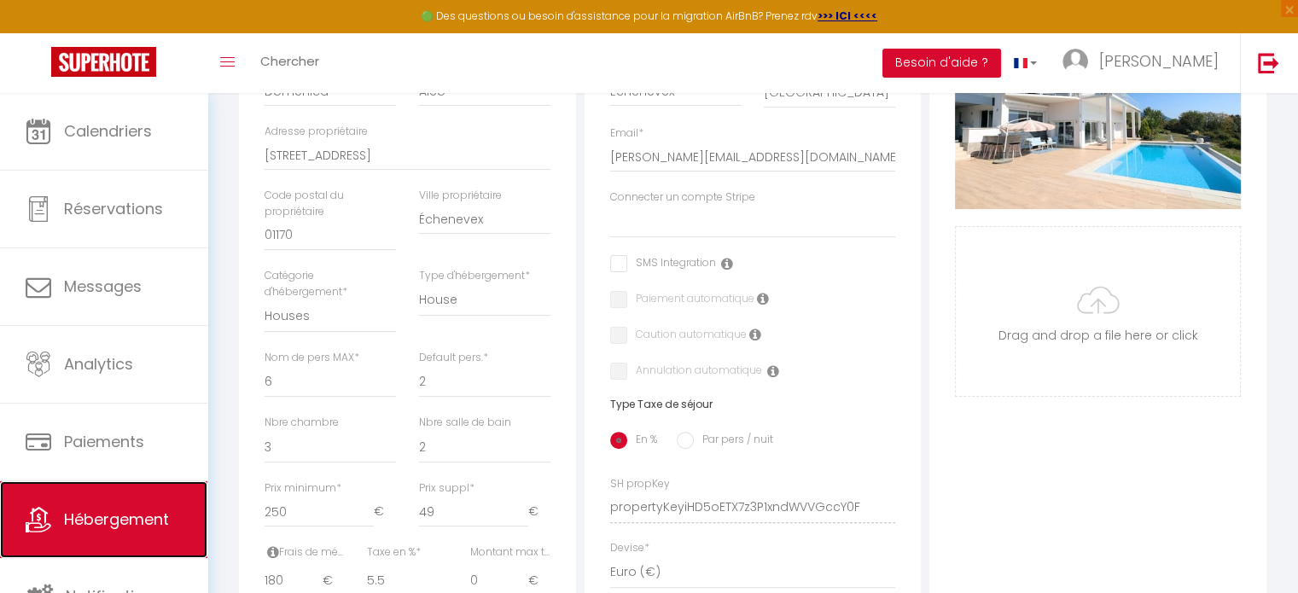
click at [137, 550] on link "Hébergement" at bounding box center [103, 519] width 207 height 77
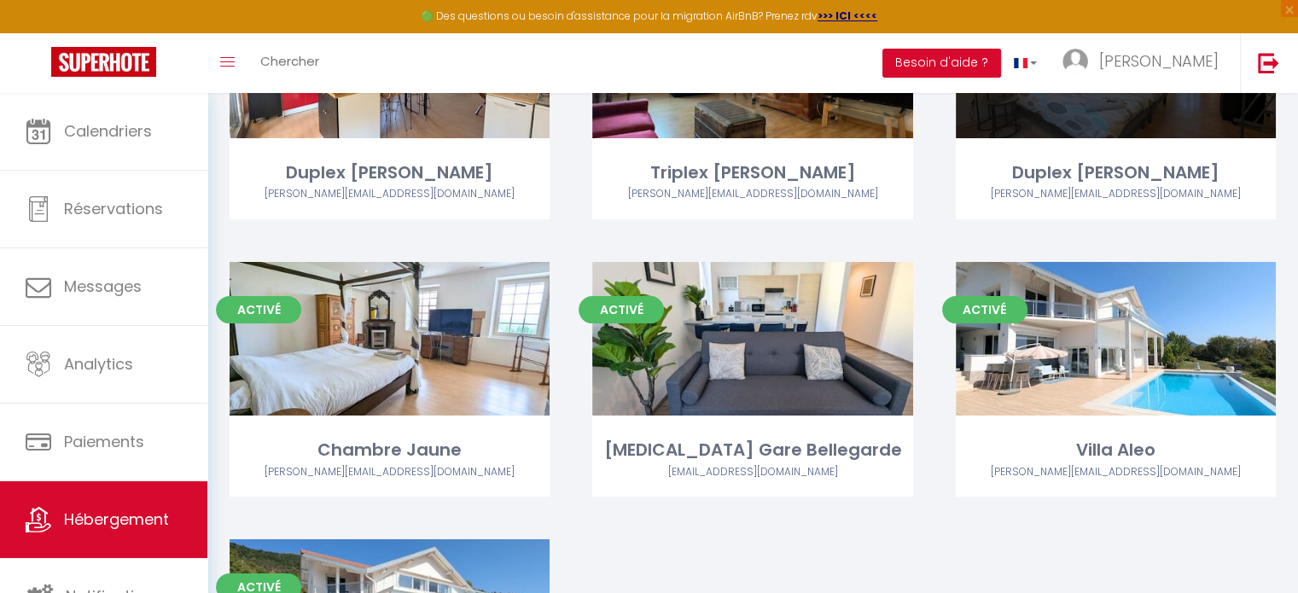
scroll to position [235, 0]
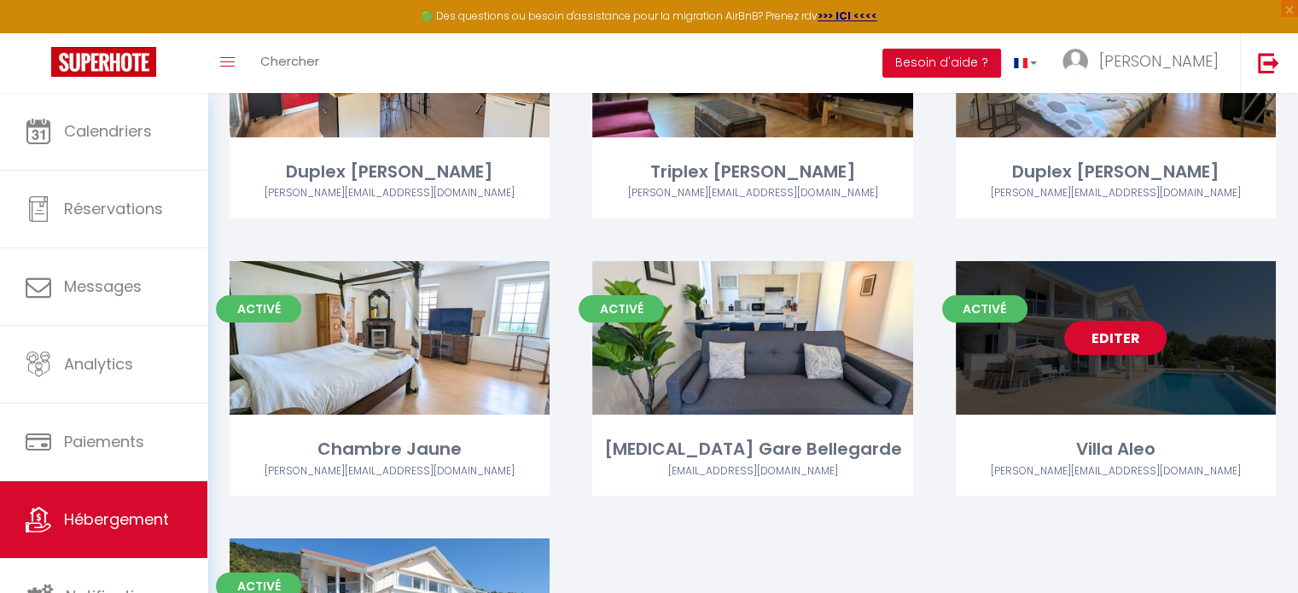
click at [1118, 322] on link "Editer" at bounding box center [1115, 338] width 102 height 34
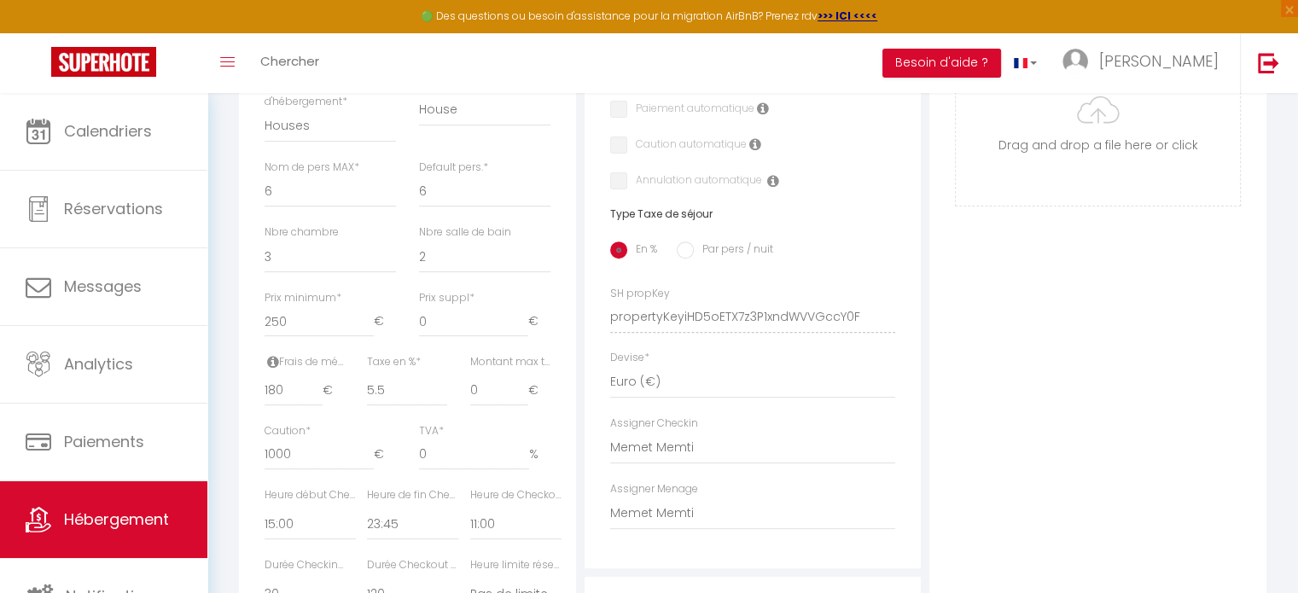
scroll to position [582, 0]
click at [450, 334] on input "0" at bounding box center [473, 319] width 109 height 31
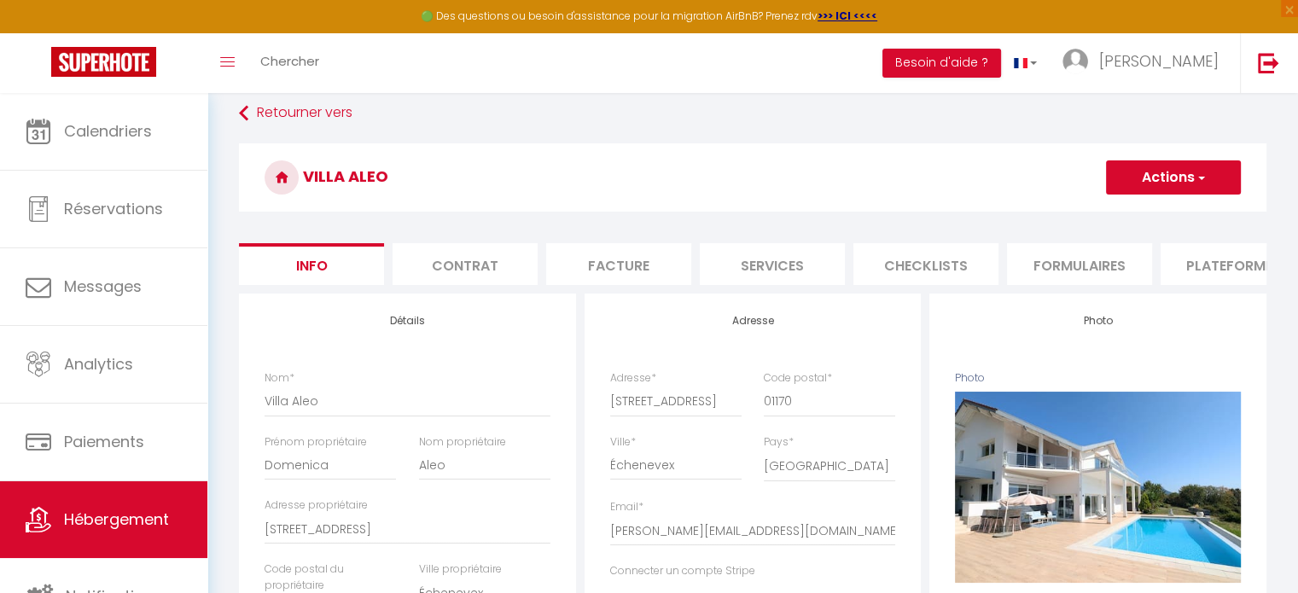
scroll to position [0, 0]
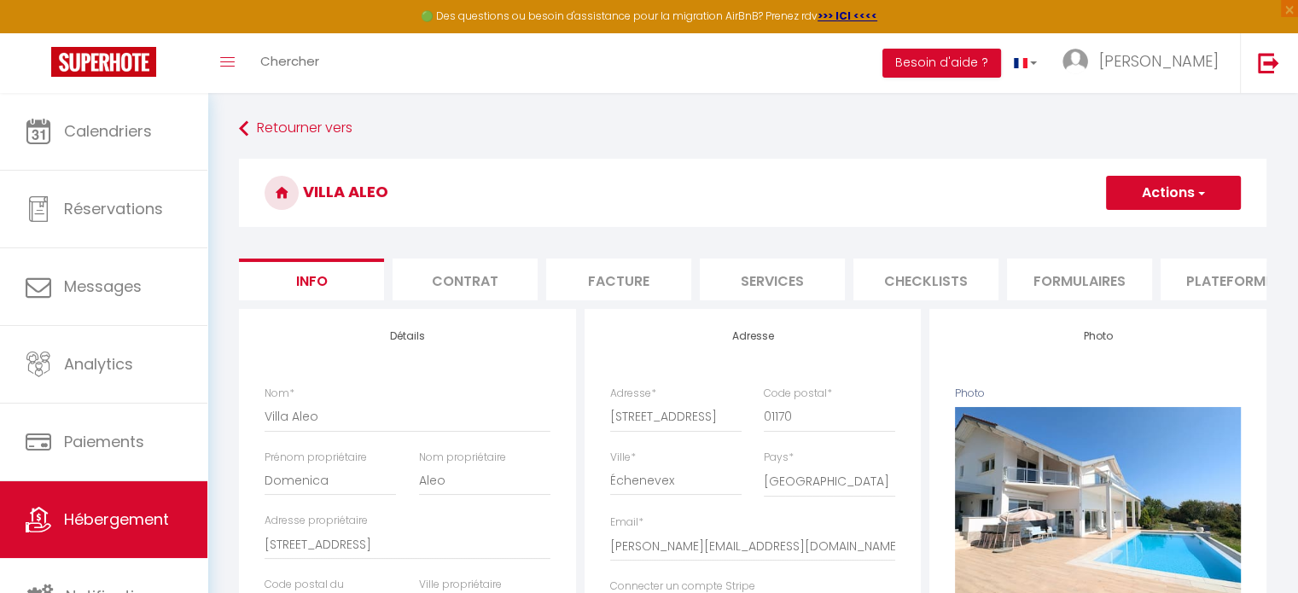
click at [1158, 197] on button "Actions" at bounding box center [1173, 193] width 135 height 34
click at [1158, 226] on link "Enregistrer" at bounding box center [1148, 230] width 183 height 22
click at [1151, 193] on button "Actions" at bounding box center [1173, 193] width 135 height 34
click at [1127, 230] on input "Enregistrer" at bounding box center [1105, 230] width 63 height 17
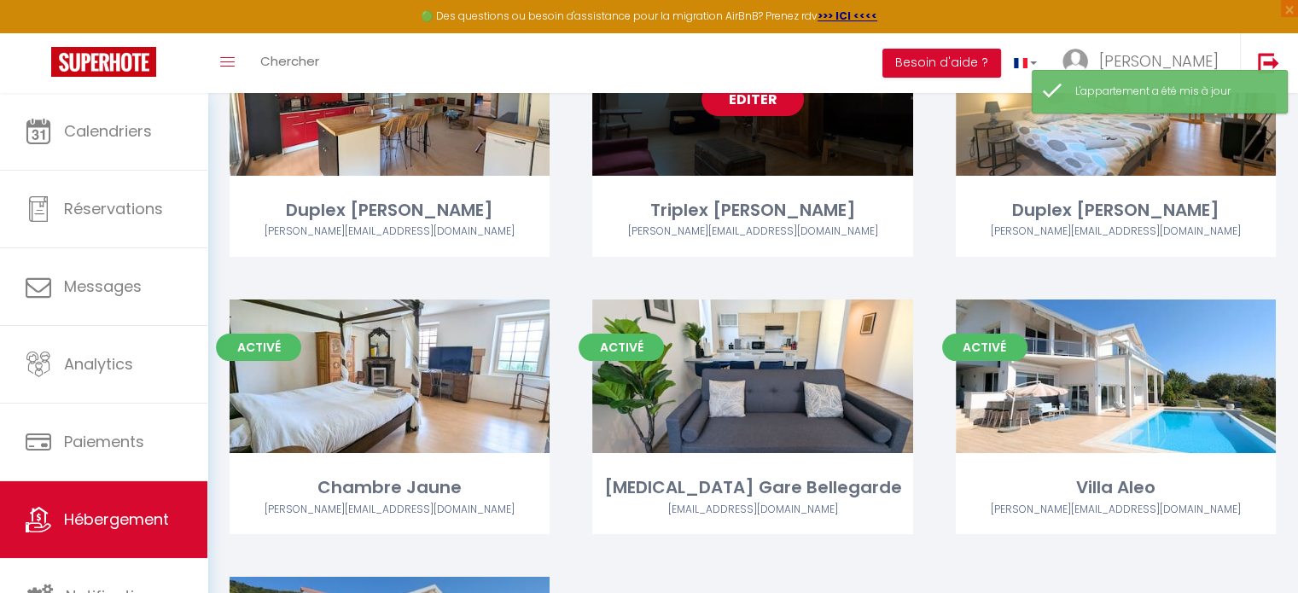
scroll to position [200, 0]
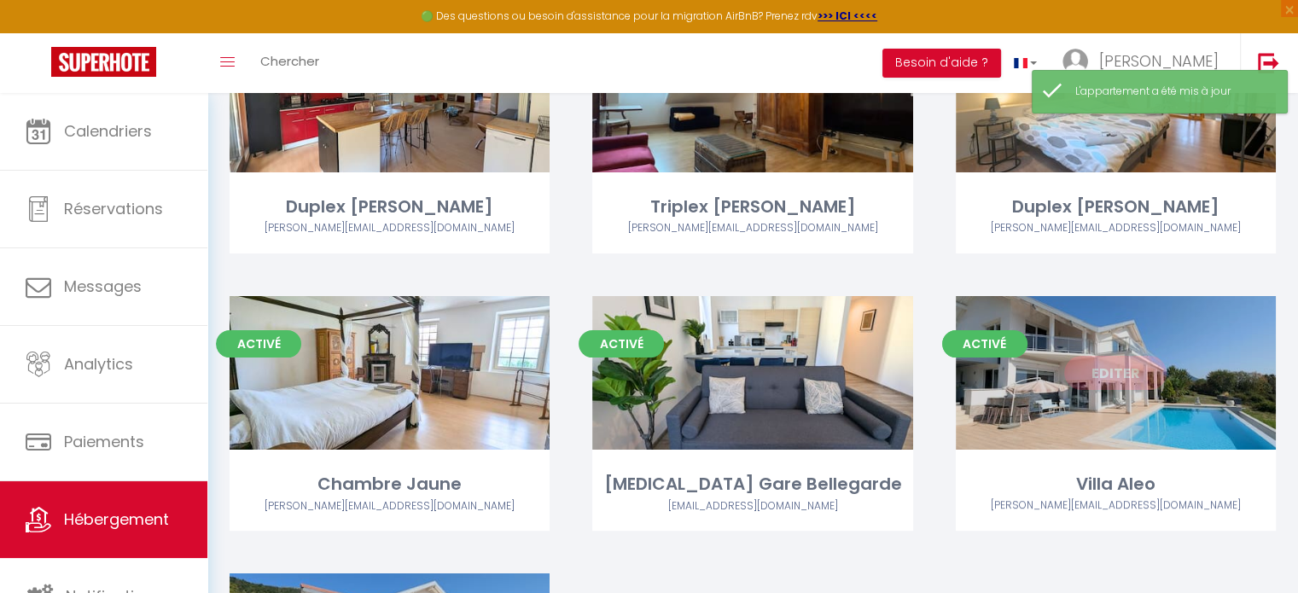
click at [1126, 374] on link "Editer" at bounding box center [1115, 373] width 102 height 34
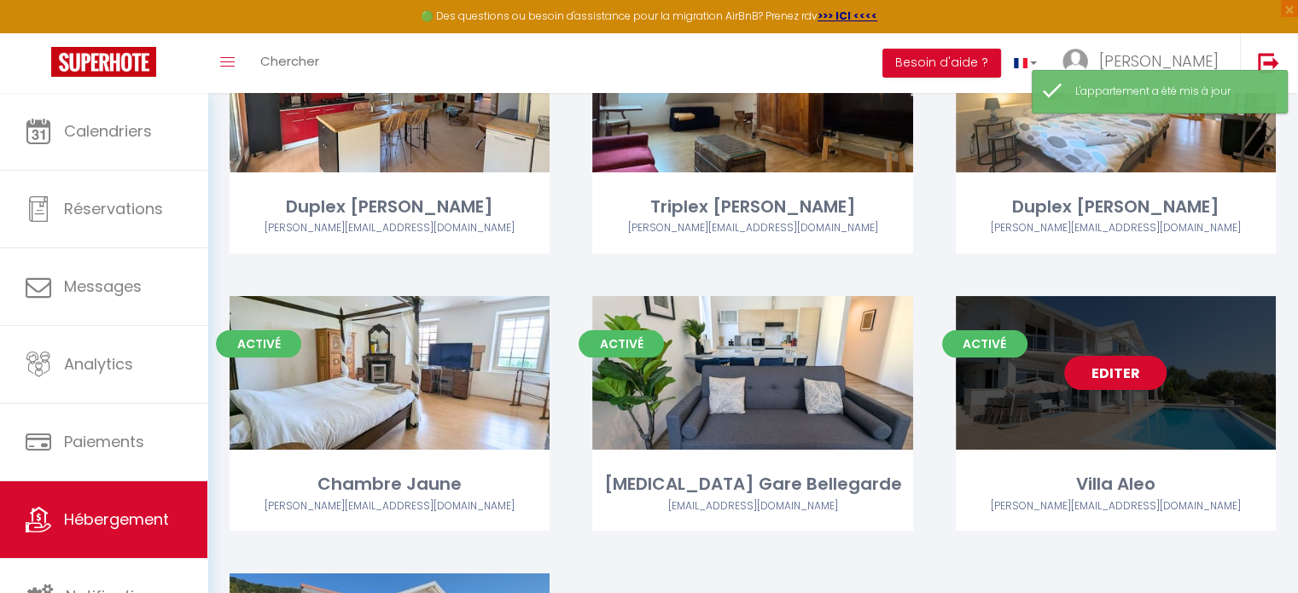
click at [1126, 374] on link "Editer" at bounding box center [1115, 373] width 102 height 34
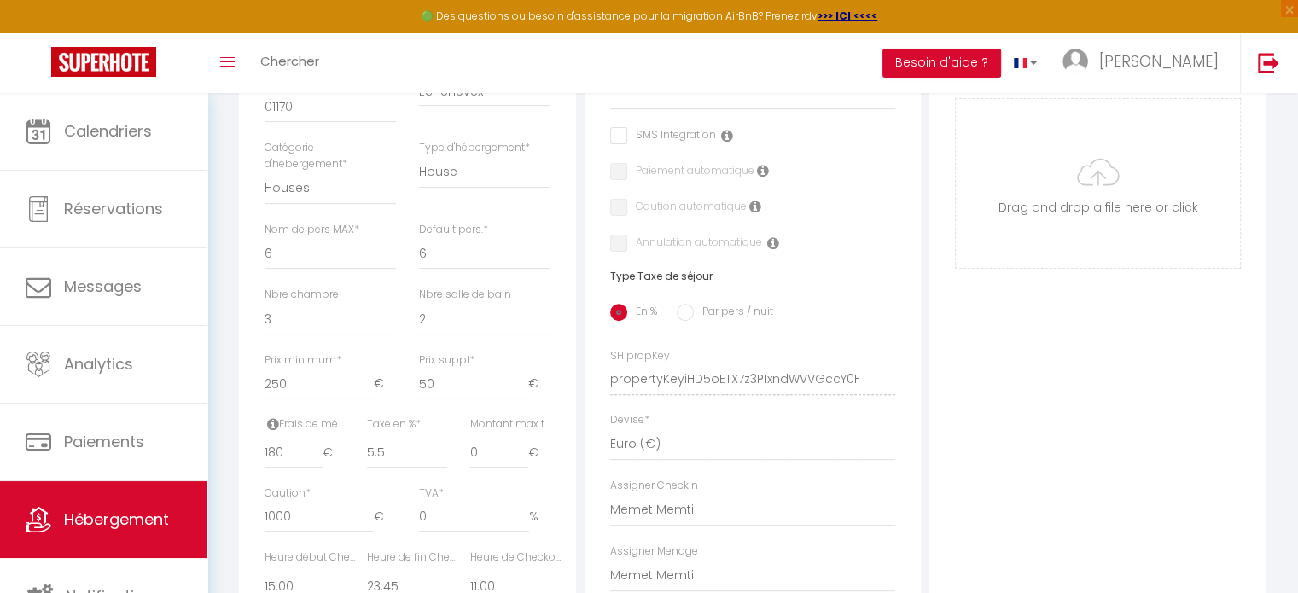
scroll to position [518, 0]
click at [469, 398] on input "50" at bounding box center [473, 383] width 109 height 31
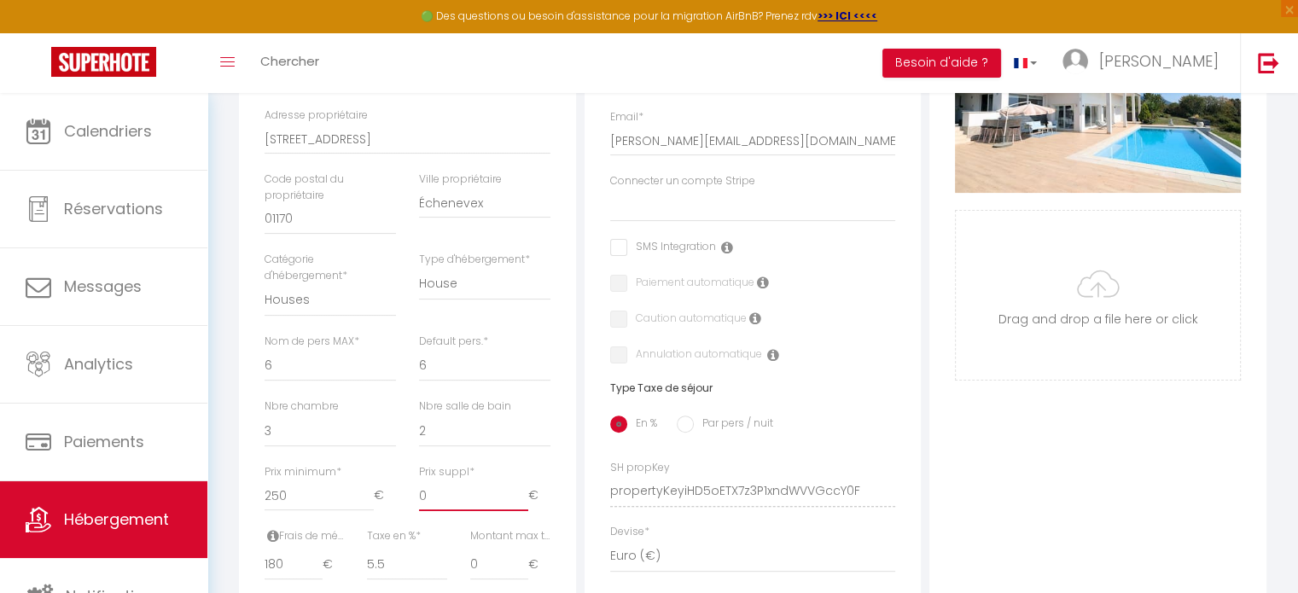
scroll to position [0, 0]
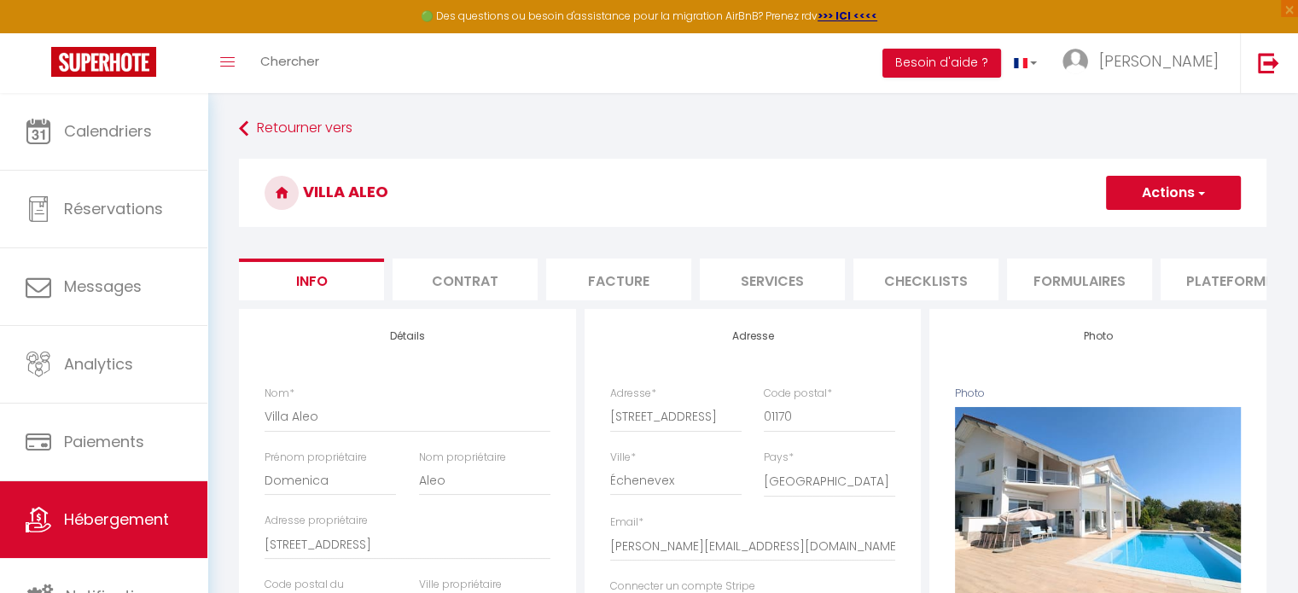
click at [1133, 193] on button "Actions" at bounding box center [1173, 193] width 135 height 34
click at [1102, 228] on input "Enregistrer" at bounding box center [1105, 230] width 63 height 17
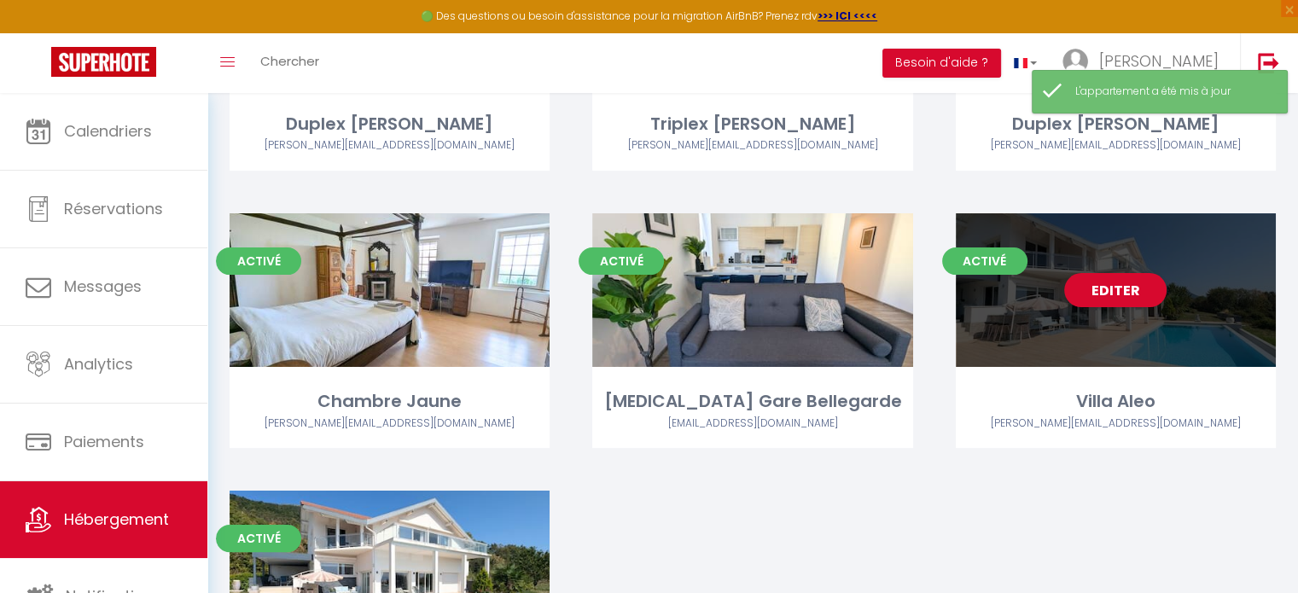
scroll to position [293, 0]
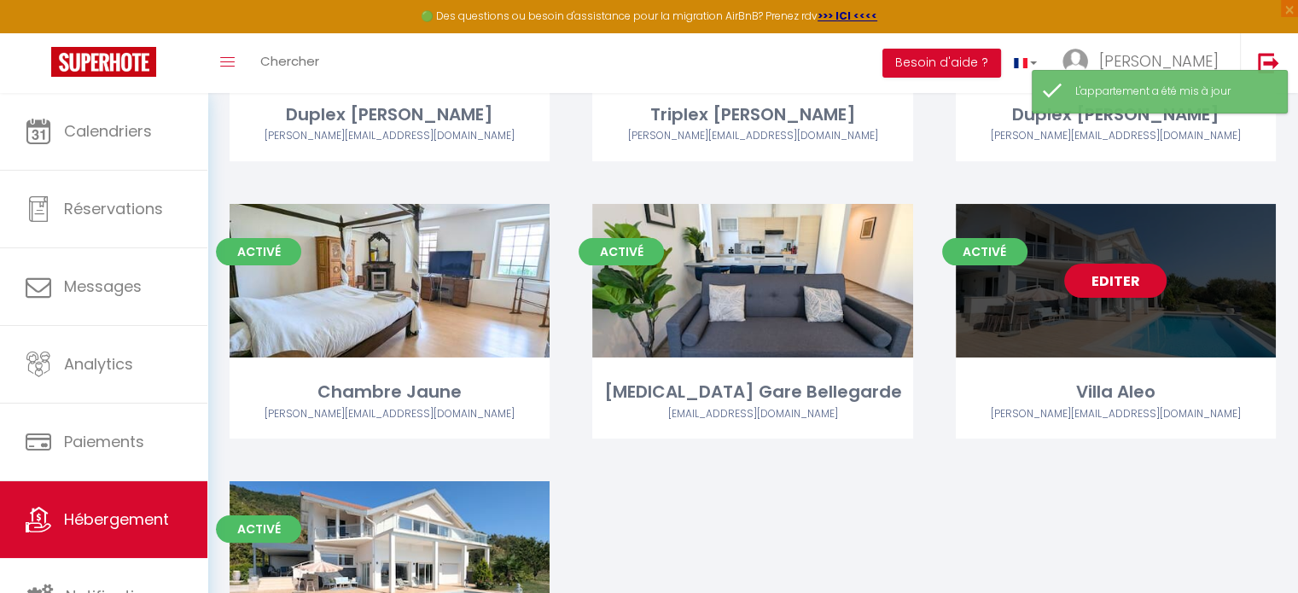
click at [1123, 279] on link "Editer" at bounding box center [1115, 281] width 102 height 34
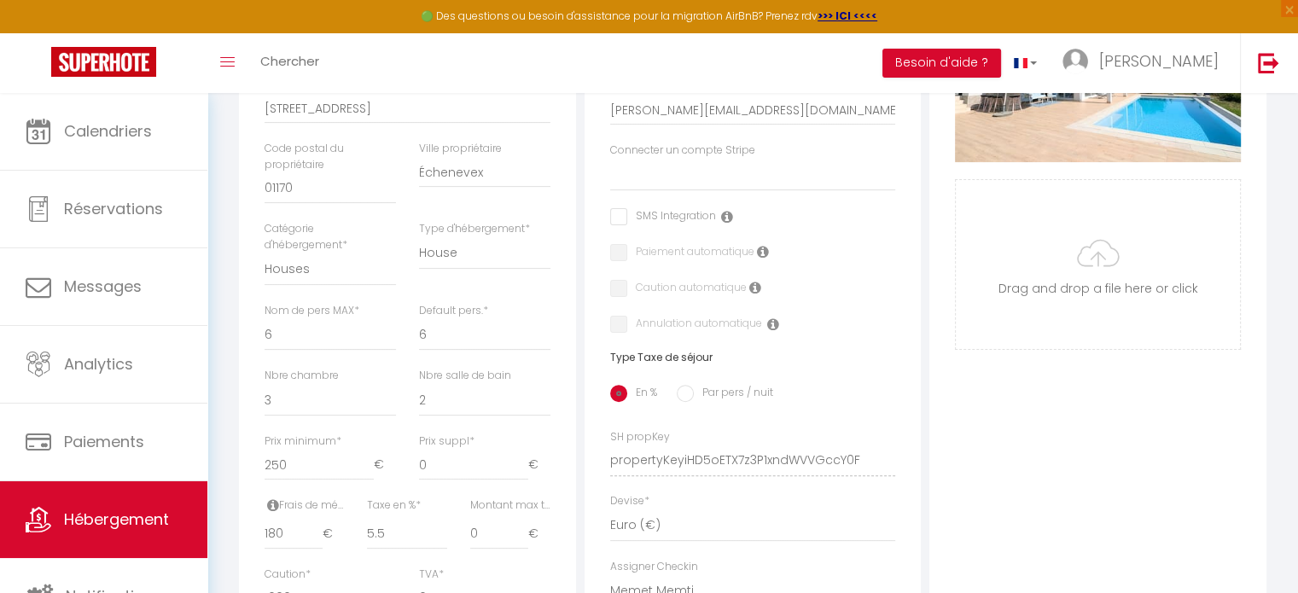
scroll to position [421, 0]
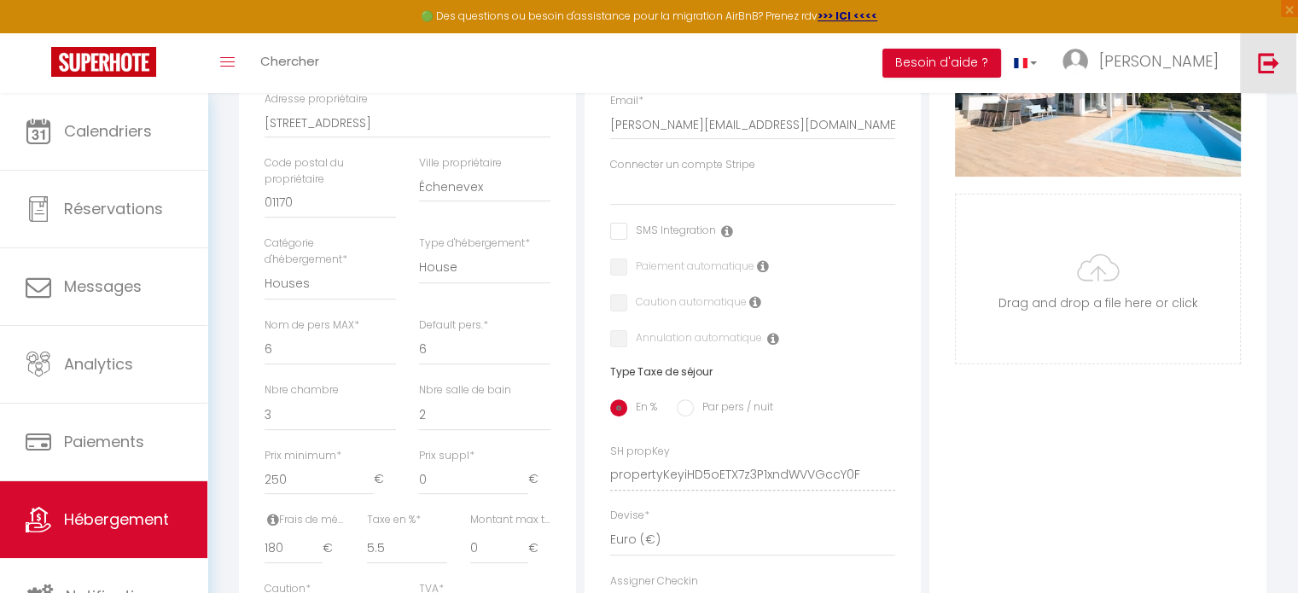
click at [1283, 71] on link at bounding box center [1268, 63] width 56 height 60
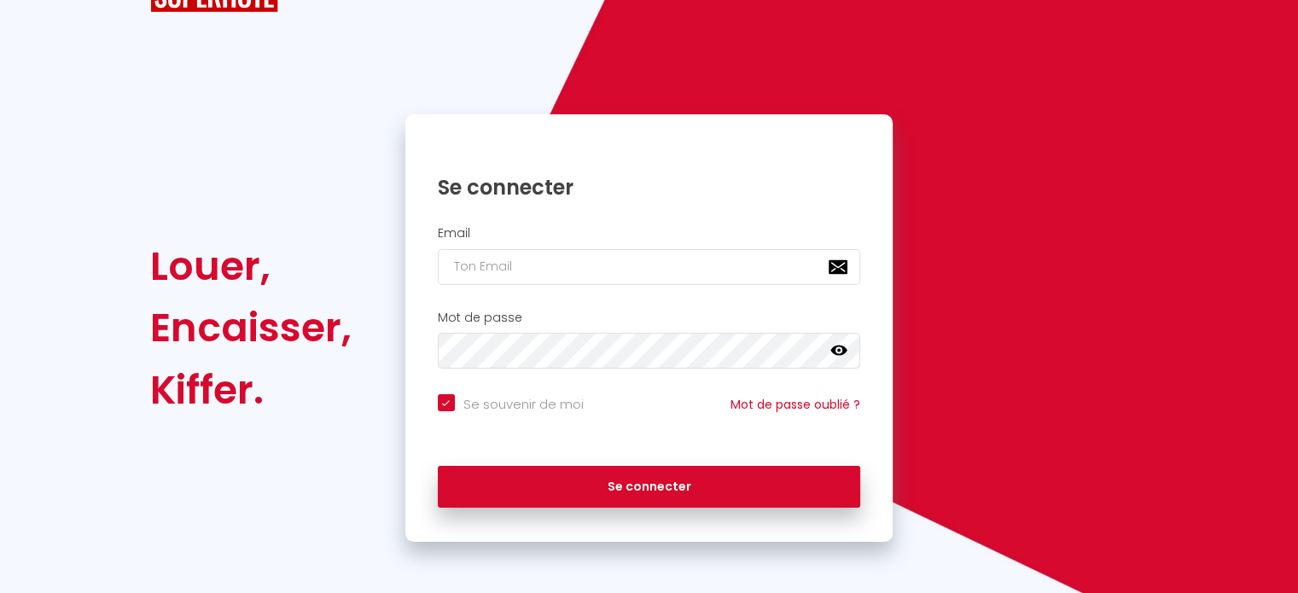
scroll to position [68, 0]
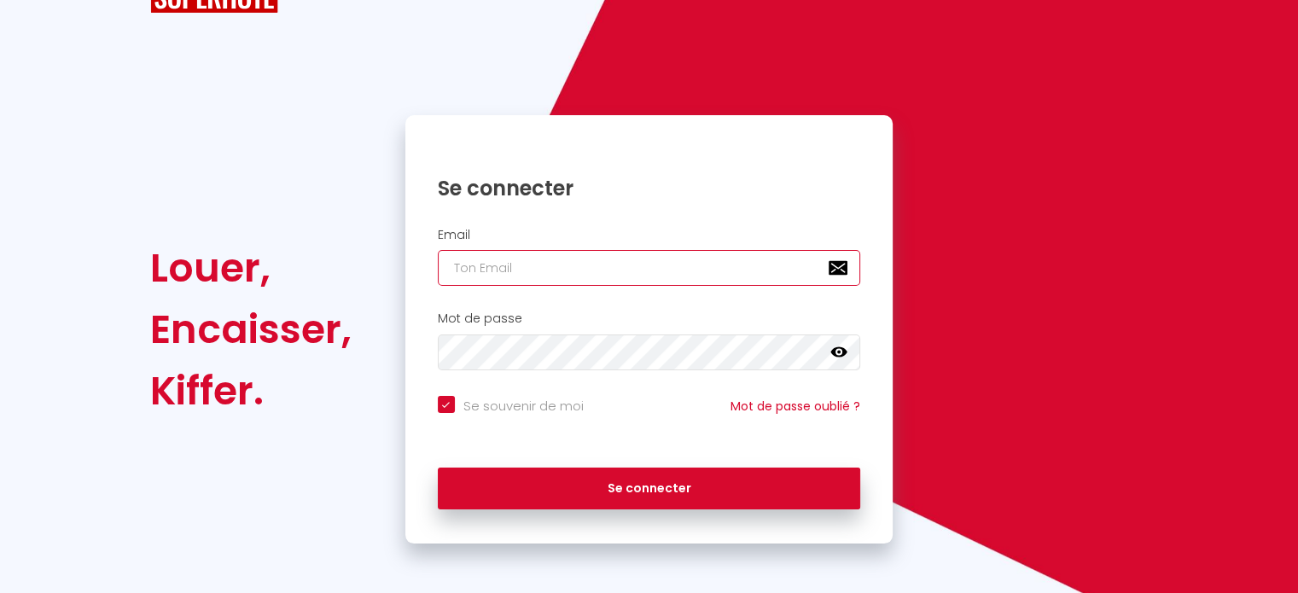
paste input "[PERSON_NAME][EMAIL_ADDRESS][DOMAIN_NAME]"
click at [656, 282] on input "[PERSON_NAME][EMAIL_ADDRESS][DOMAIN_NAME]" at bounding box center [649, 268] width 423 height 36
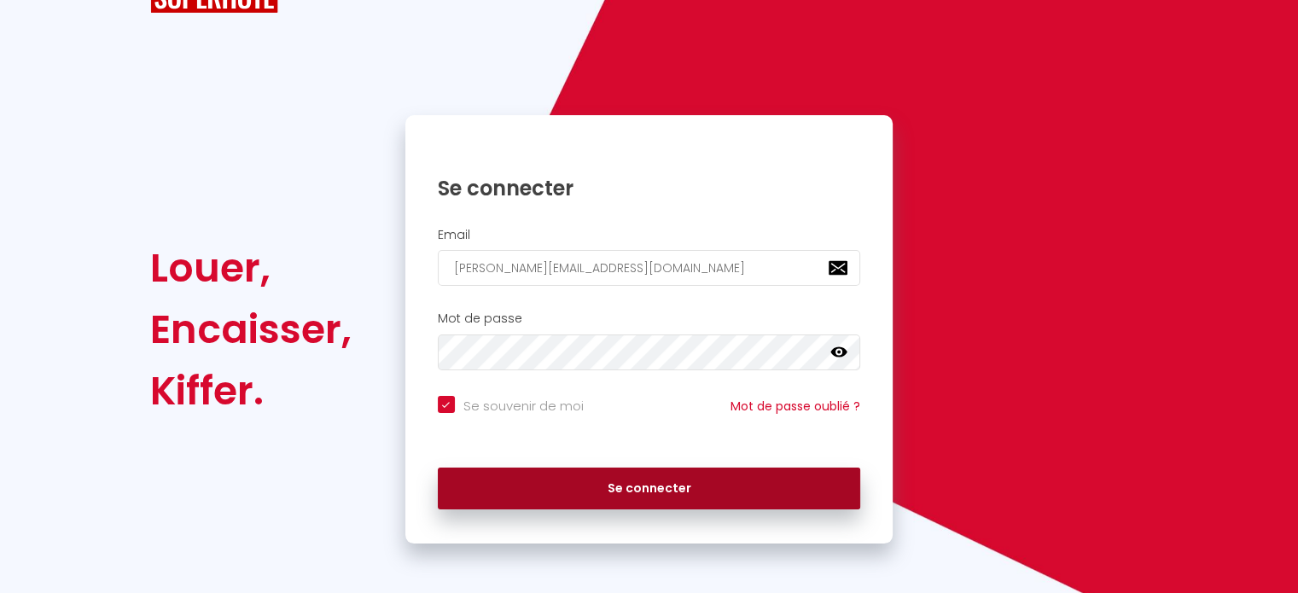
click at [625, 473] on button "Se connecter" at bounding box center [649, 489] width 423 height 43
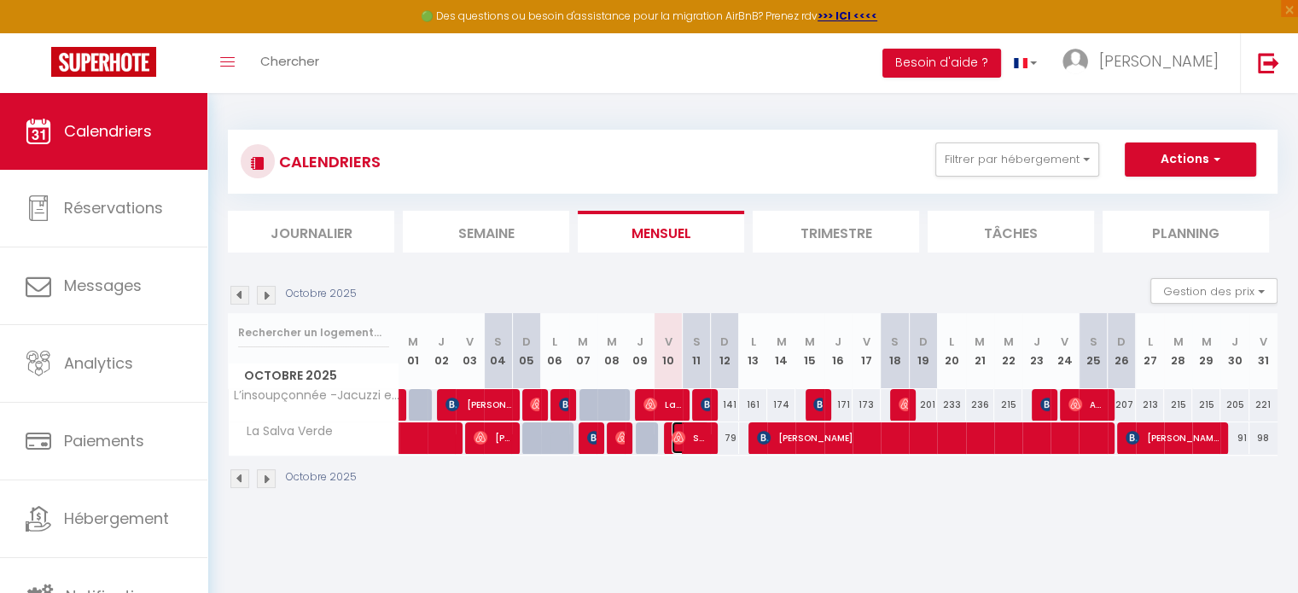
click at [694, 435] on span "Sude Hosgec" at bounding box center [690, 437] width 38 height 32
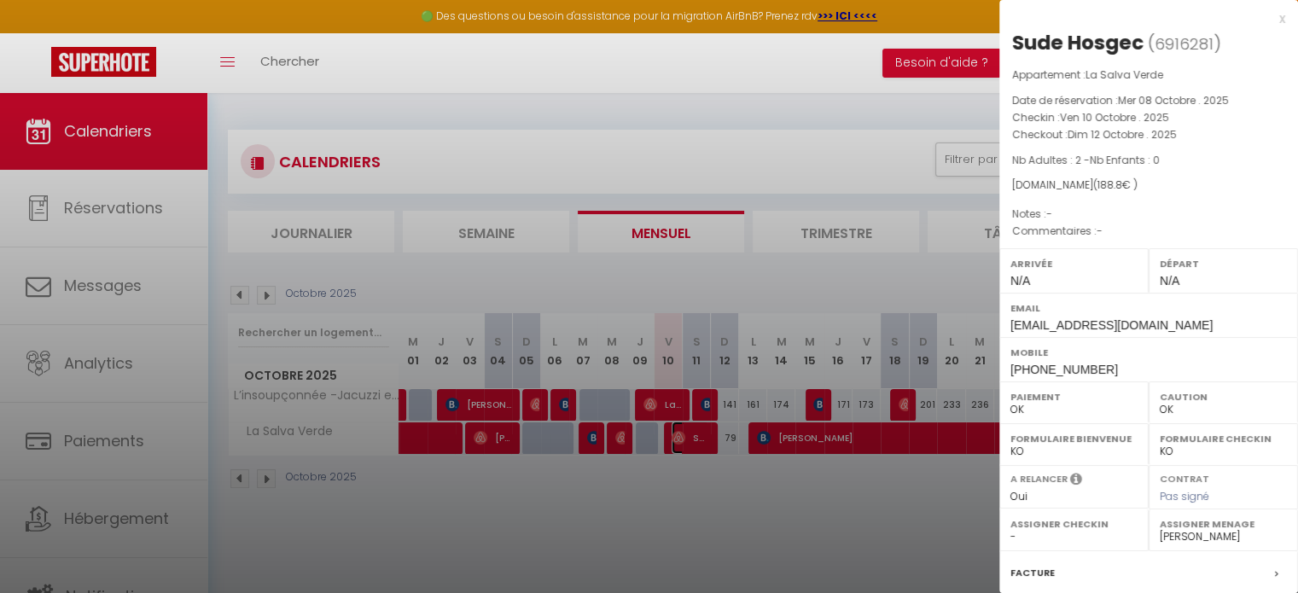
scroll to position [199, 0]
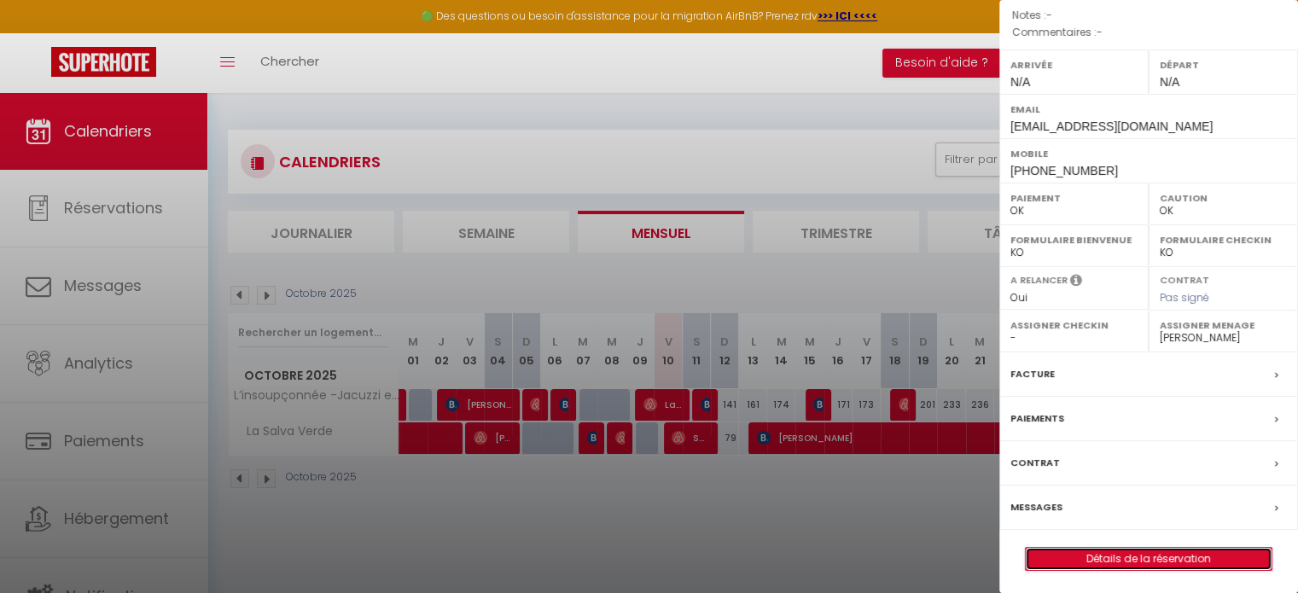
click at [1116, 548] on link "Détails de la réservation" at bounding box center [1148, 559] width 246 height 22
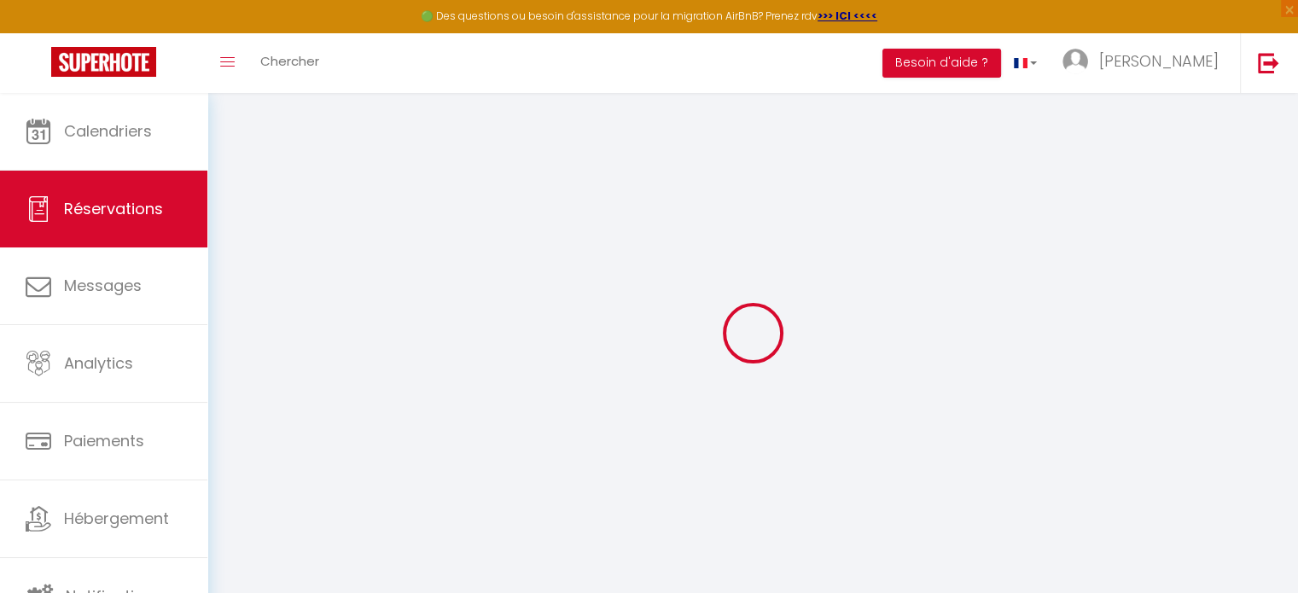
click at [1116, 548] on div at bounding box center [752, 332] width 1049 height 439
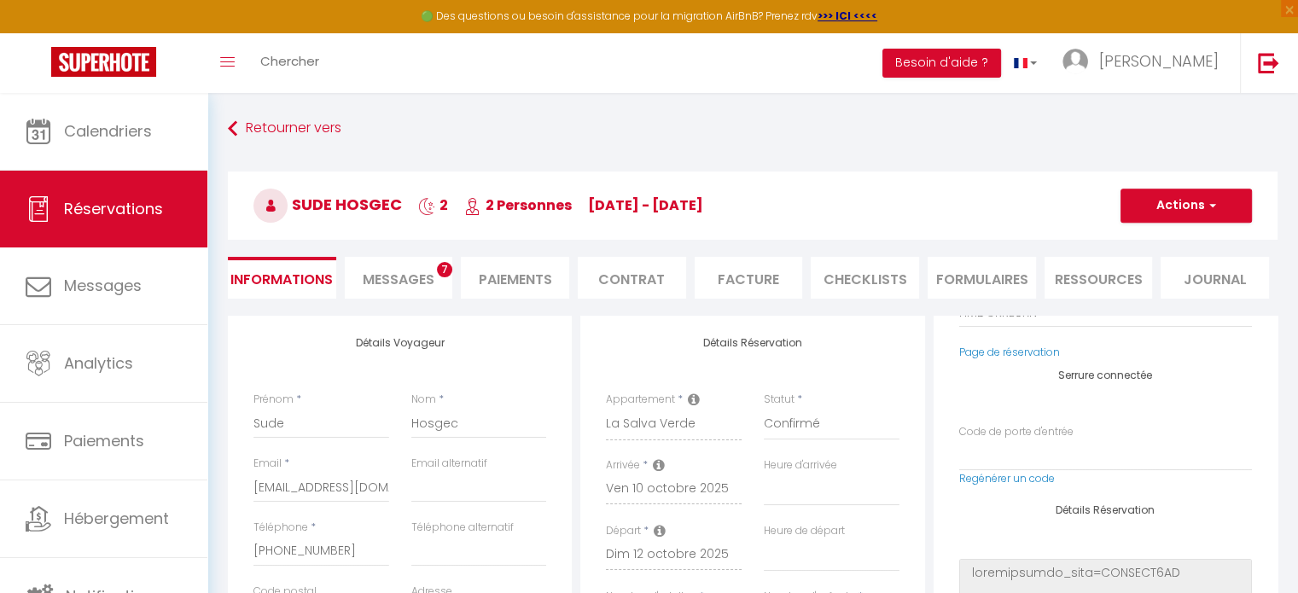
scroll to position [177, 0]
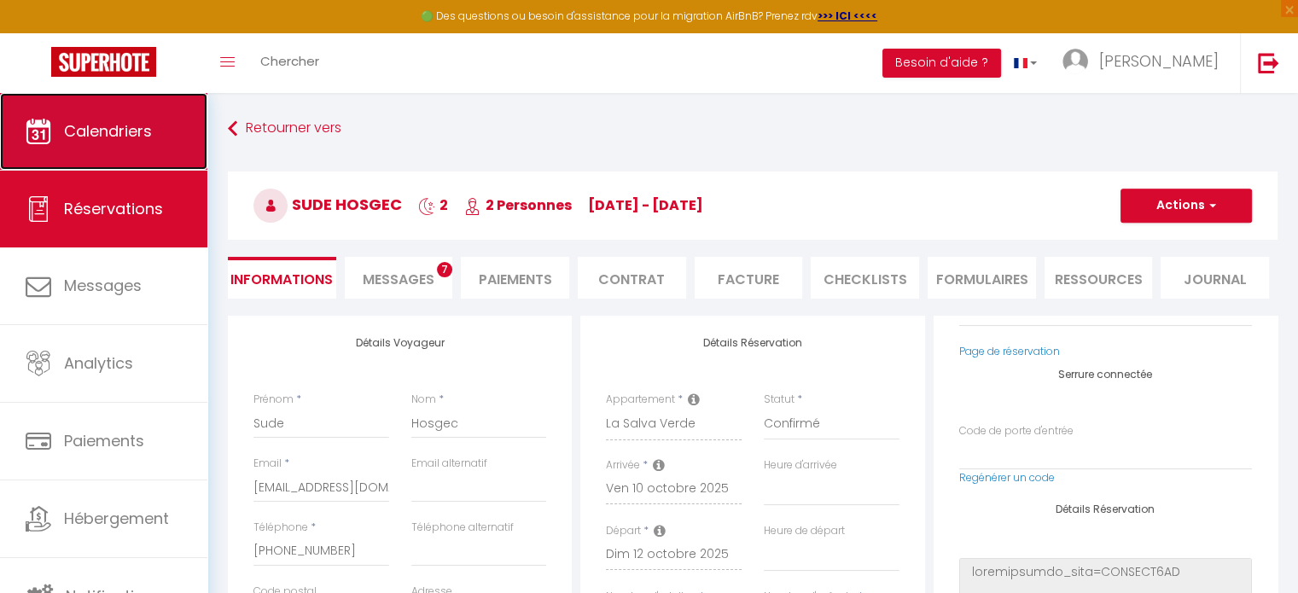
click at [96, 138] on span "Calendriers" at bounding box center [108, 130] width 88 height 21
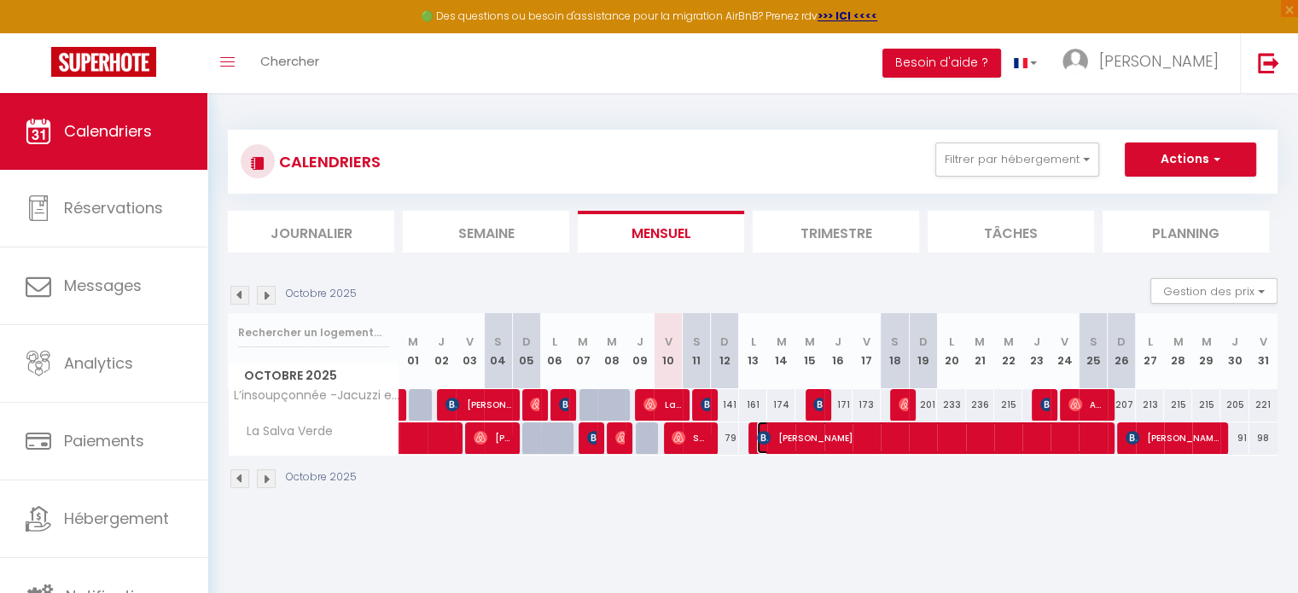
click at [830, 436] on span "[PERSON_NAME]" at bounding box center [930, 437] width 347 height 32
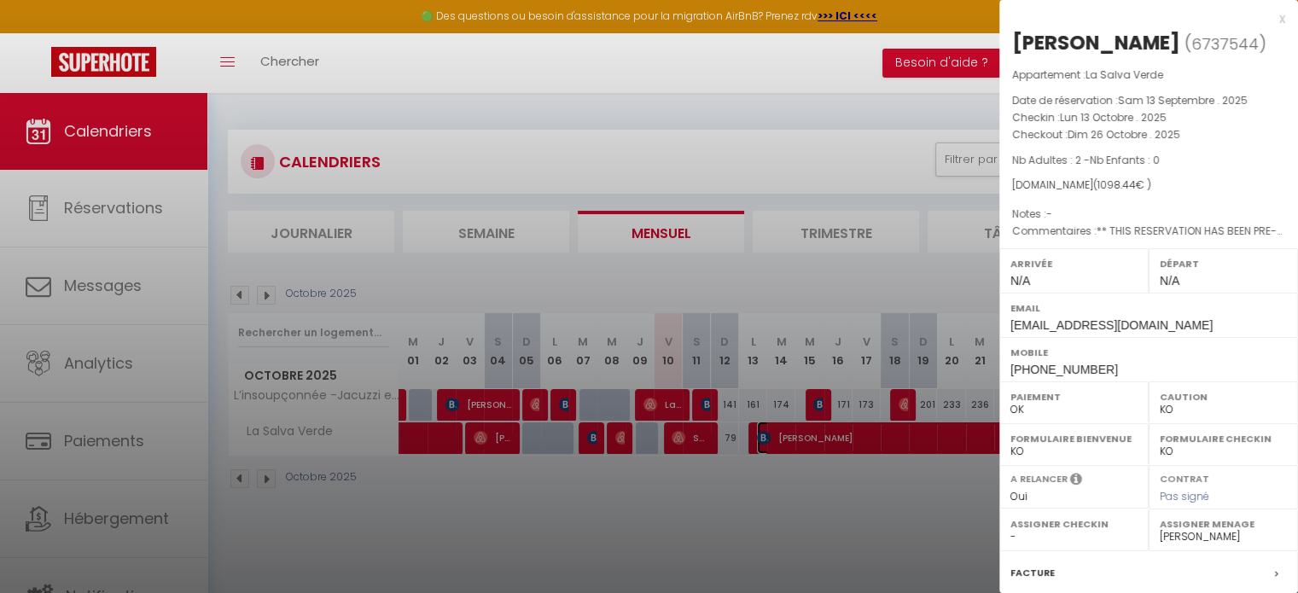
scroll to position [199, 0]
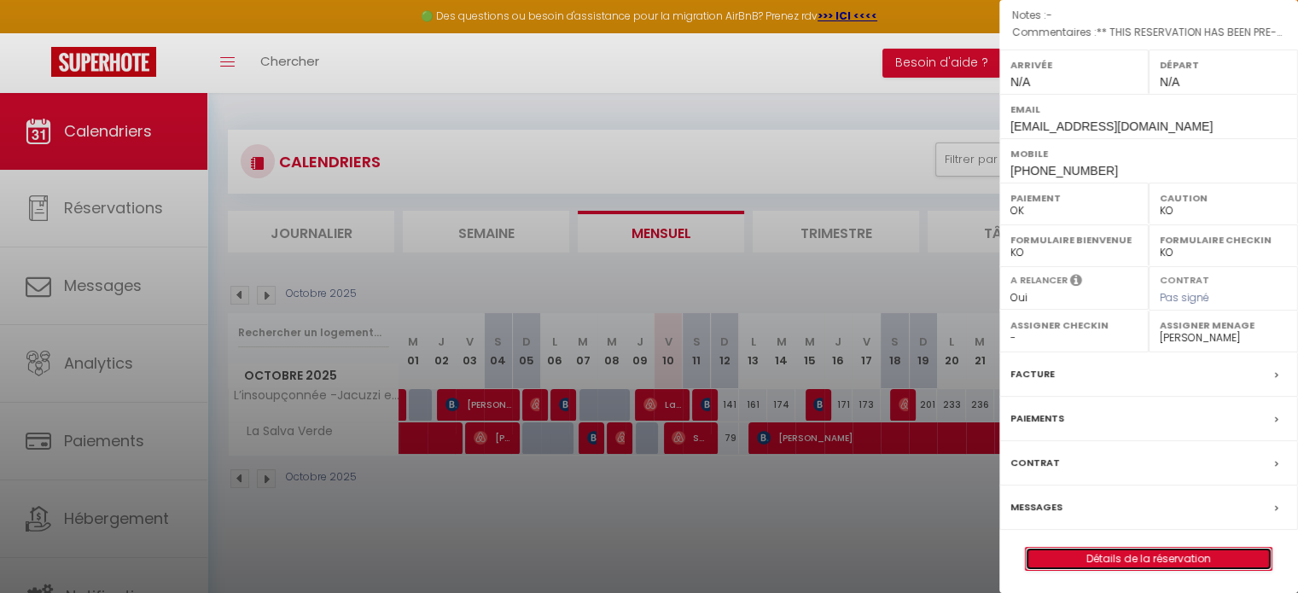
click at [1138, 550] on link "Détails de la réservation" at bounding box center [1148, 559] width 246 height 22
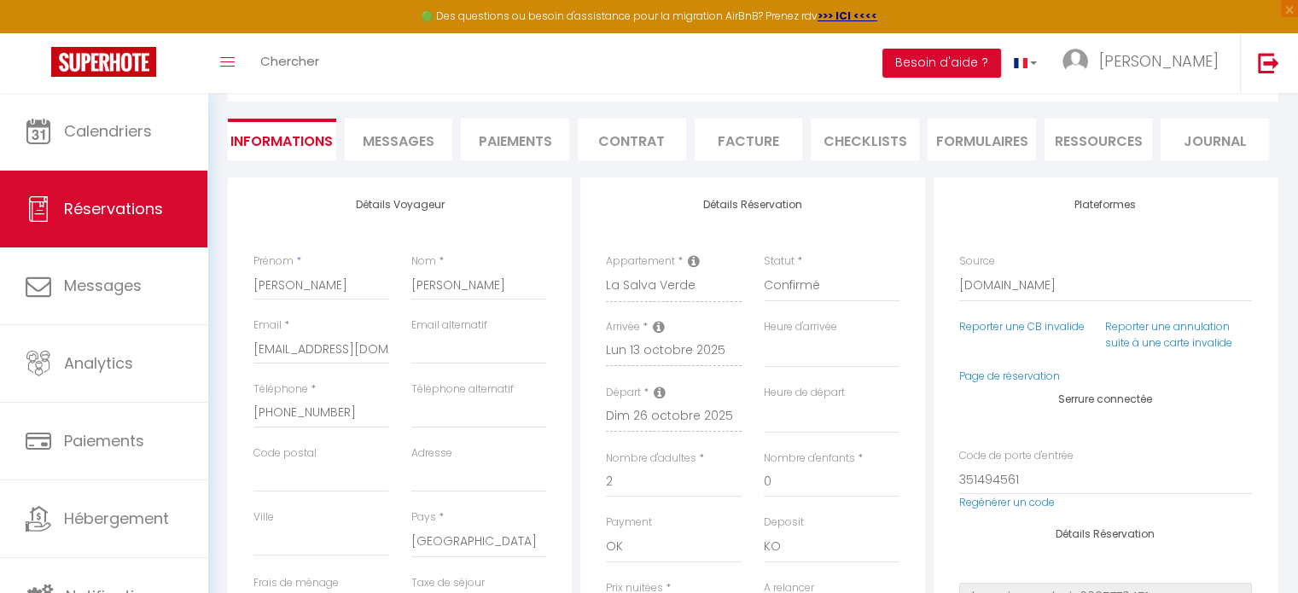
scroll to position [139, 0]
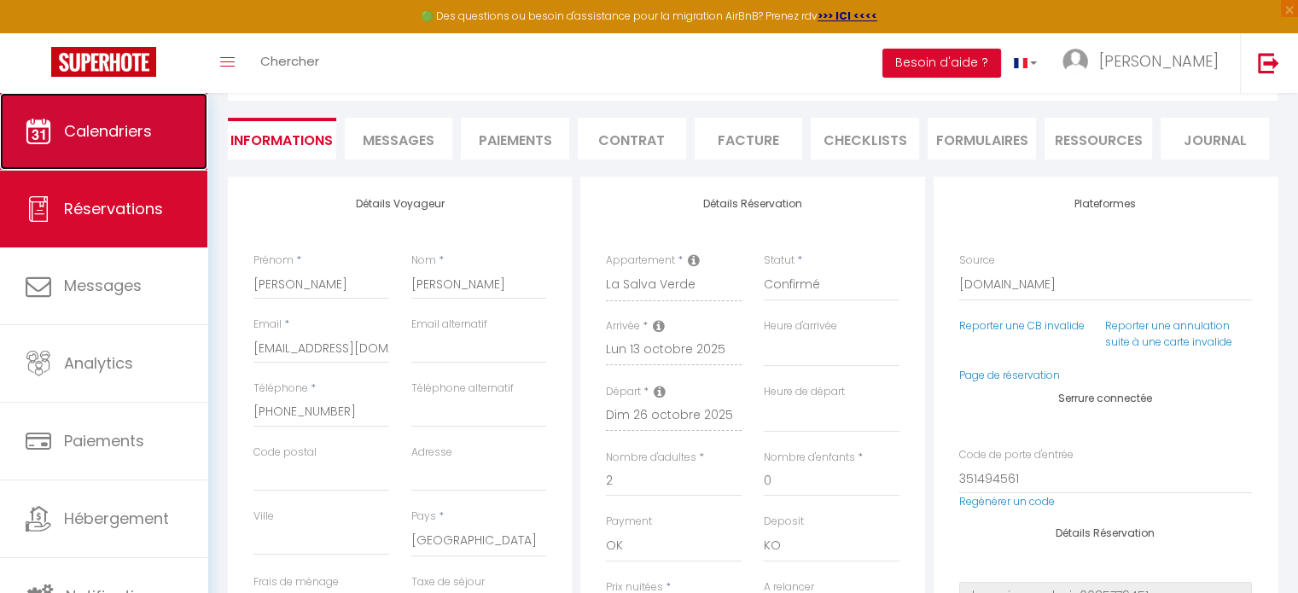
click at [135, 153] on link "Calendriers" at bounding box center [103, 131] width 207 height 77
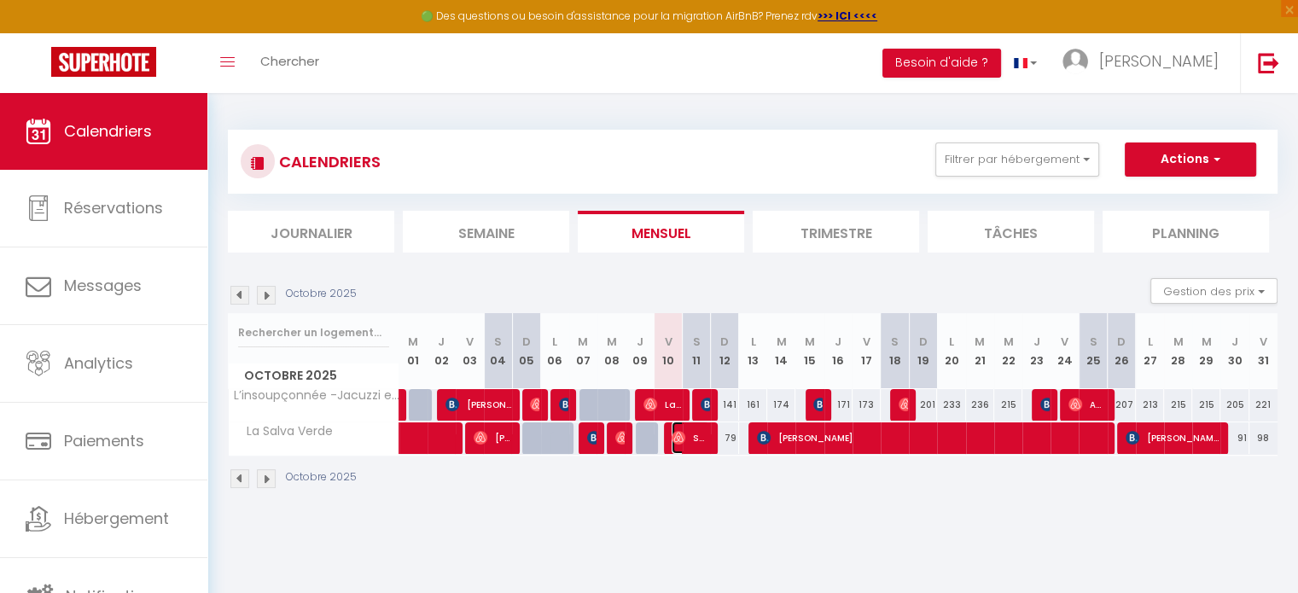
click at [693, 433] on span "Sude Hosgec" at bounding box center [690, 437] width 38 height 32
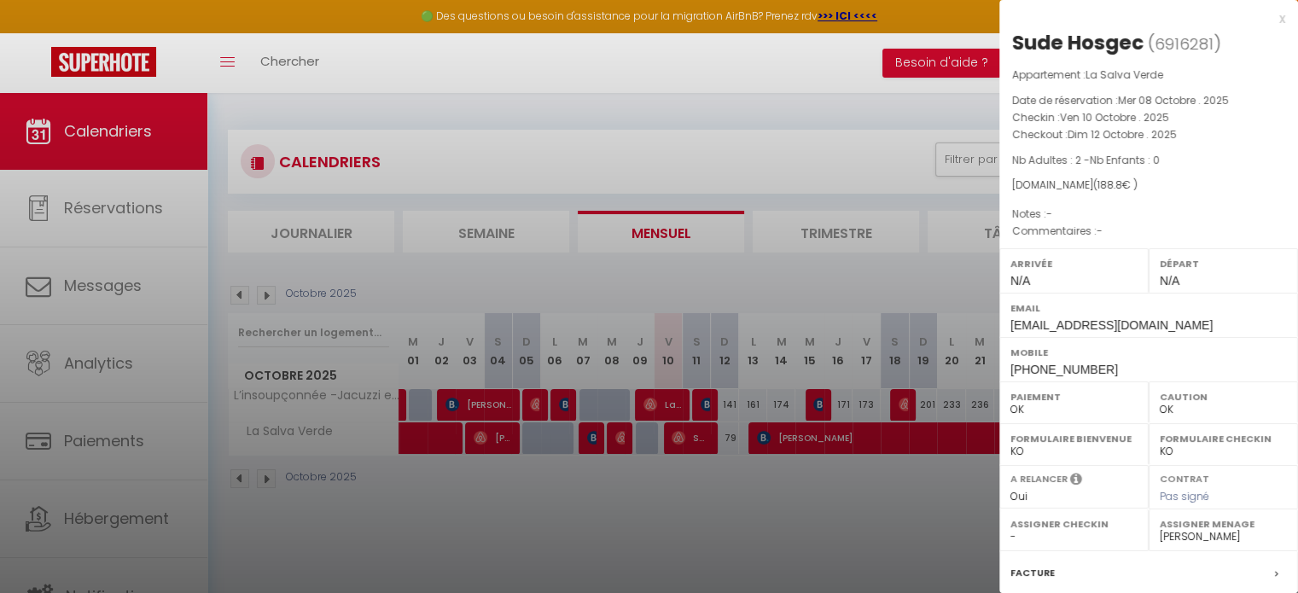
click at [798, 440] on div at bounding box center [649, 296] width 1298 height 593
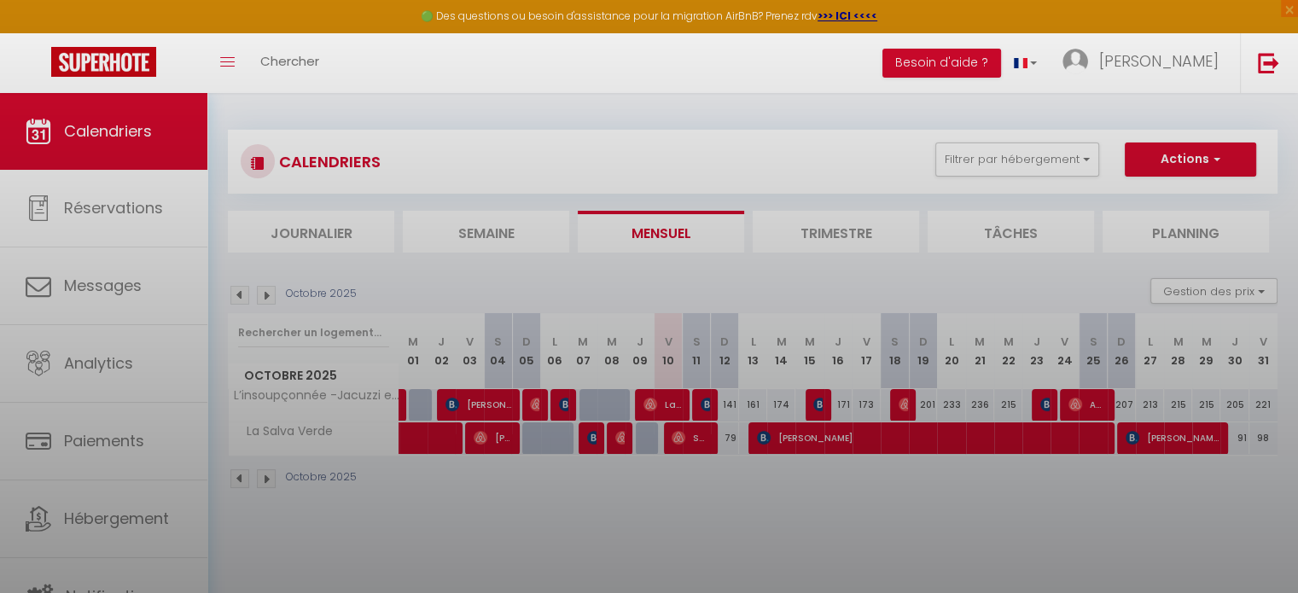
click at [798, 440] on div at bounding box center [649, 296] width 1298 height 593
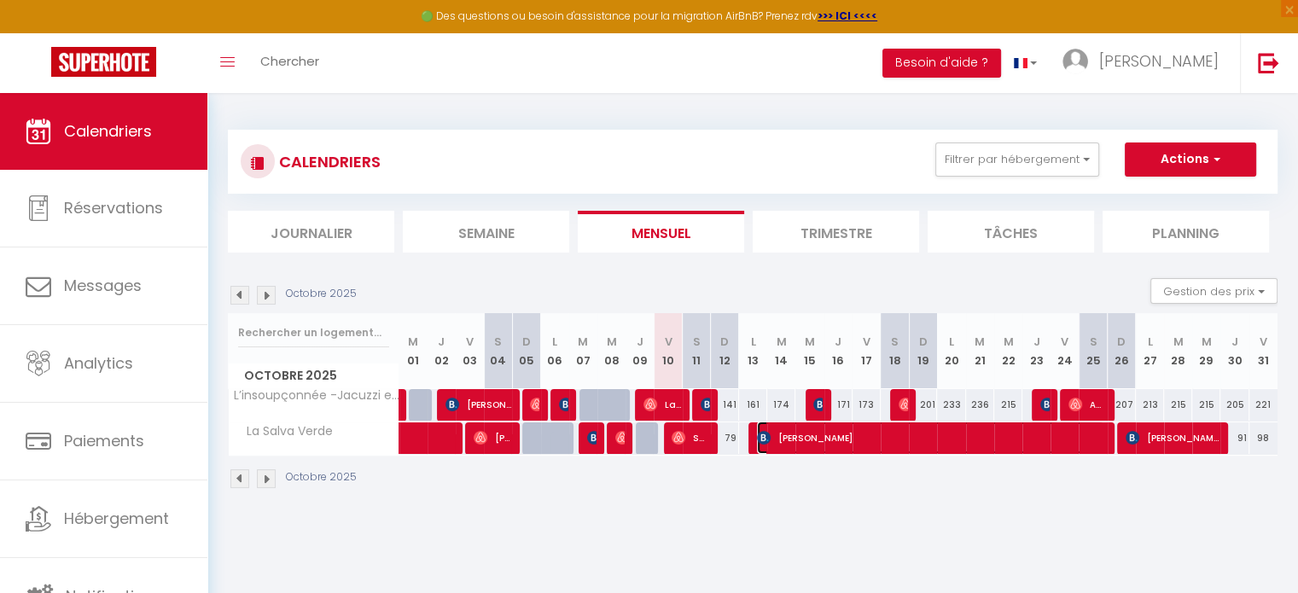
click at [798, 440] on span "[PERSON_NAME]" at bounding box center [930, 437] width 347 height 32
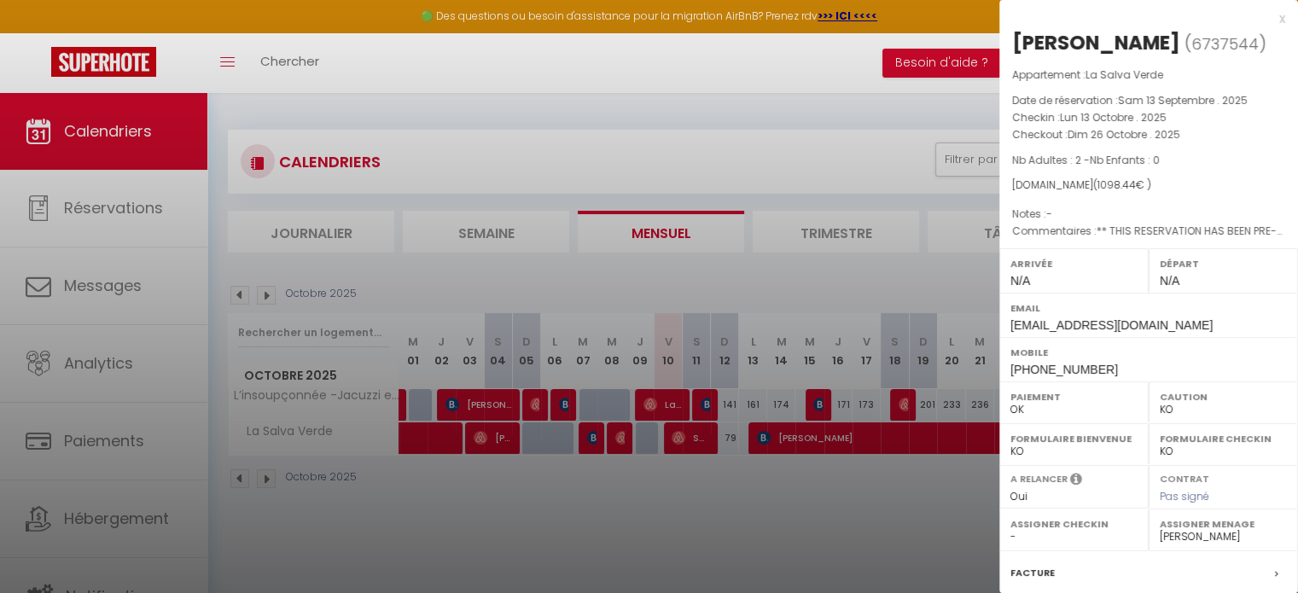
click at [781, 528] on div at bounding box center [649, 296] width 1298 height 593
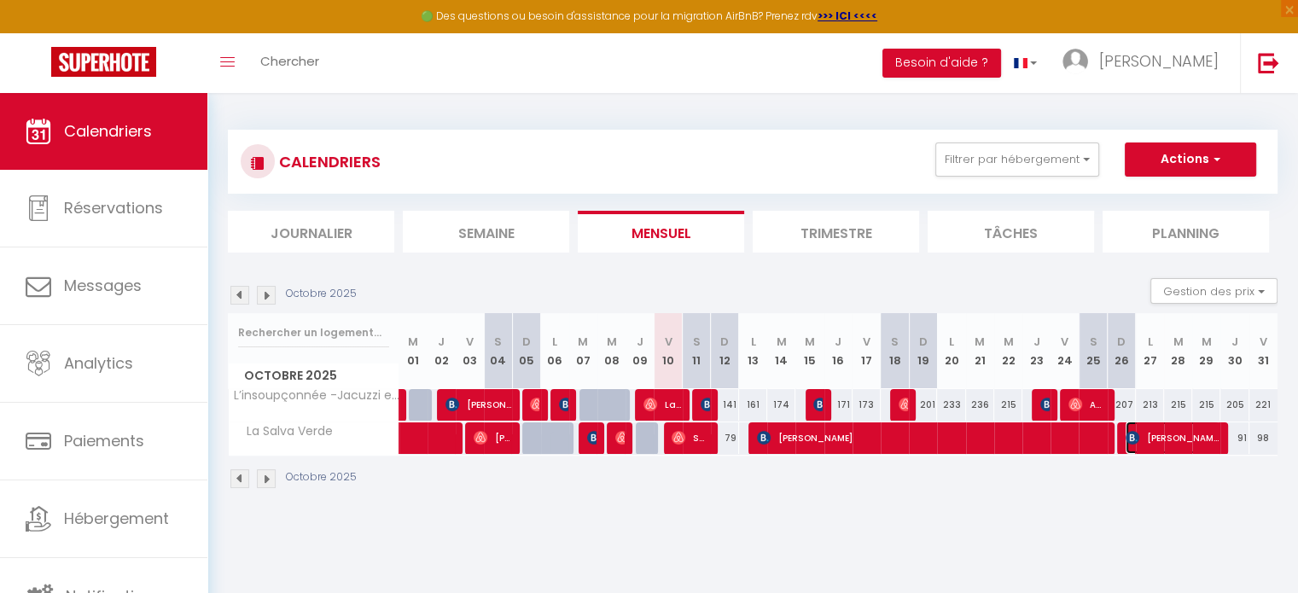
click at [1157, 445] on span "[PERSON_NAME]" at bounding box center [1172, 437] width 94 height 32
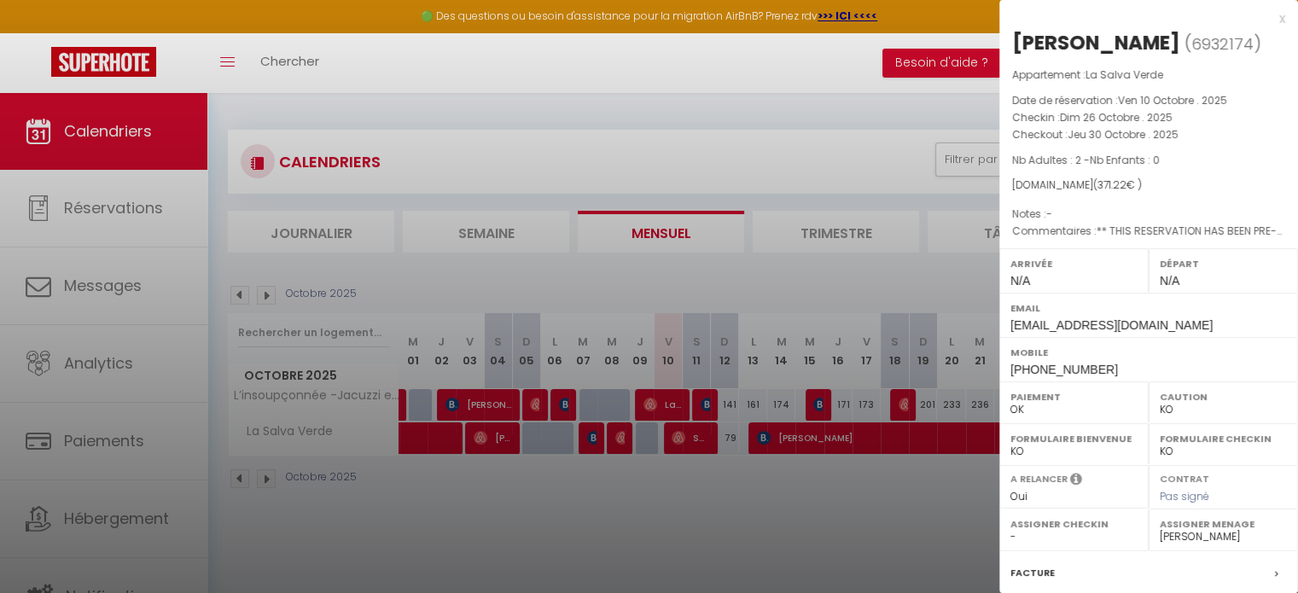
click at [897, 480] on div at bounding box center [649, 296] width 1298 height 593
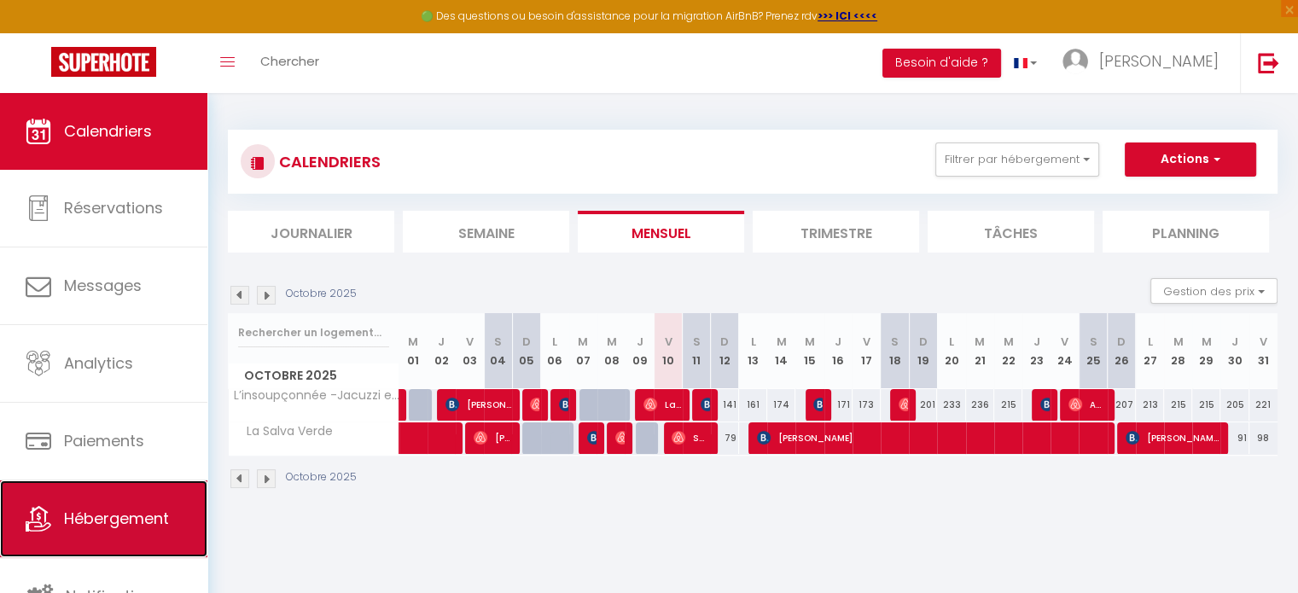
click at [149, 511] on span "Hébergement" at bounding box center [116, 518] width 105 height 21
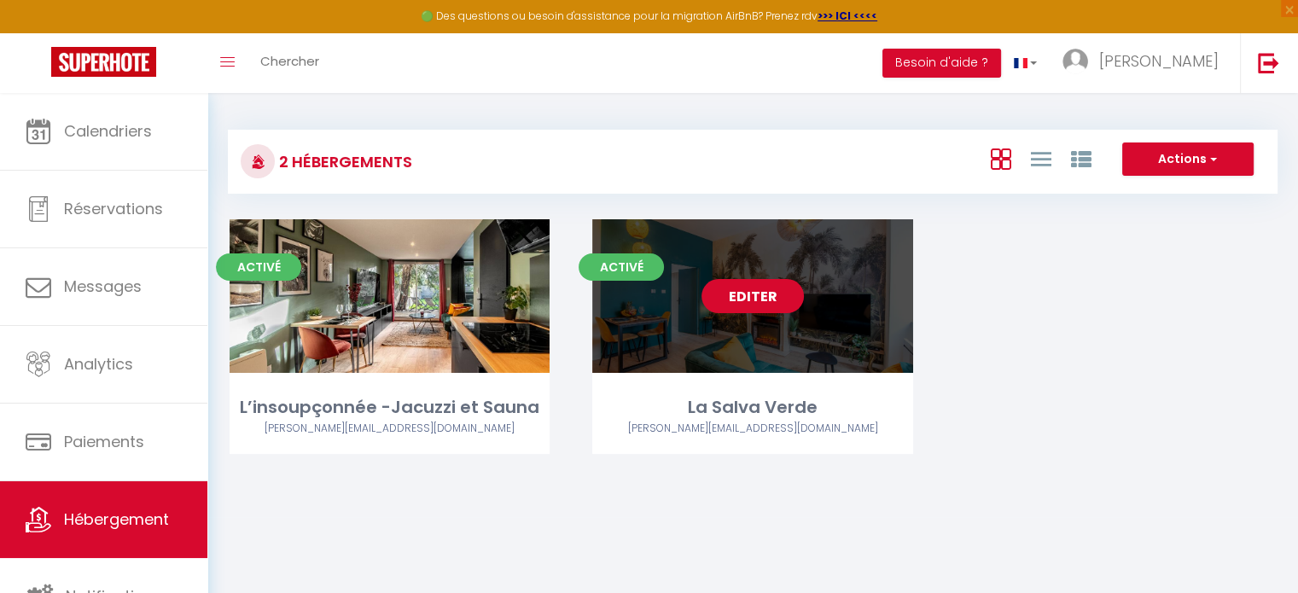
click at [755, 281] on link "Editer" at bounding box center [752, 296] width 102 height 34
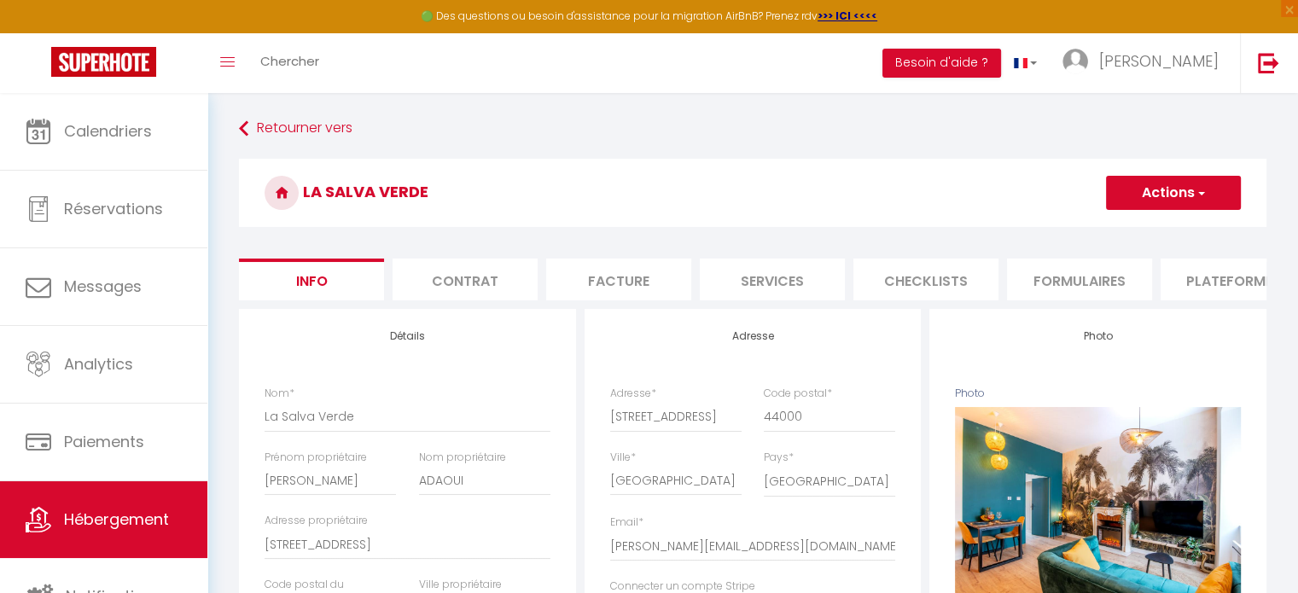
click at [1221, 286] on li "Plateformes" at bounding box center [1232, 279] width 145 height 42
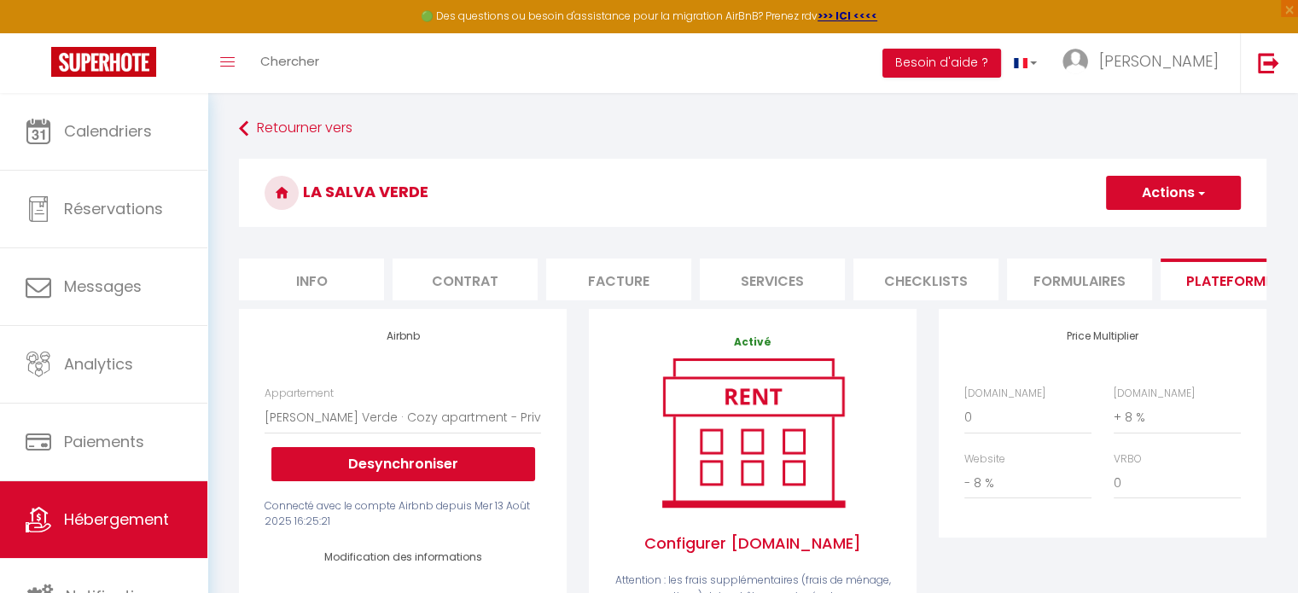
click at [758, 276] on li "Services" at bounding box center [772, 279] width 145 height 42
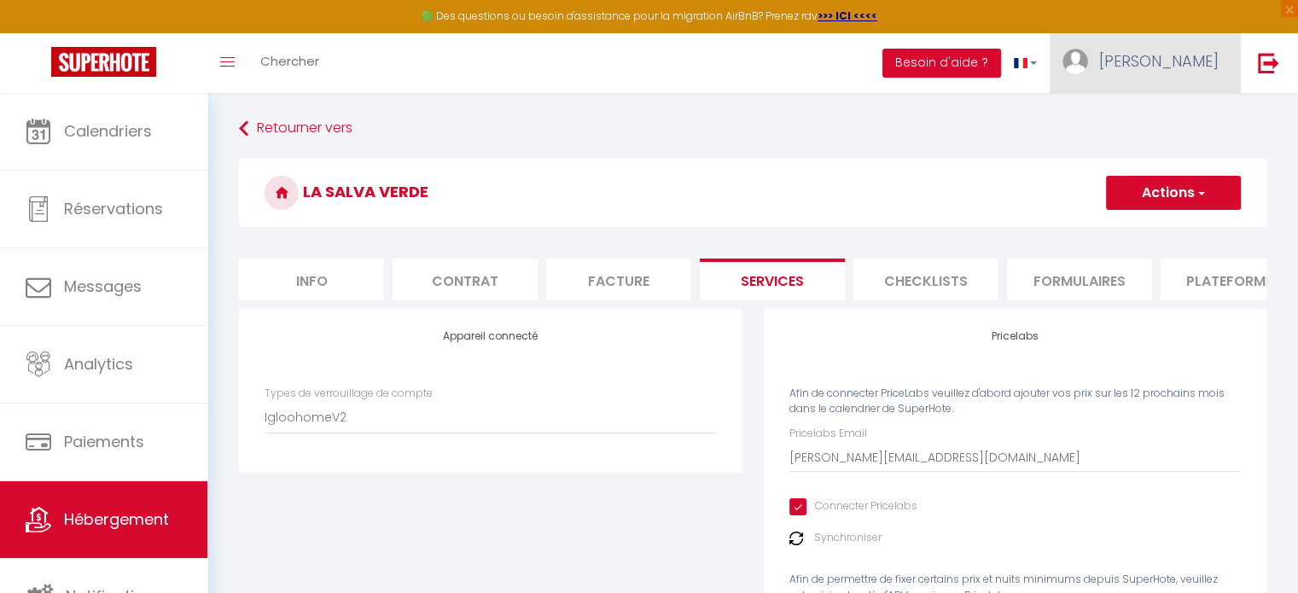
click at [1175, 78] on link "[PERSON_NAME]" at bounding box center [1144, 63] width 190 height 60
click at [1176, 118] on link "Paramètres" at bounding box center [1171, 118] width 126 height 29
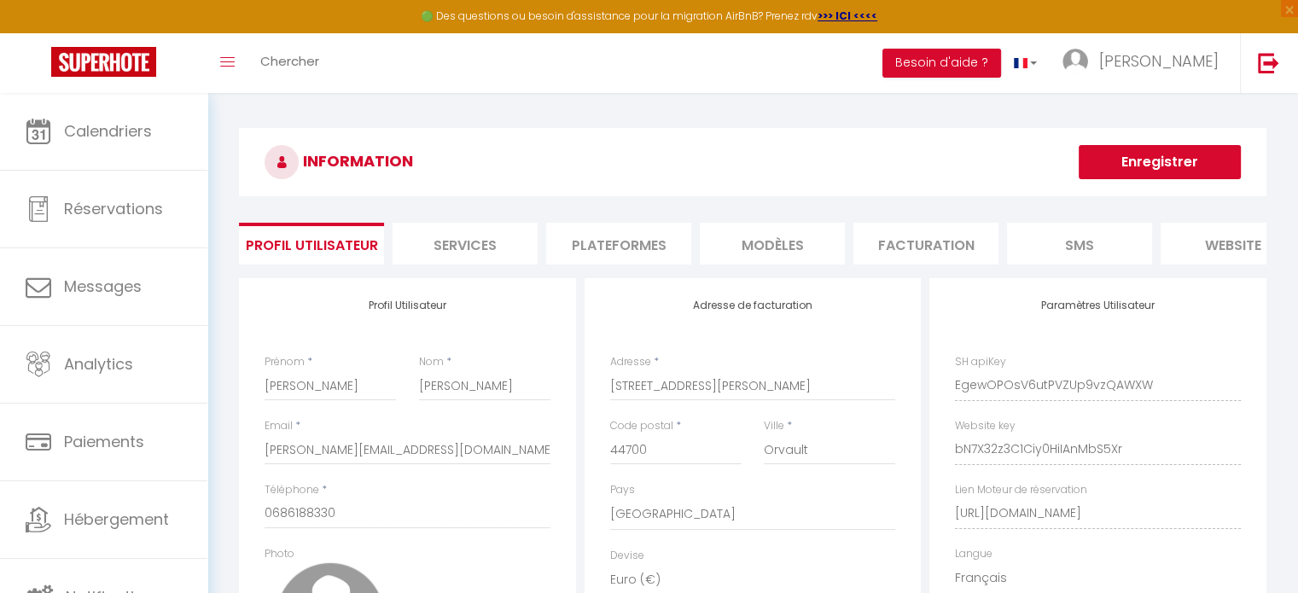
click at [442, 228] on li "Services" at bounding box center [464, 244] width 145 height 42
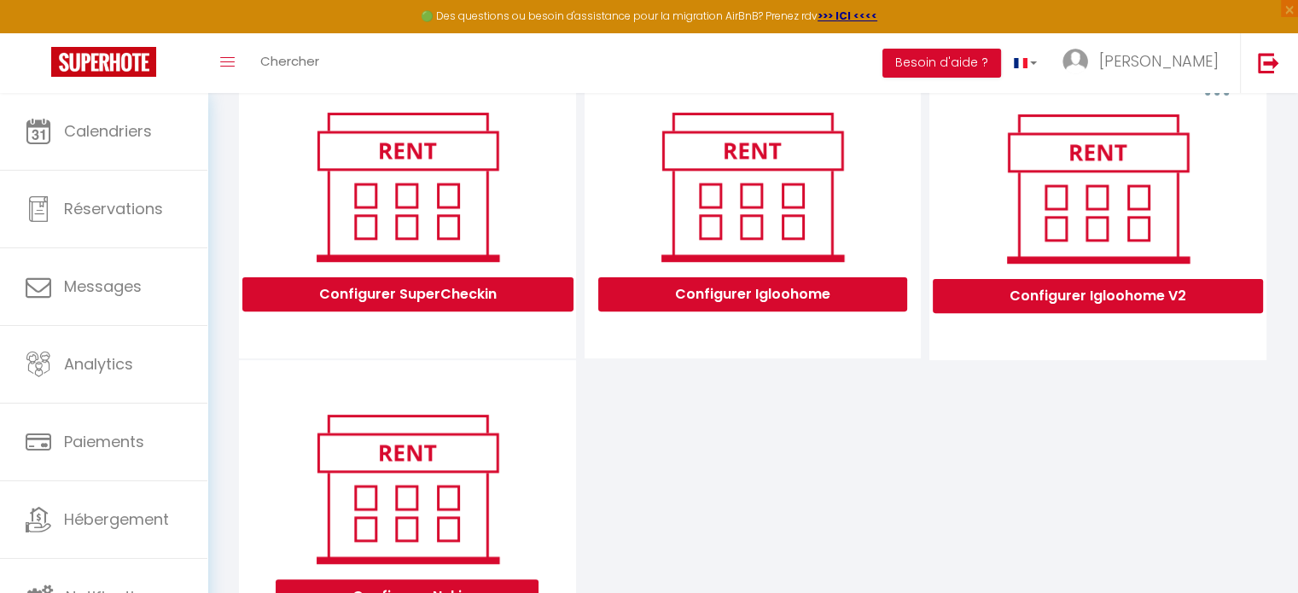
scroll to position [656, 0]
